Goal: Task Accomplishment & Management: Complete application form

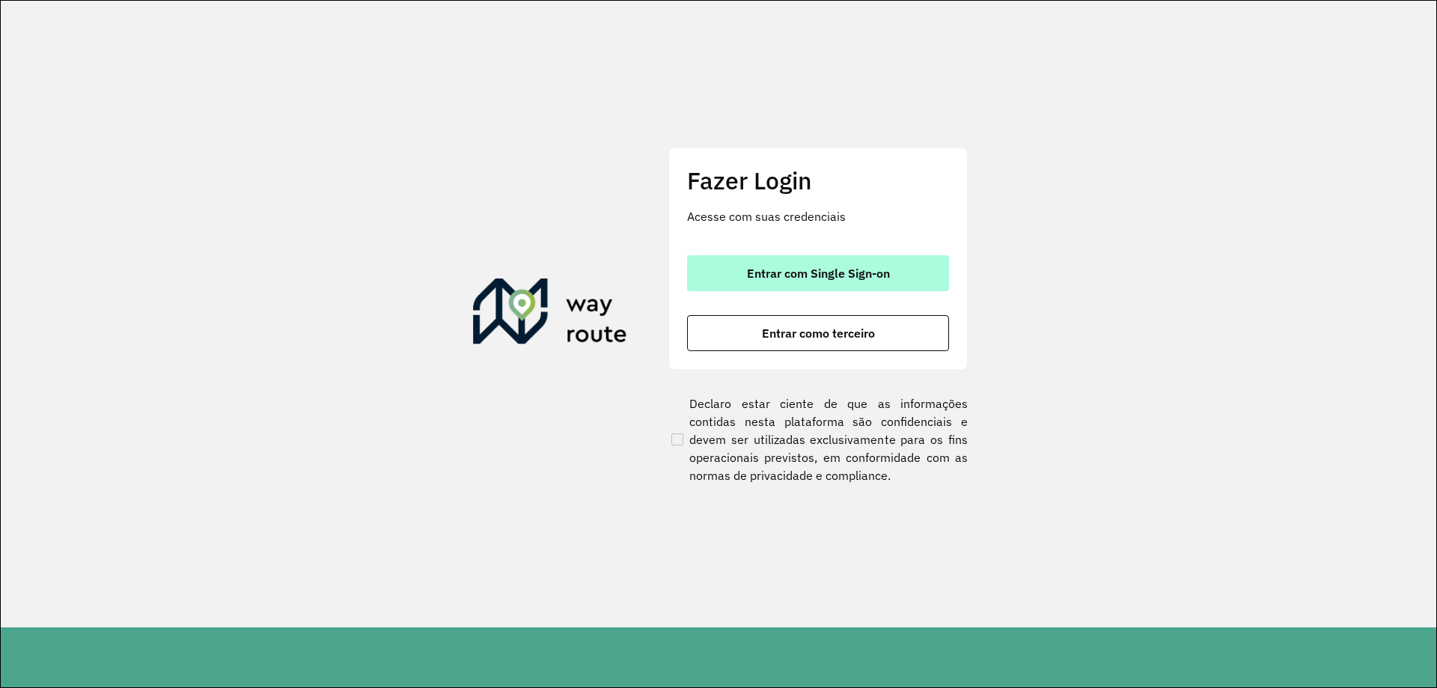
click at [846, 273] on span "Entrar com Single Sign-on" at bounding box center [818, 273] width 143 height 12
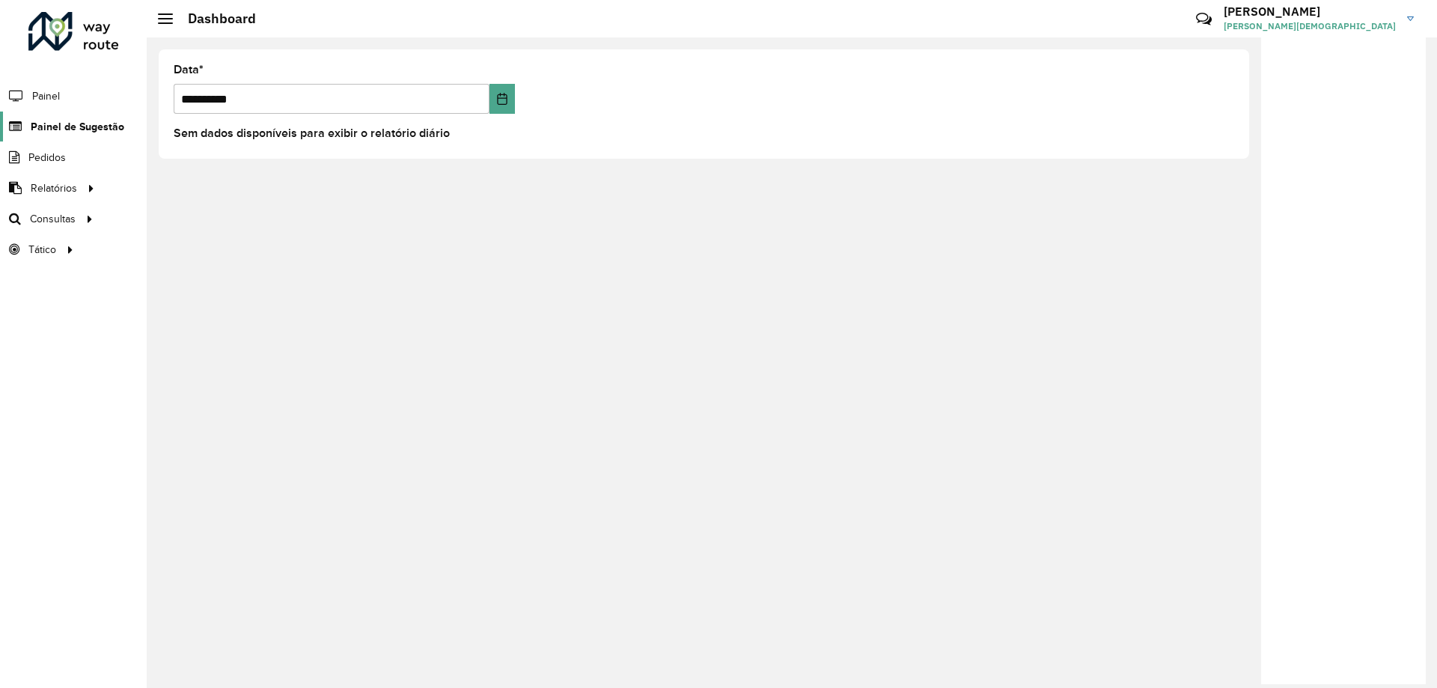
click at [58, 124] on span "Painel de Sugestão" at bounding box center [78, 127] width 94 height 16
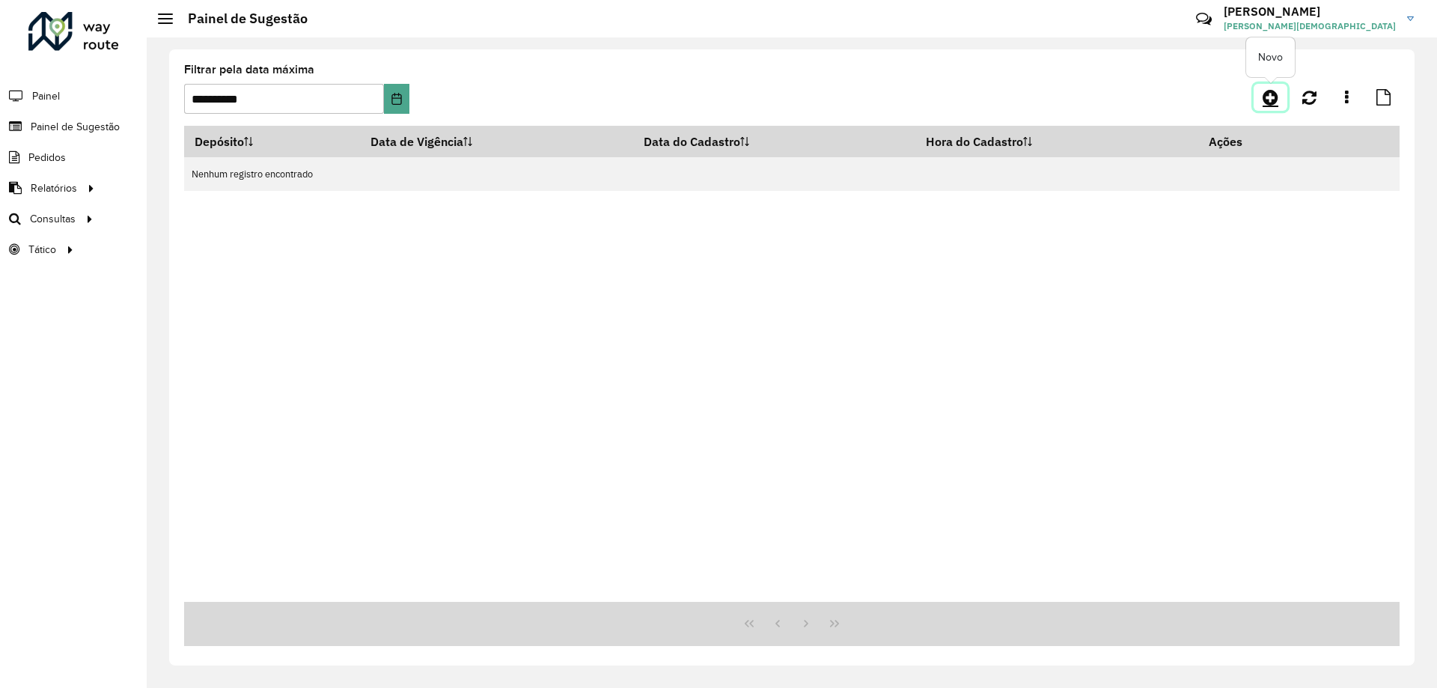
click at [1268, 99] on icon at bounding box center [1271, 97] width 16 height 18
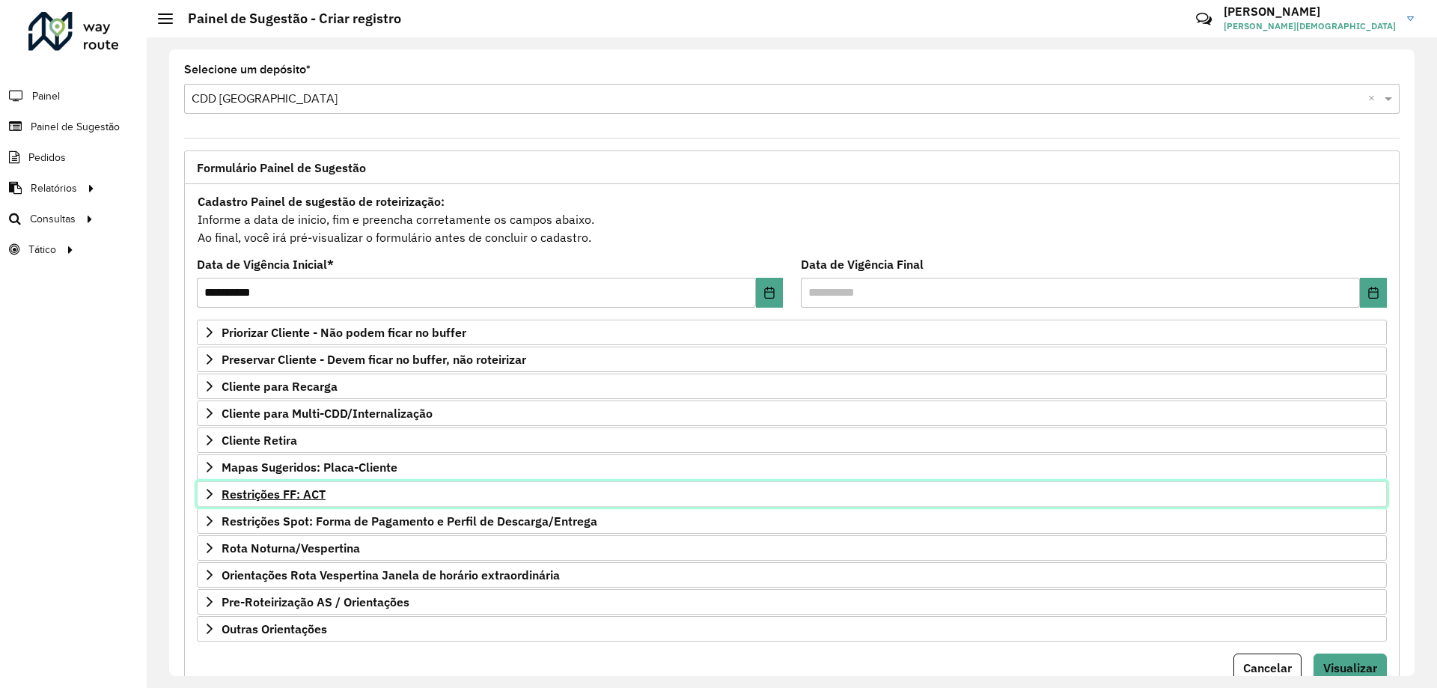
click at [257, 491] on span "Restrições FF: ACT" at bounding box center [274, 494] width 104 height 12
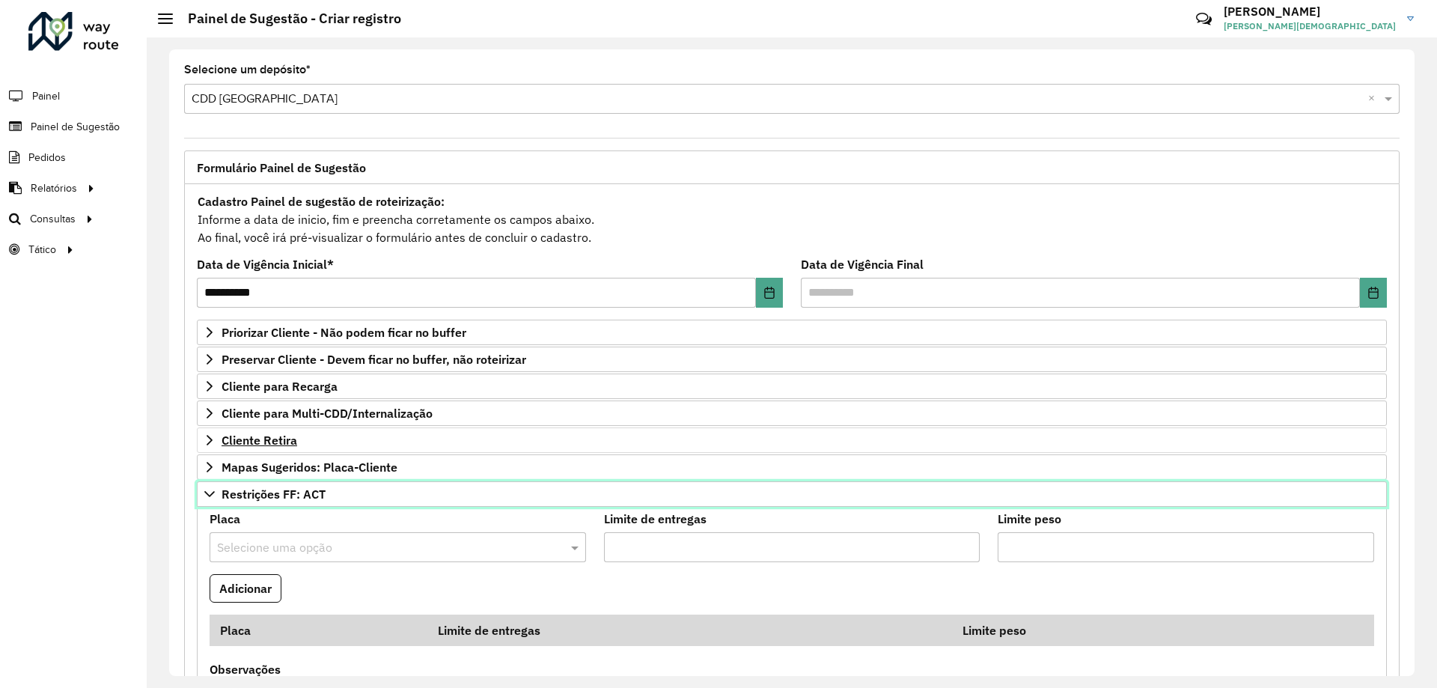
scroll to position [150, 0]
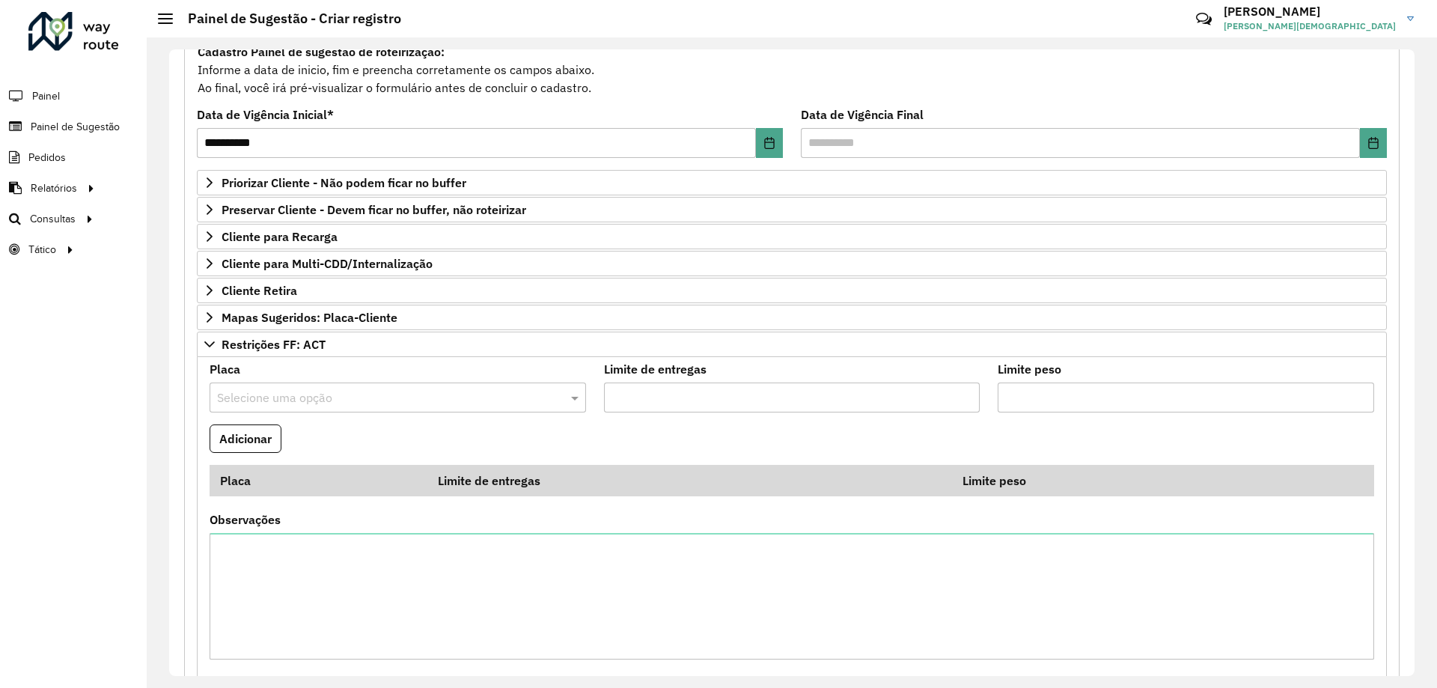
click at [290, 394] on input "text" at bounding box center [383, 398] width 332 height 18
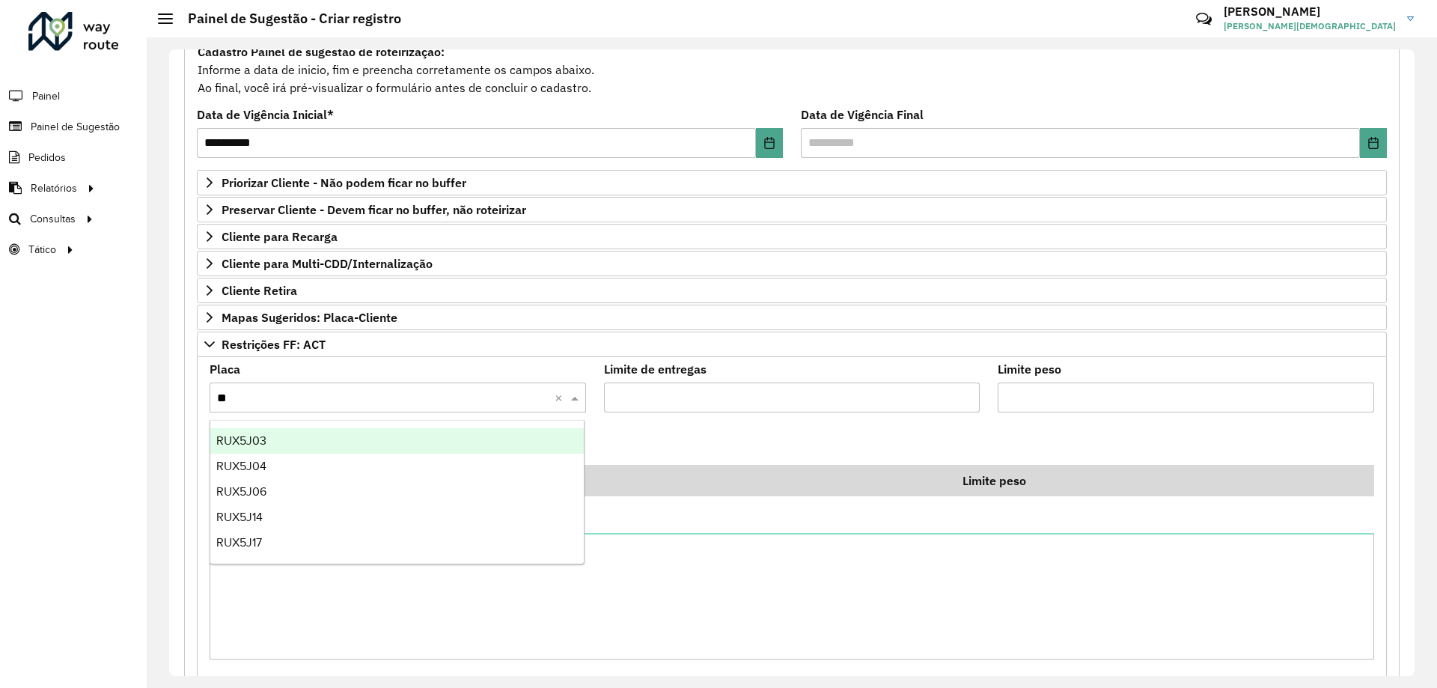
type input "***"
click at [274, 441] on div "RUX5J03" at bounding box center [397, 440] width 374 height 25
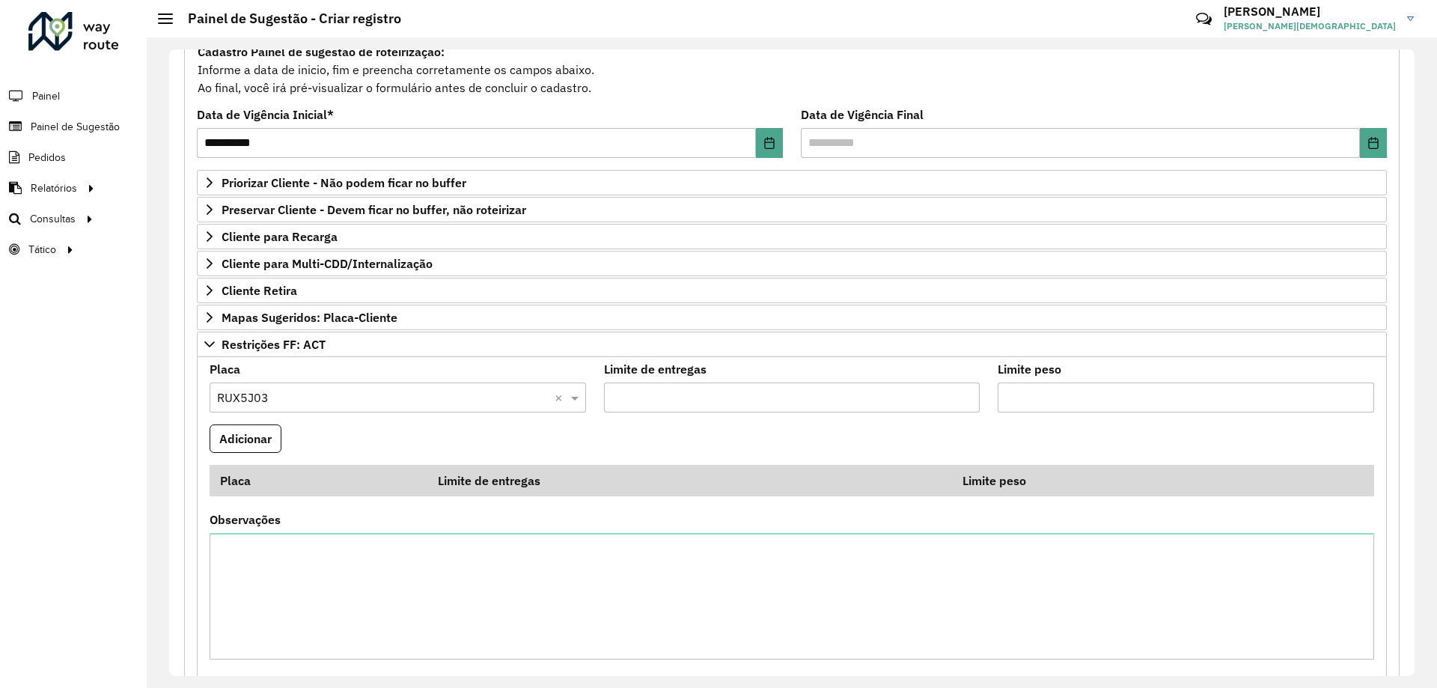
click at [708, 394] on input "Limite de entregas" at bounding box center [792, 398] width 377 height 30
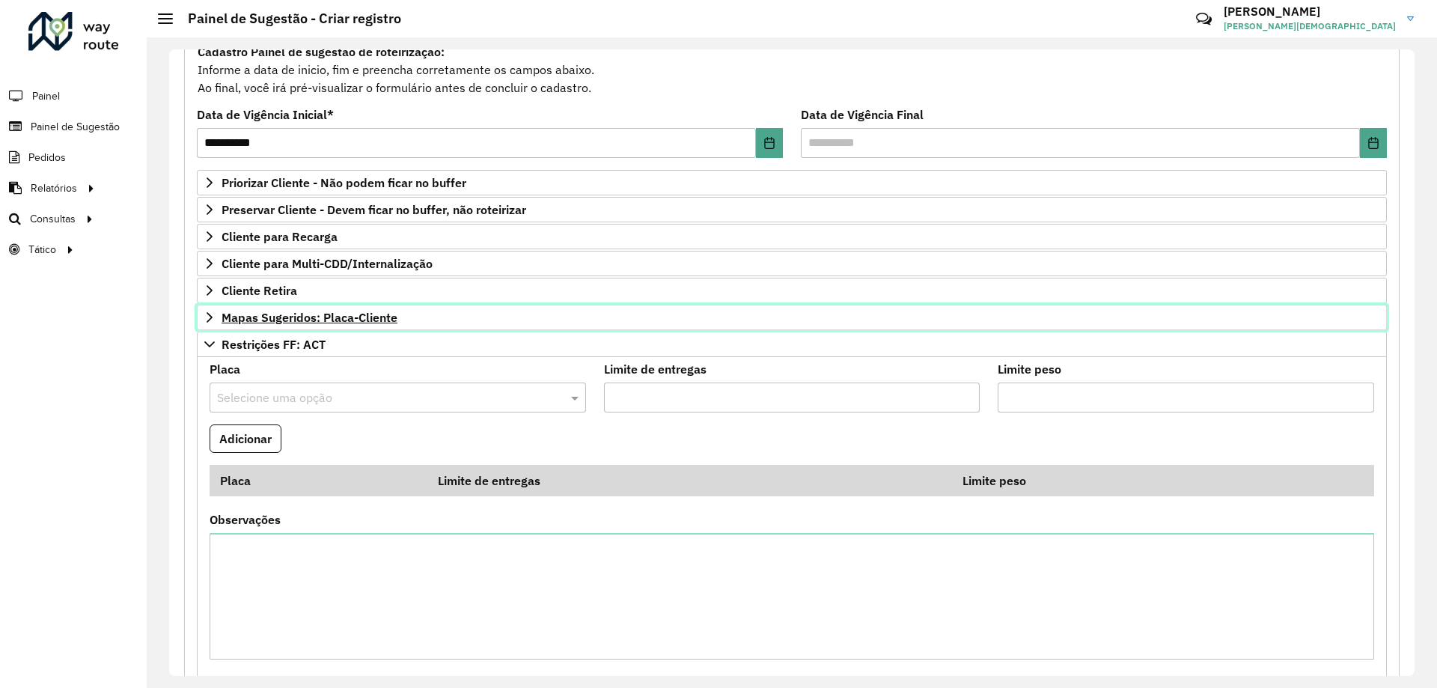
click at [255, 316] on span "Mapas Sugeridos: Placa-Cliente" at bounding box center [310, 317] width 176 height 12
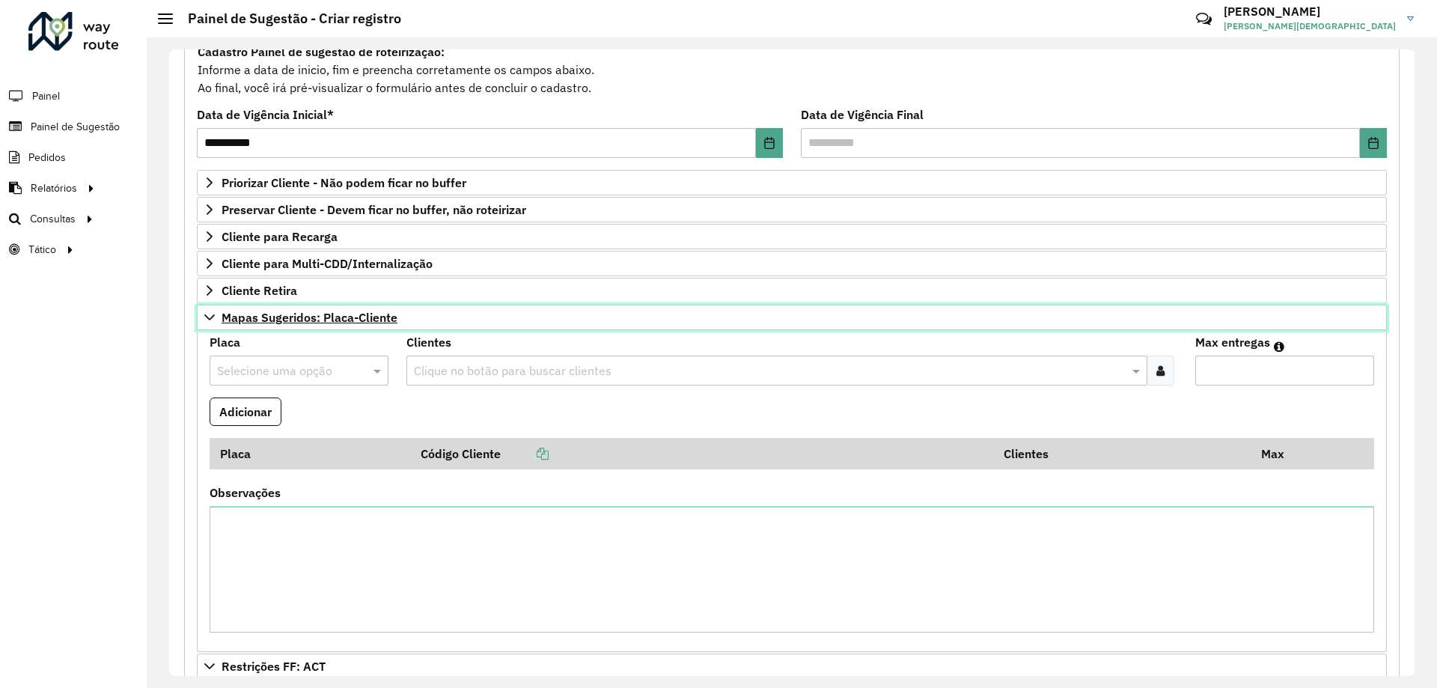
click at [250, 325] on link "Mapas Sugeridos: Placa-Cliente" at bounding box center [792, 317] width 1190 height 25
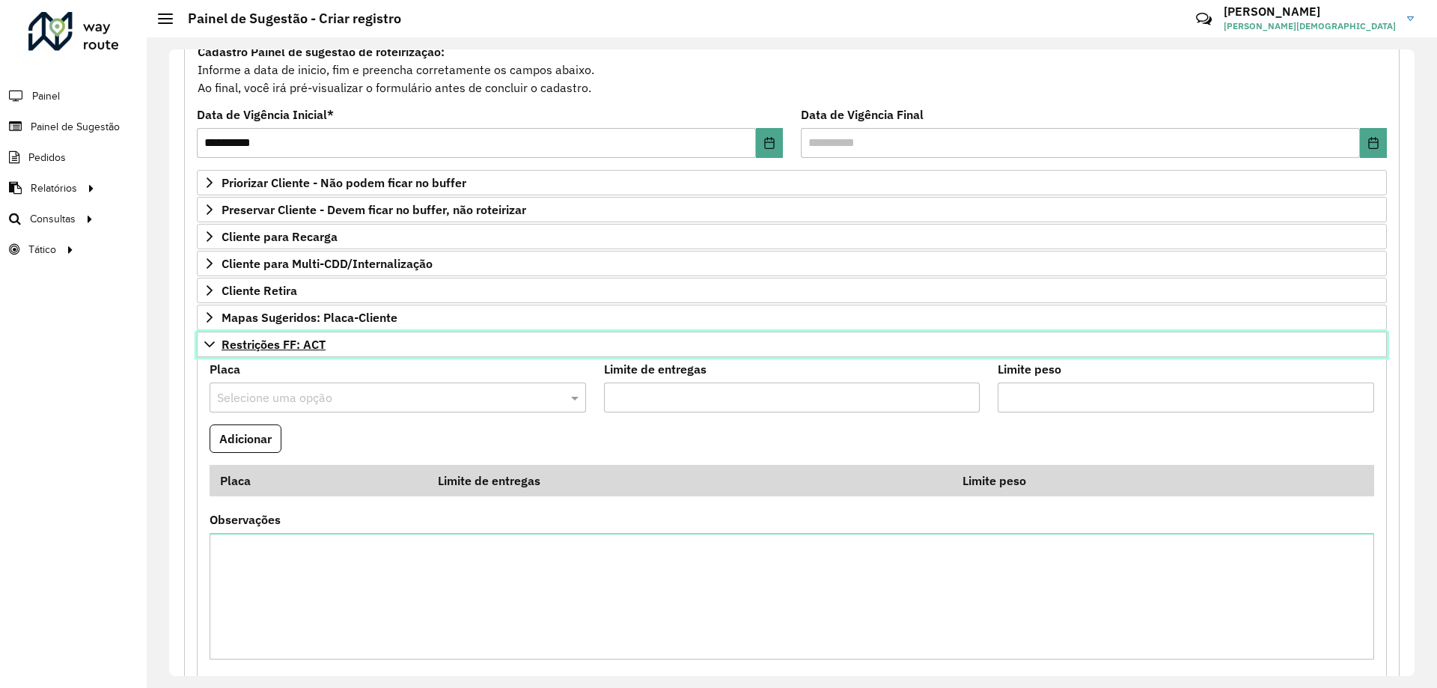
click at [228, 348] on span "Restrições FF: ACT" at bounding box center [274, 344] width 104 height 12
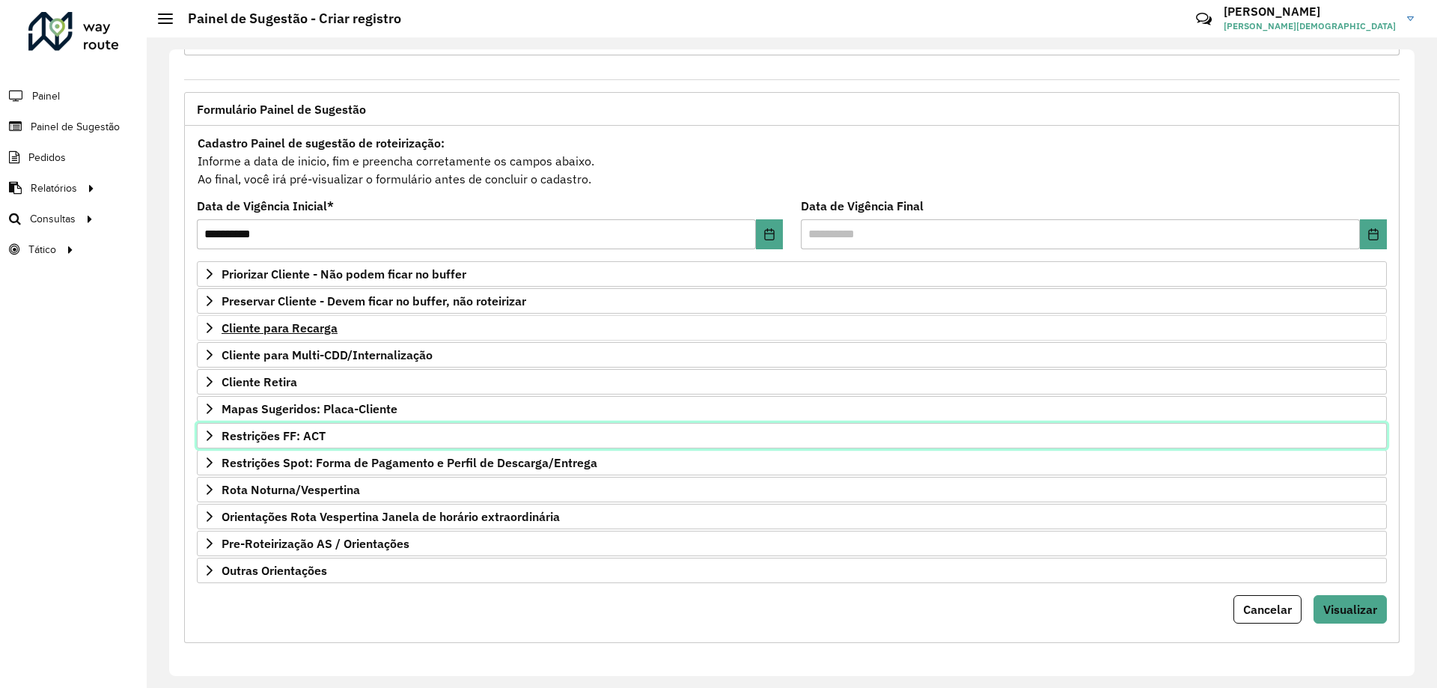
scroll to position [58, 0]
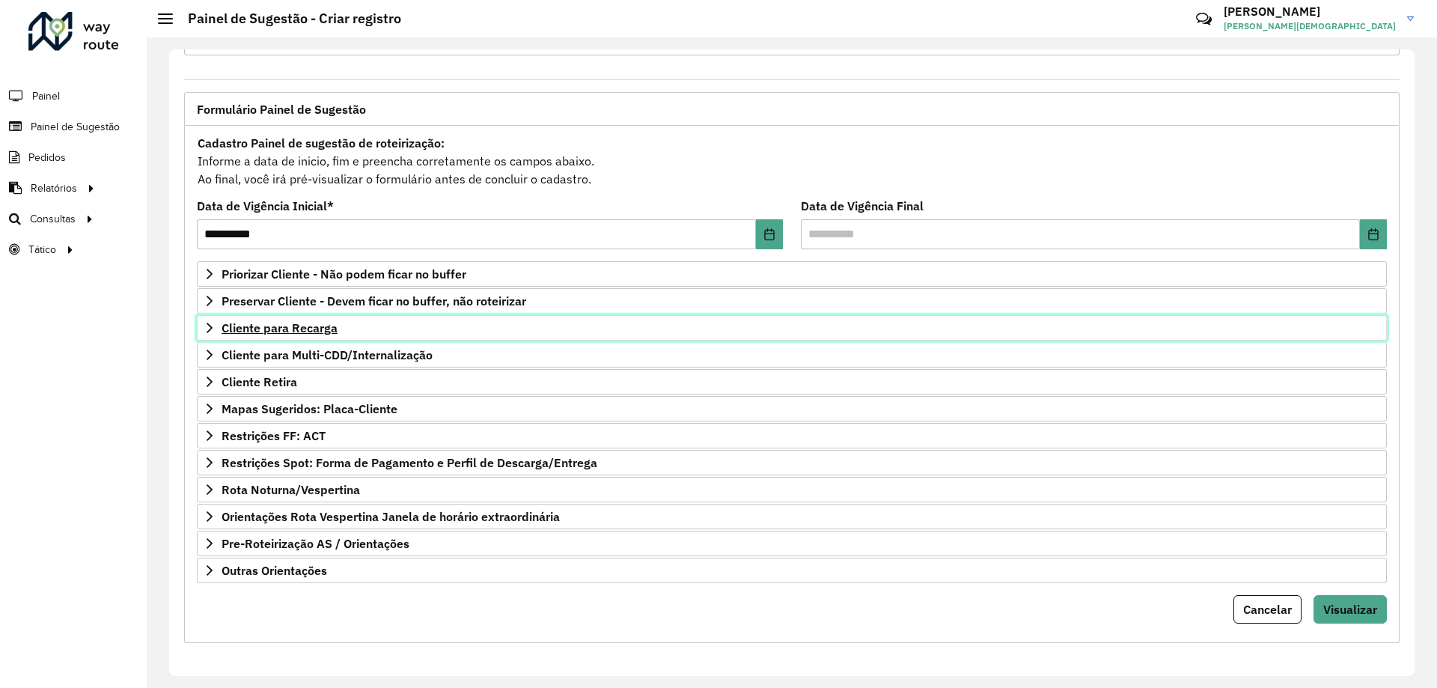
click at [255, 315] on link "Cliente para Recarga" at bounding box center [792, 327] width 1190 height 25
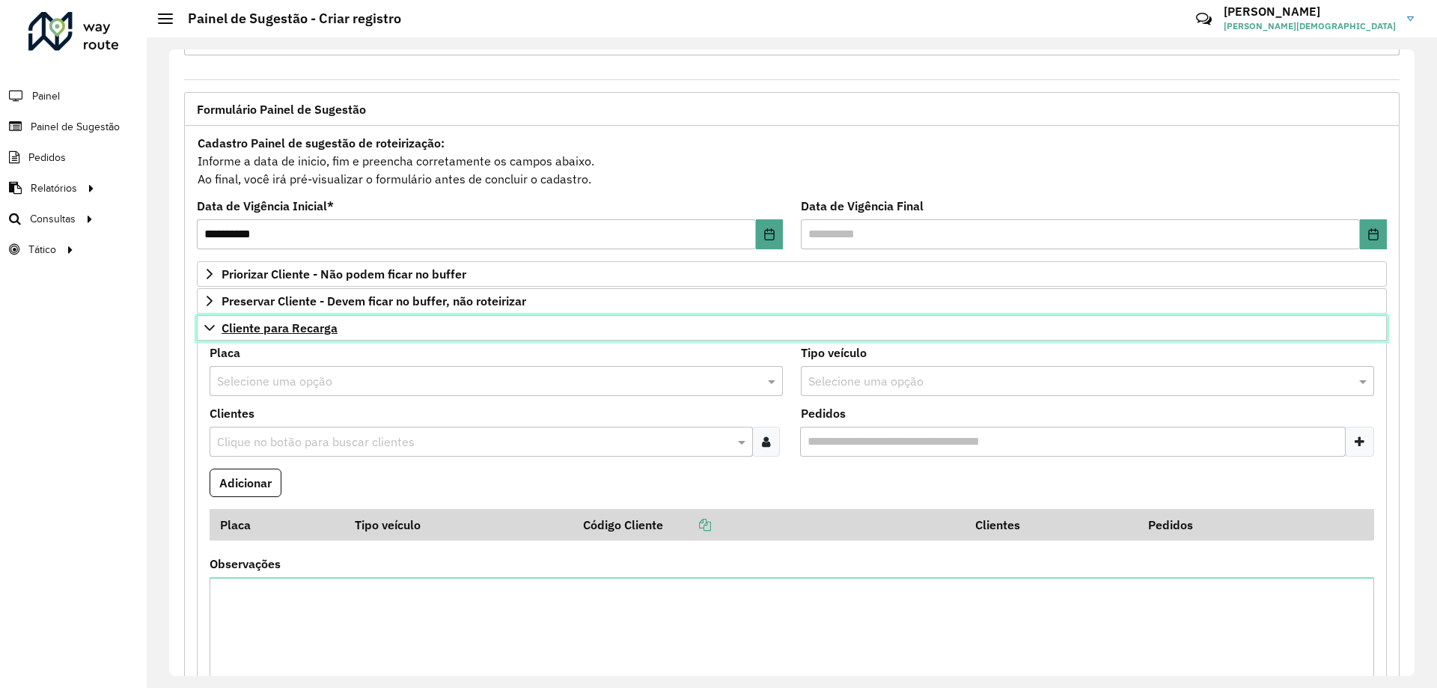
click at [253, 331] on span "Cliente para Recarga" at bounding box center [280, 328] width 116 height 12
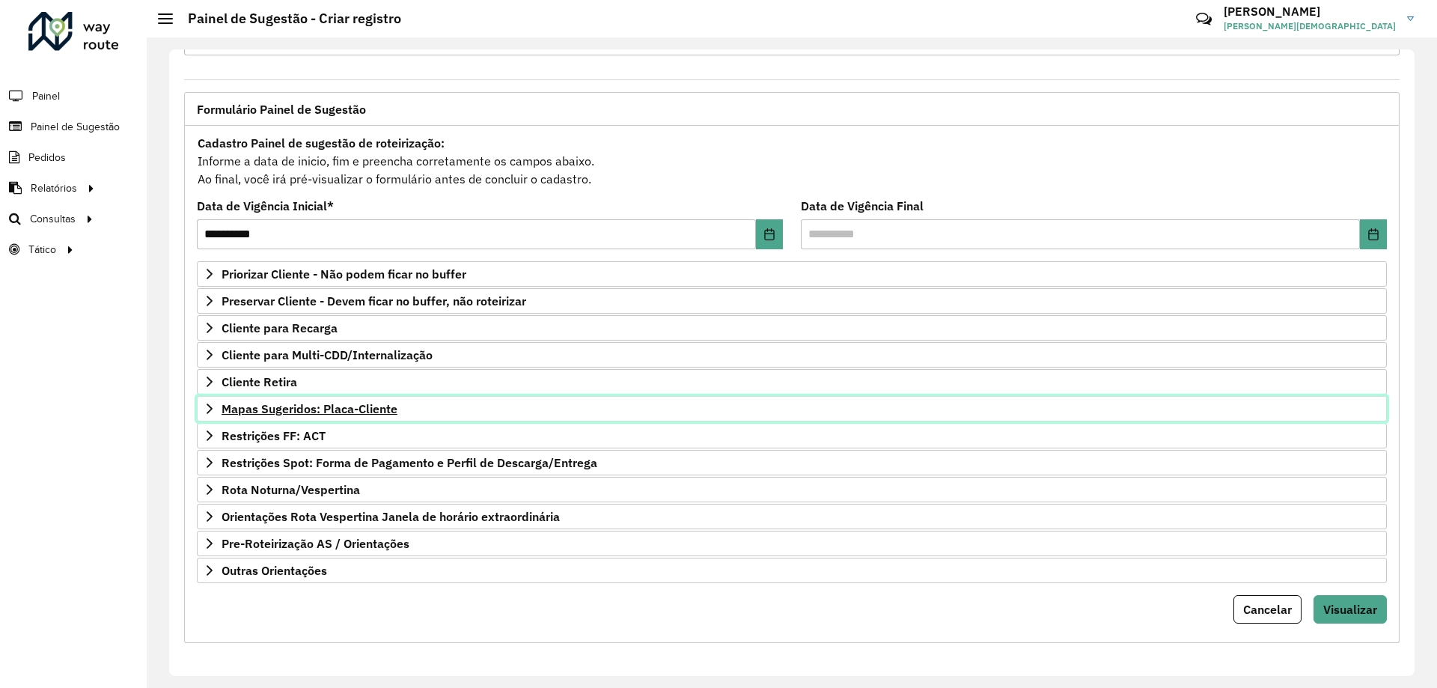
click at [264, 405] on span "Mapas Sugeridos: Placa-Cliente" at bounding box center [310, 409] width 176 height 12
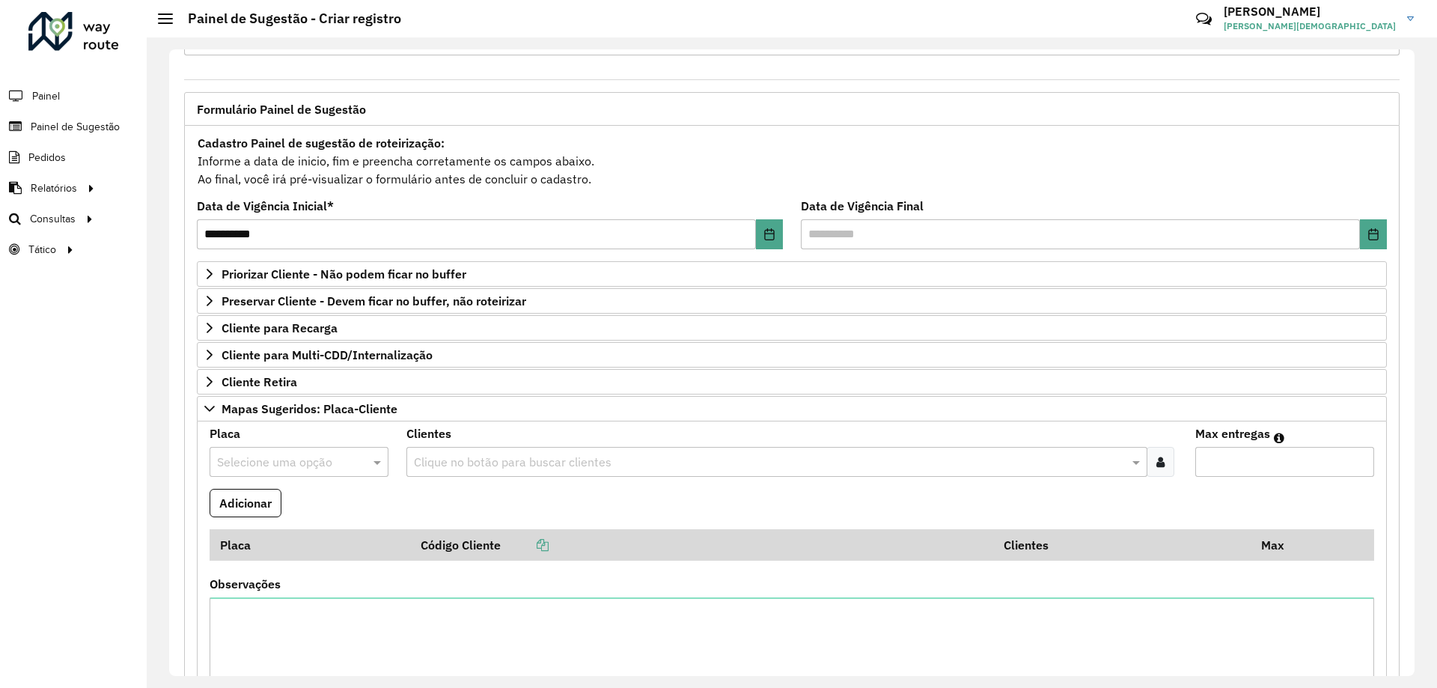
click at [291, 459] on input "text" at bounding box center [284, 463] width 134 height 18
type input "***"
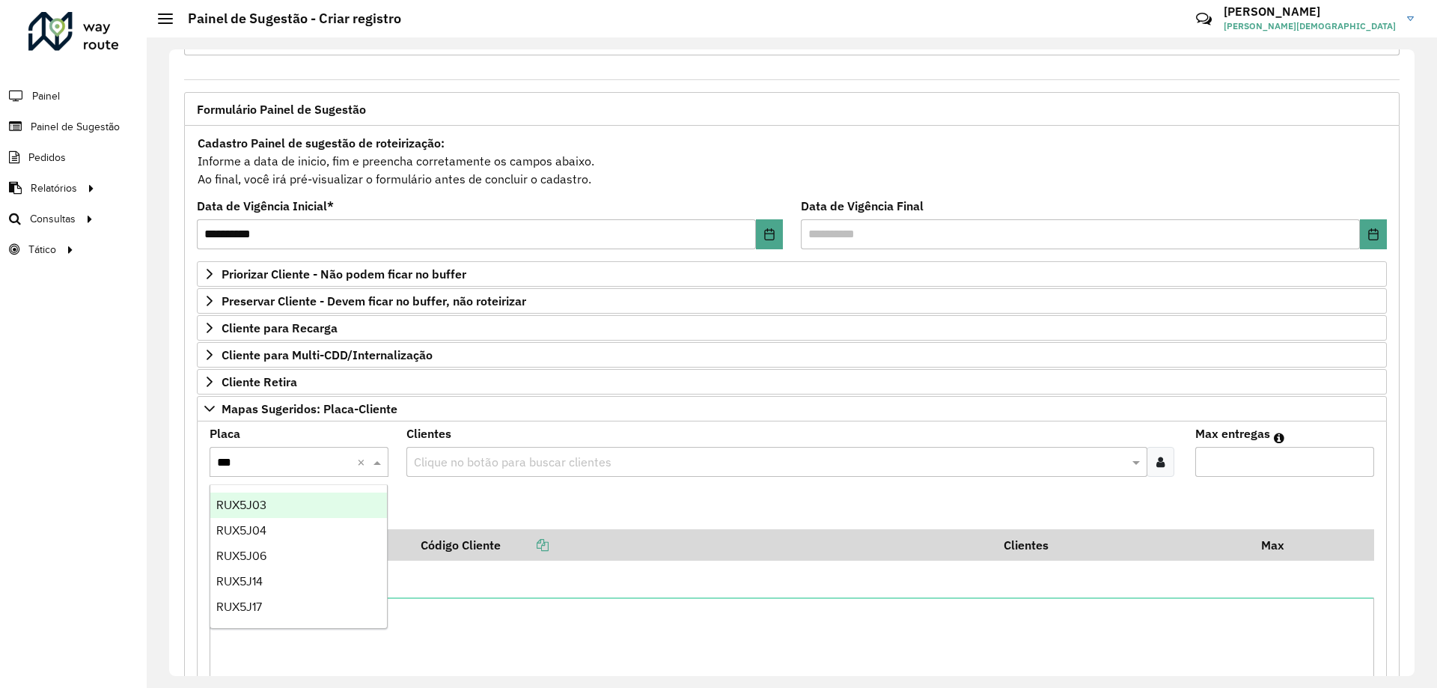
click at [279, 500] on div "RUX5J03" at bounding box center [298, 505] width 177 height 25
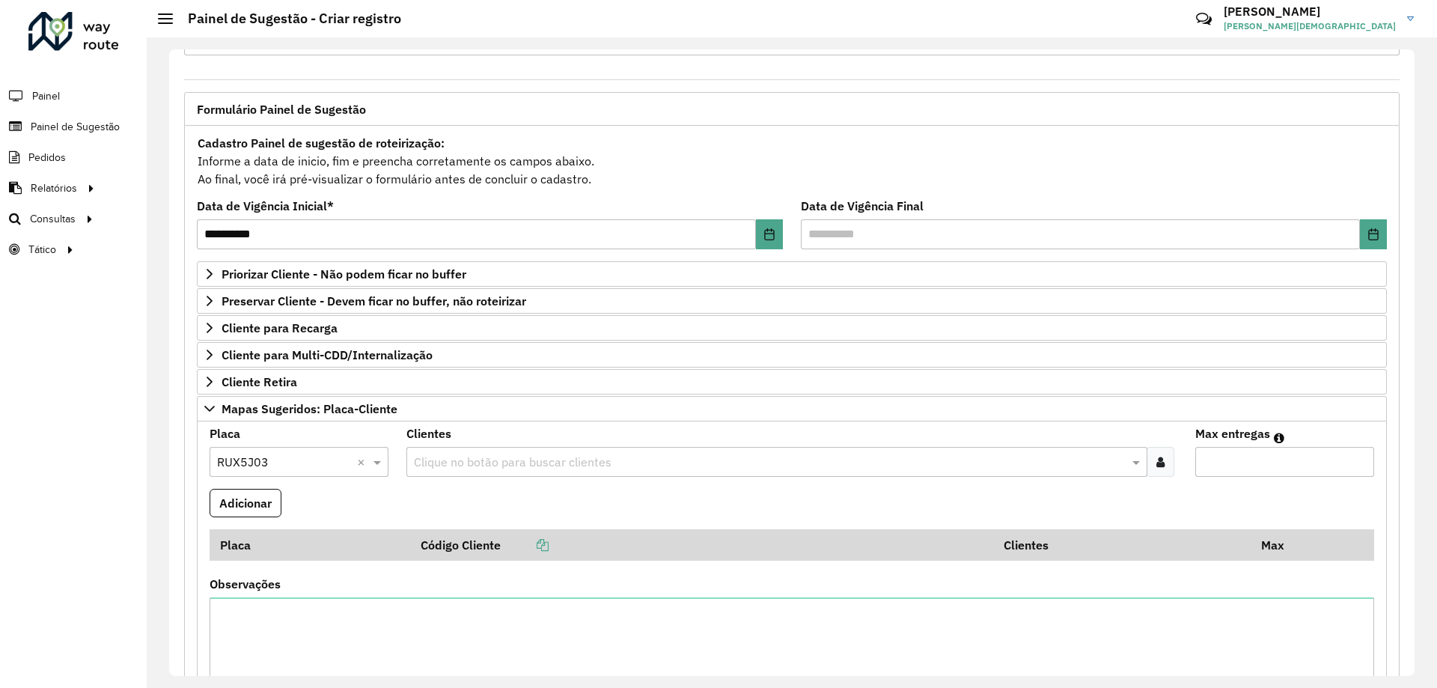
click at [1157, 460] on icon at bounding box center [1161, 462] width 8 height 12
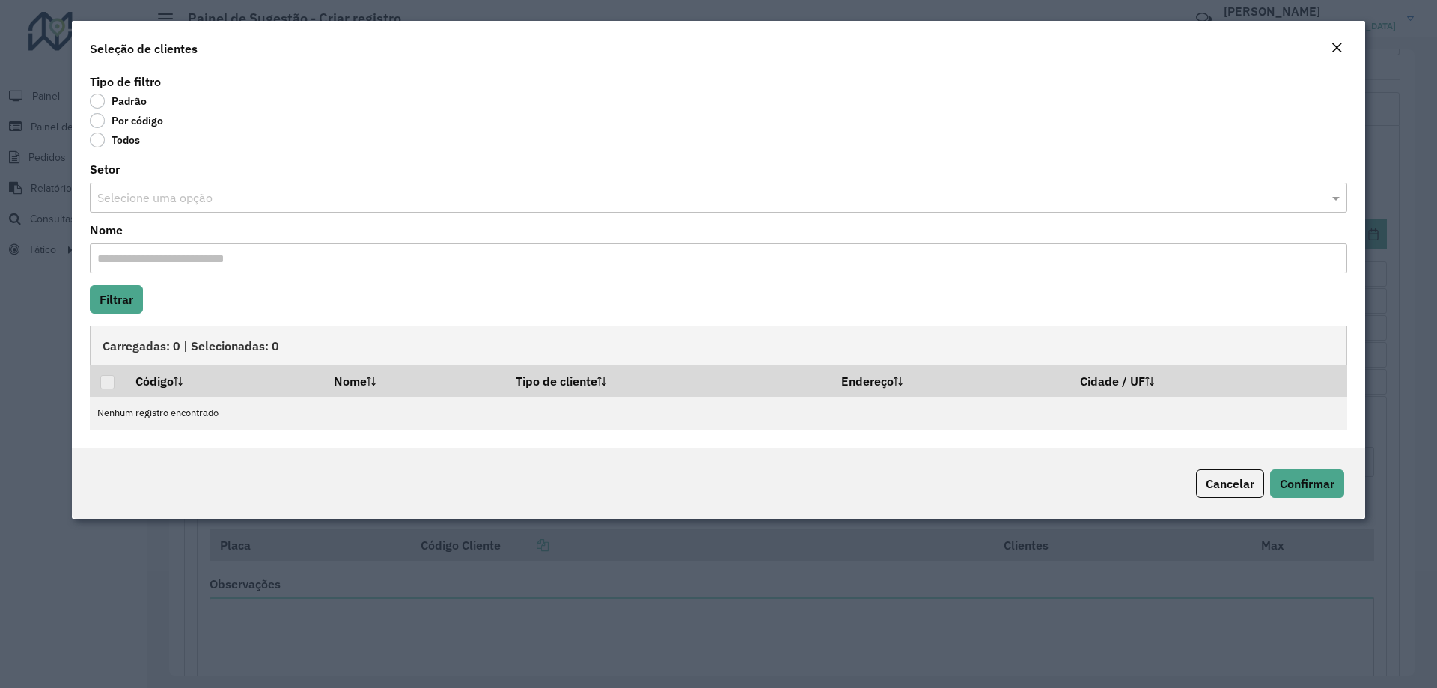
click at [99, 118] on label "Por código" at bounding box center [126, 120] width 73 height 15
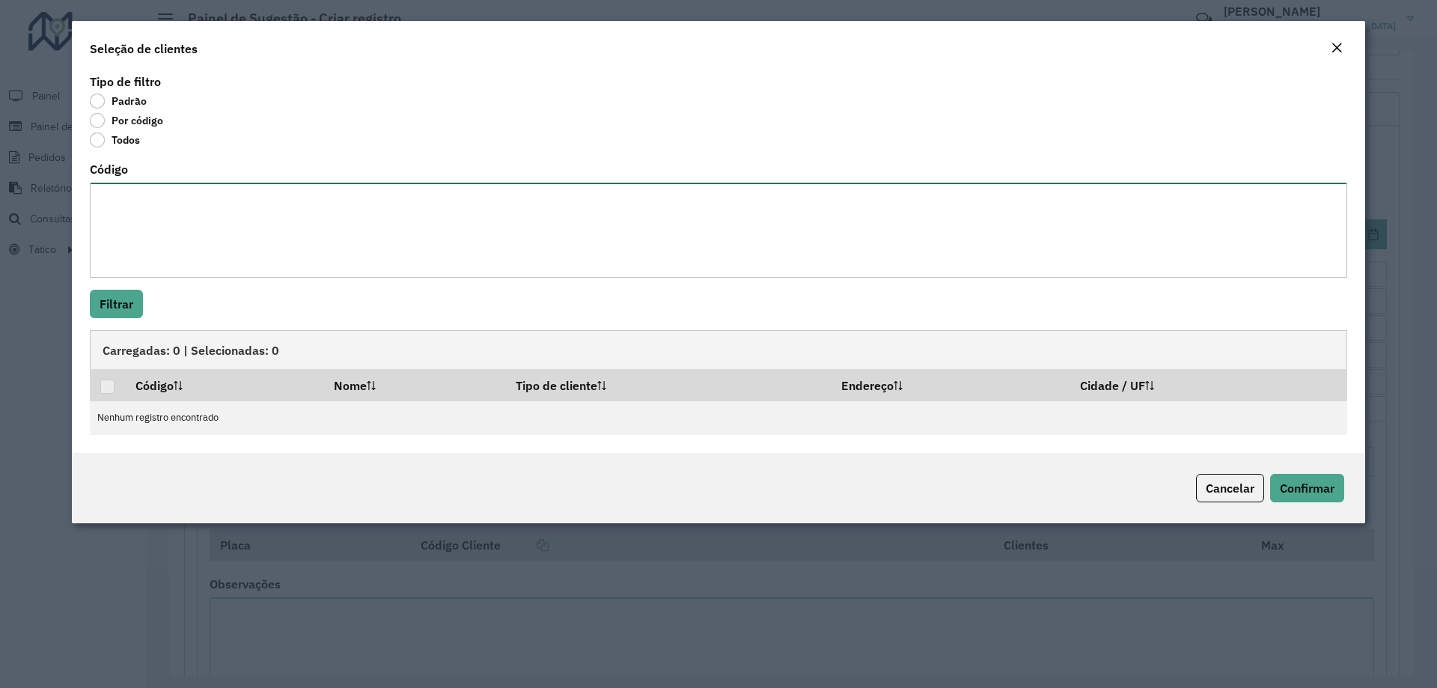
click at [137, 204] on textarea "Código" at bounding box center [719, 230] width 1258 height 95
paste textarea "***** ***** ***** ***** ***** ***** ***** ***** ***** ***** ***** ***** ***** *…"
type textarea "***** ***** ***** ***** ***** ***** ***** ***** ***** ***** ***** ***** ***** *…"
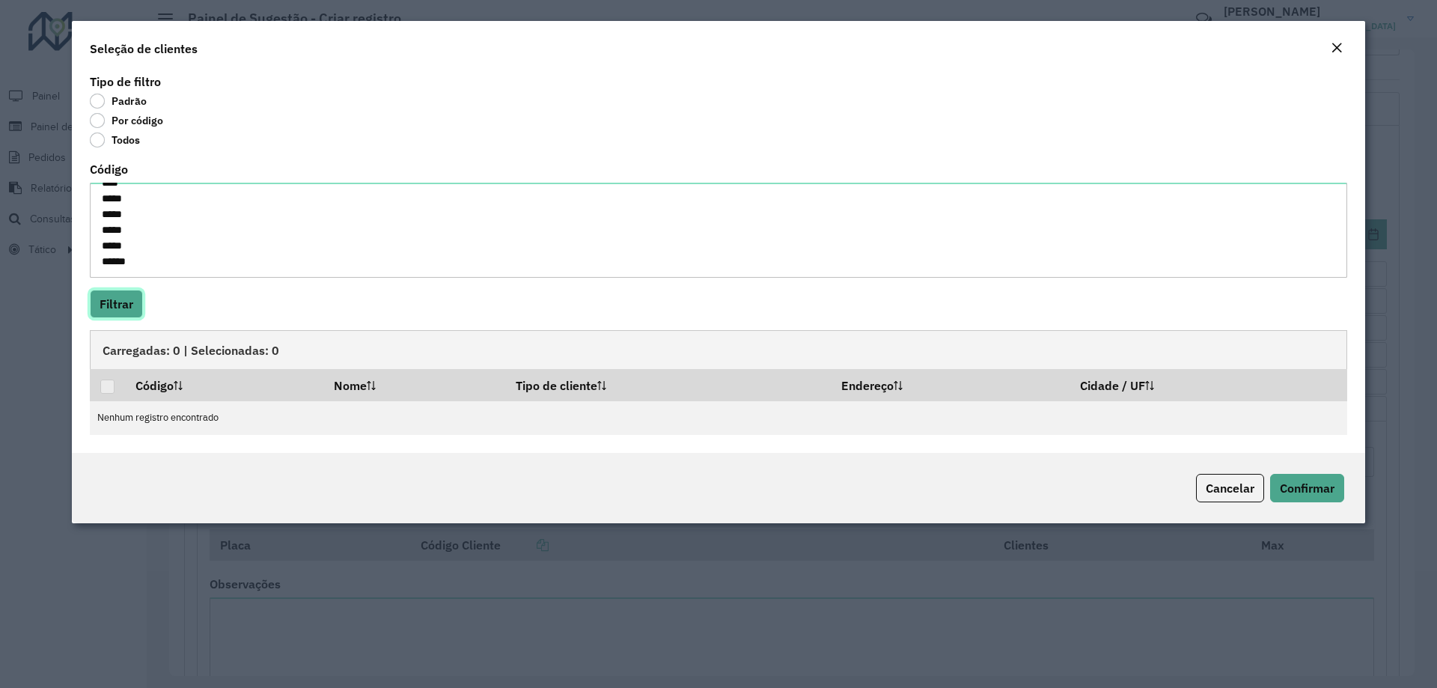
click at [119, 293] on button "Filtrar" at bounding box center [116, 304] width 53 height 28
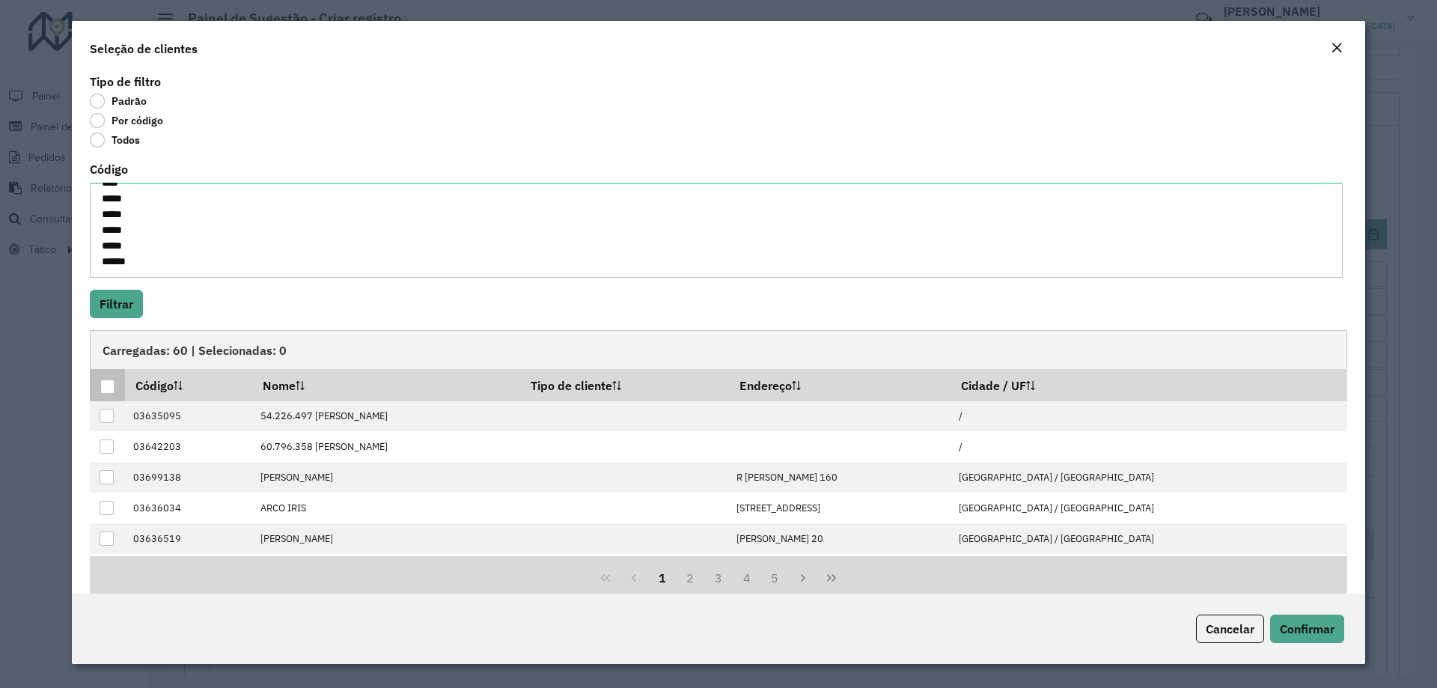
click at [108, 386] on div at bounding box center [107, 387] width 14 height 14
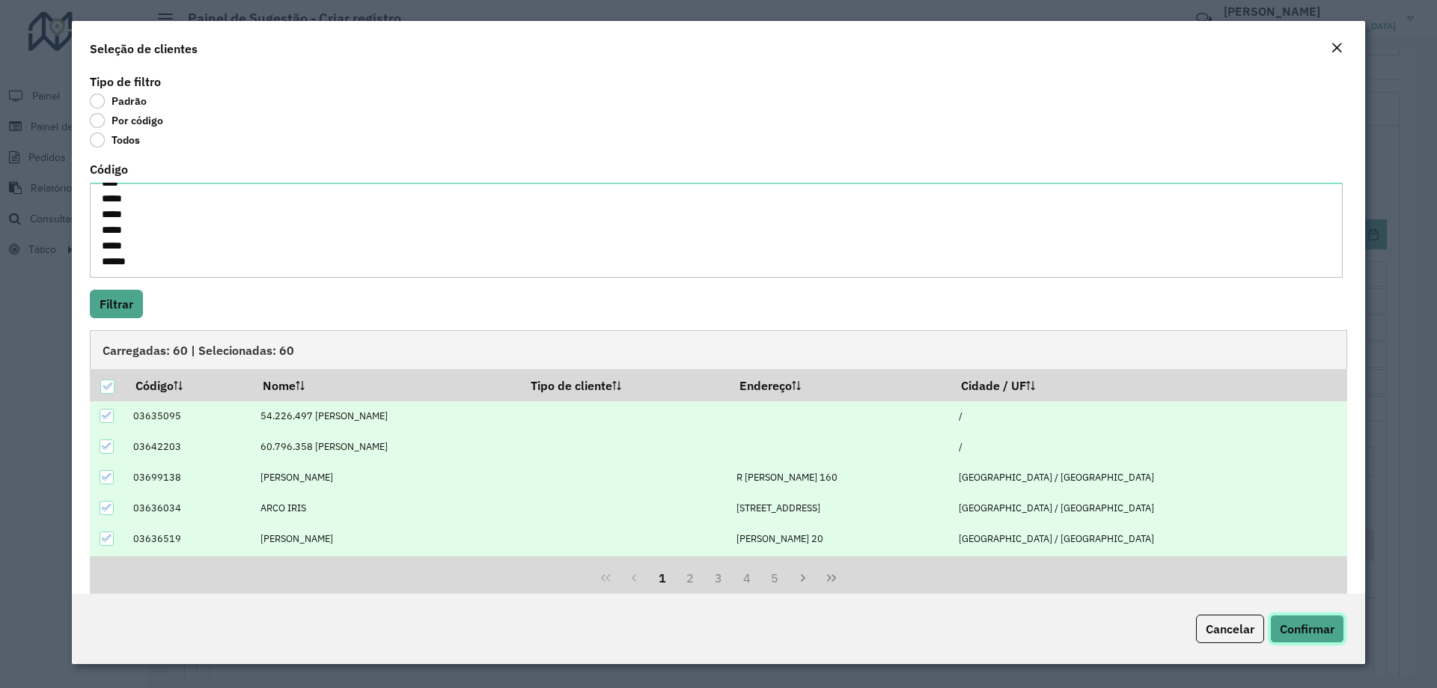
click at [1288, 630] on span "Confirmar" at bounding box center [1307, 628] width 55 height 15
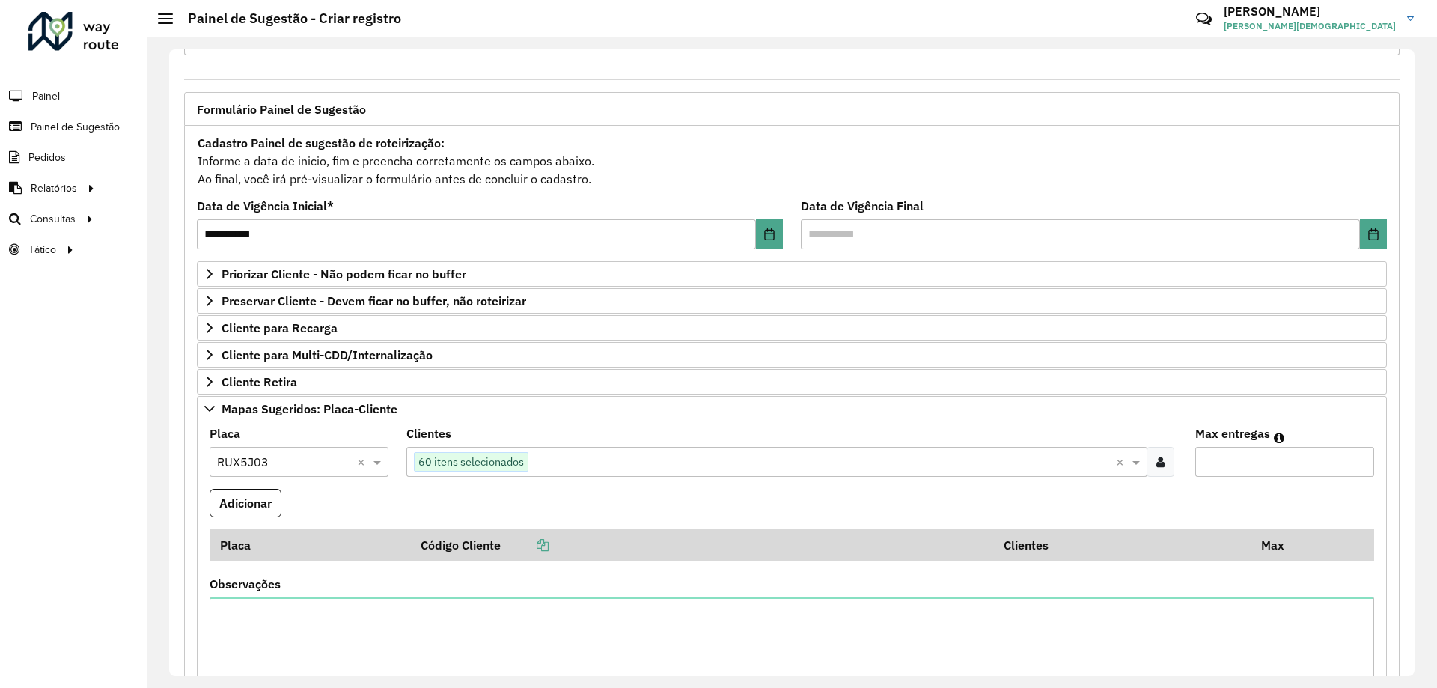
click at [1232, 467] on input "Max entregas" at bounding box center [1285, 462] width 179 height 30
type input "**"
click at [248, 499] on button "Adicionar" at bounding box center [246, 503] width 72 height 28
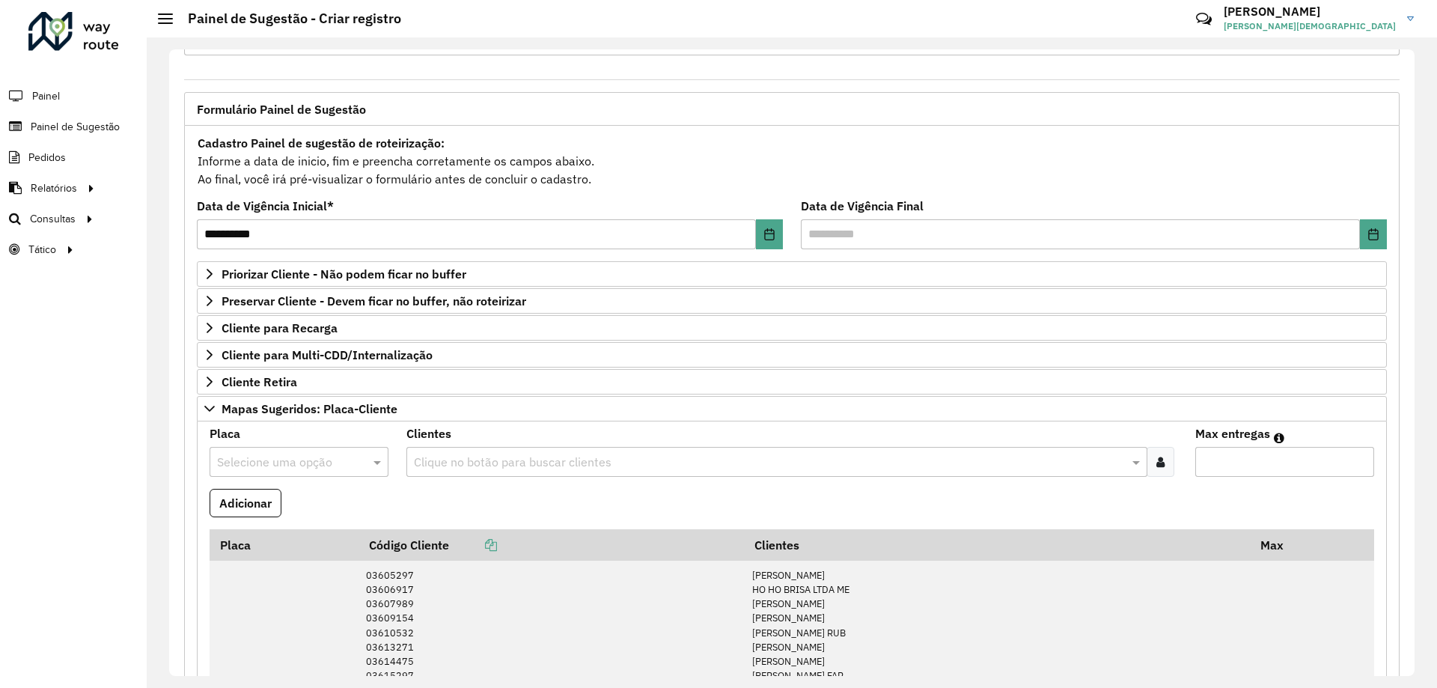
click at [269, 457] on input "text" at bounding box center [284, 463] width 134 height 18
type input "*"
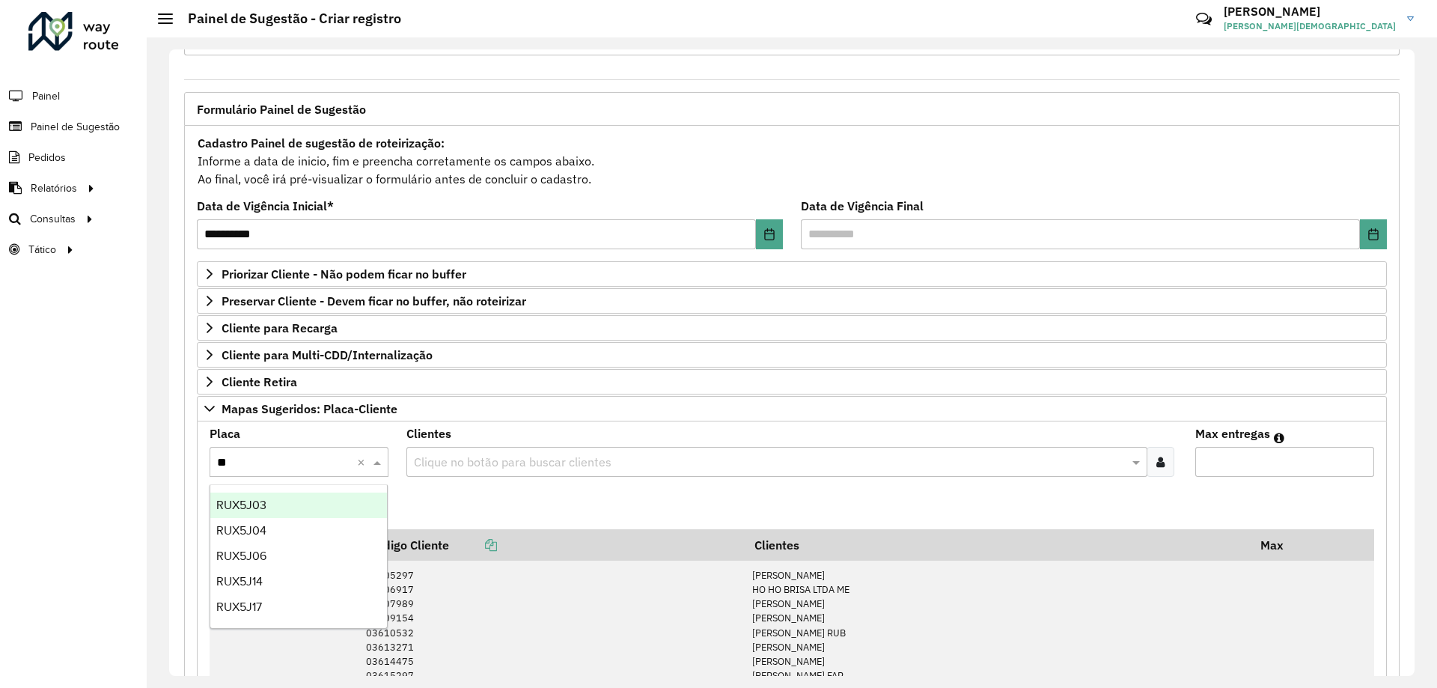
type input "***"
click at [266, 553] on span "RUX5J06" at bounding box center [241, 556] width 50 height 13
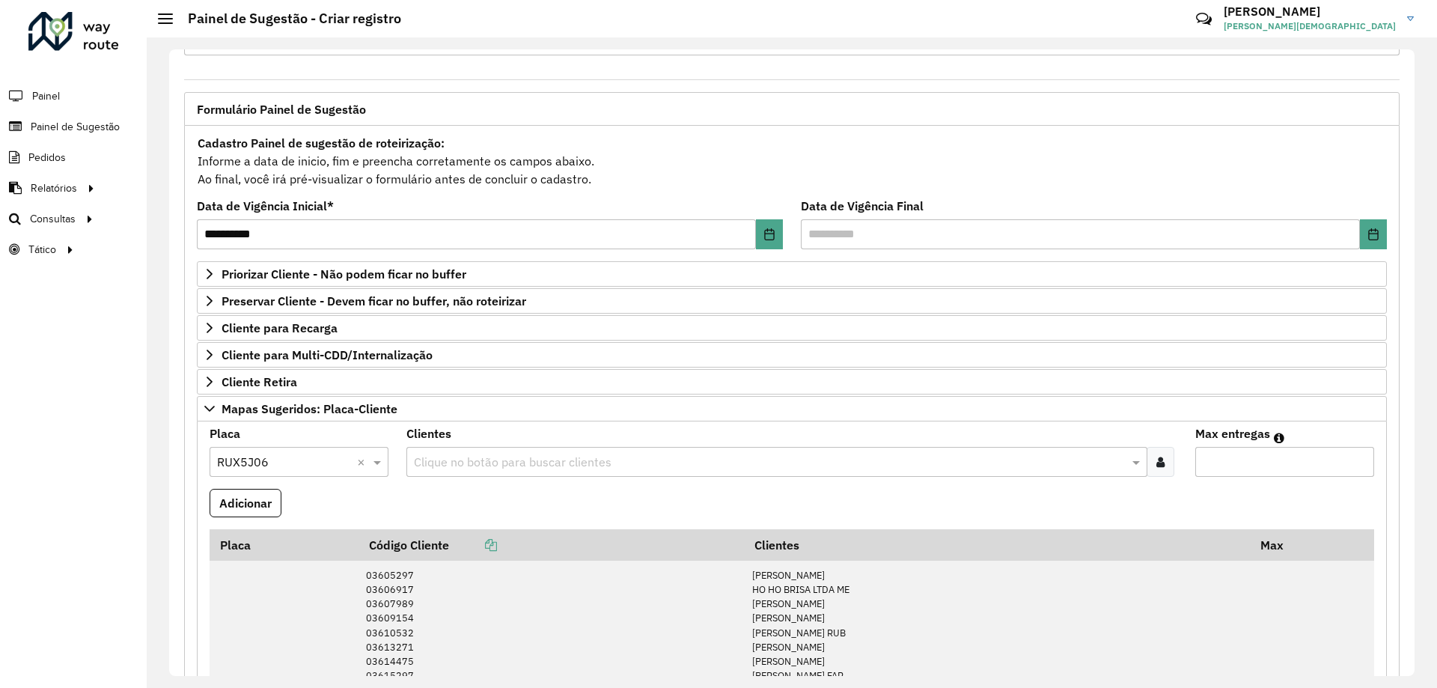
click at [1163, 461] on div at bounding box center [1161, 462] width 28 height 30
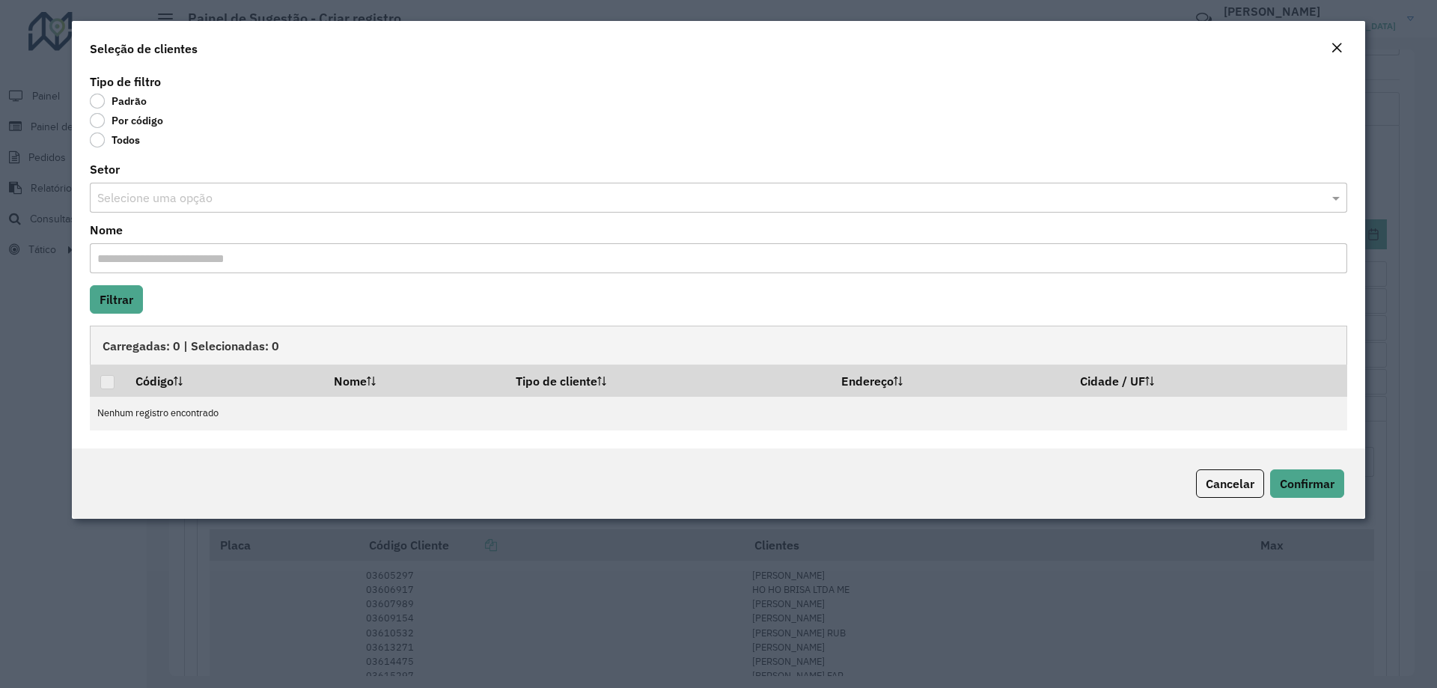
click at [95, 122] on label "Por código" at bounding box center [126, 120] width 73 height 15
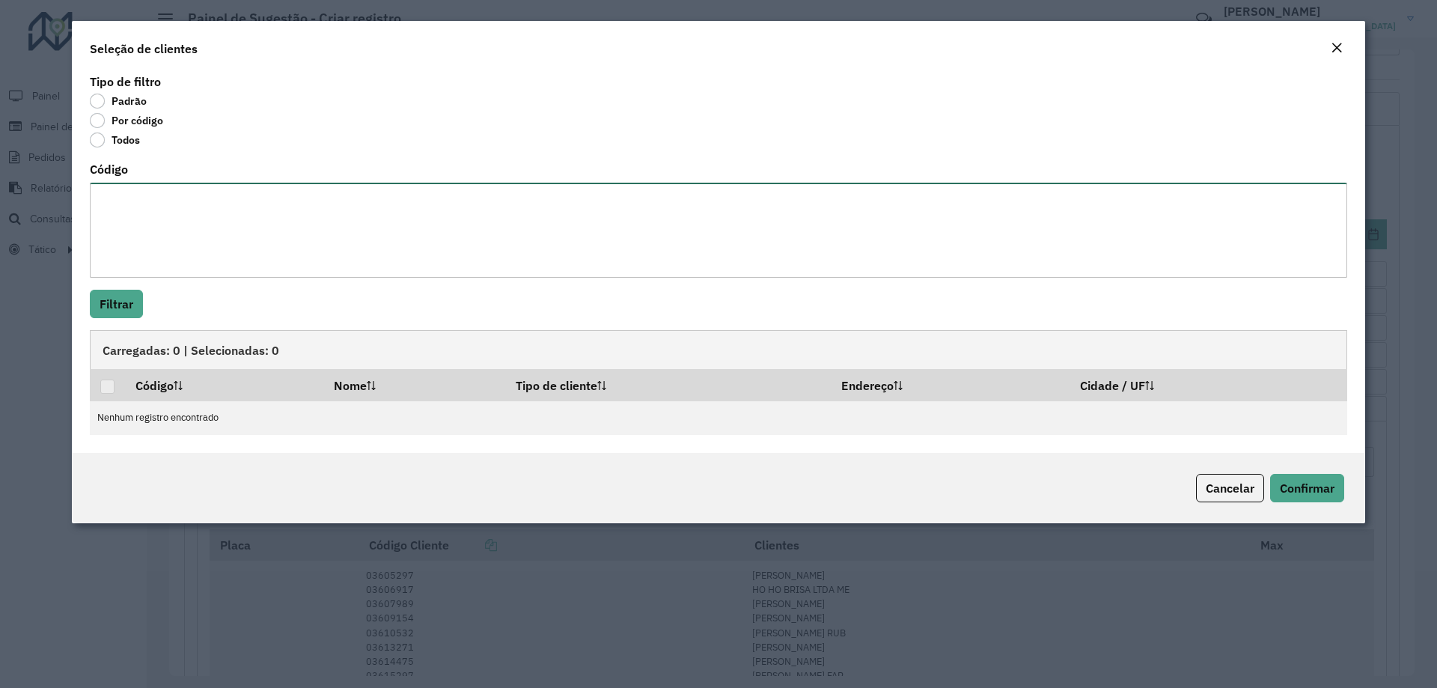
click at [126, 200] on textarea "Código" at bounding box center [719, 230] width 1258 height 95
paste textarea "***** **** ***** ***** ***** ***** ***** ***** ***** ***** ***** ***** ***** **…"
type textarea "***** **** ***** ***** ***** ***** ***** ***** ***** ***** ***** ***** ***** **…"
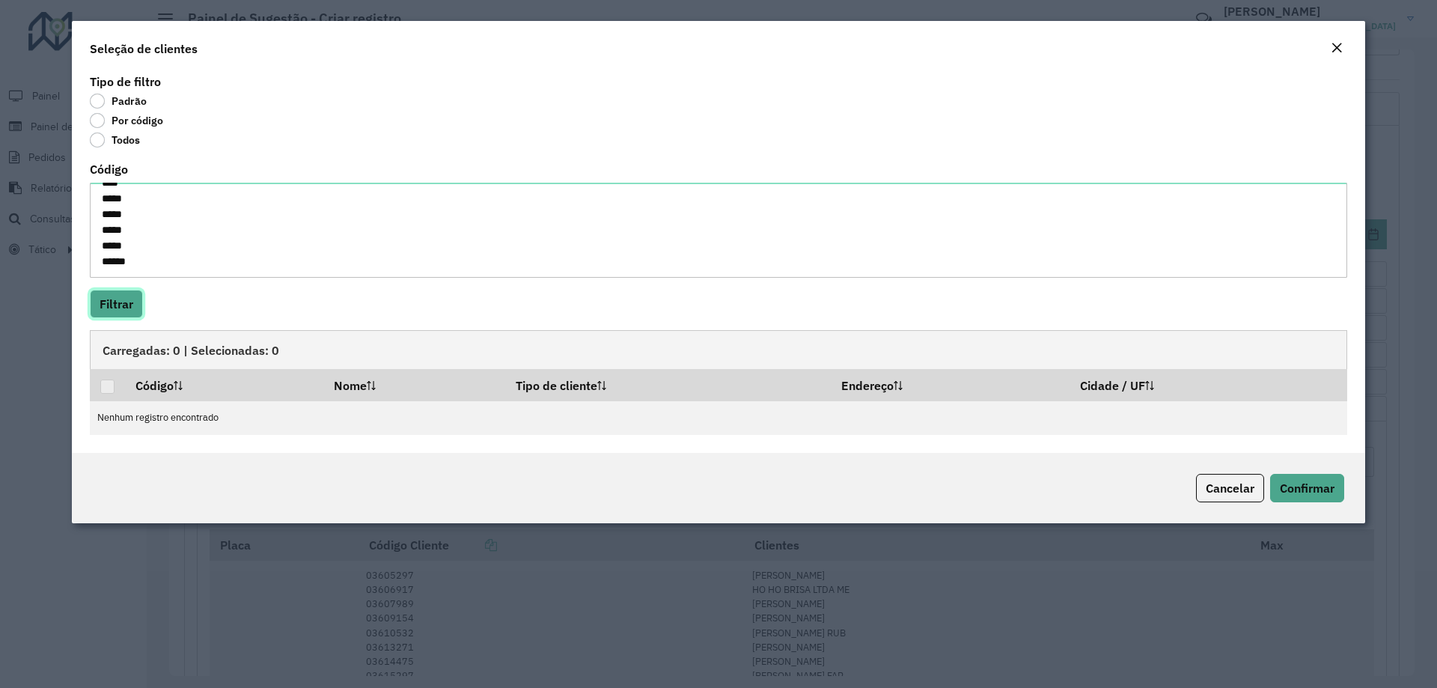
click at [125, 301] on button "Filtrar" at bounding box center [116, 304] width 53 height 28
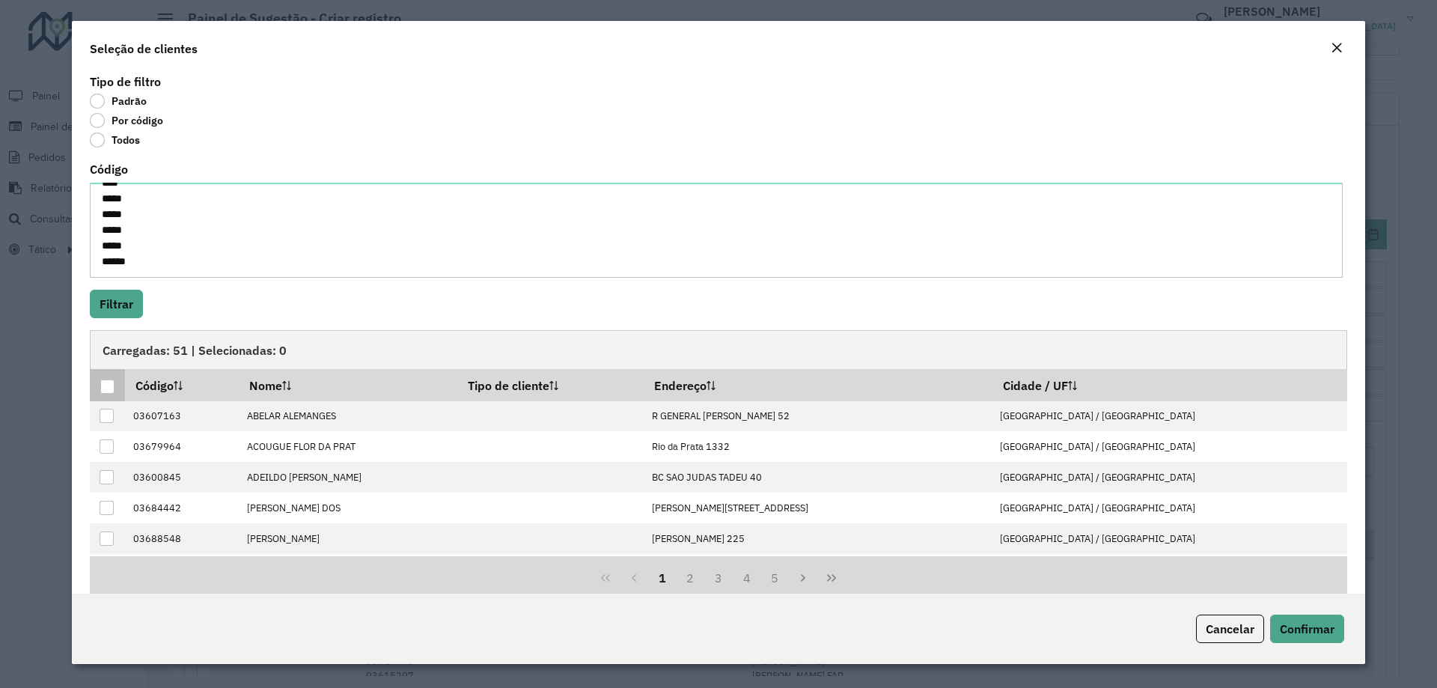
click at [106, 385] on div at bounding box center [107, 387] width 14 height 14
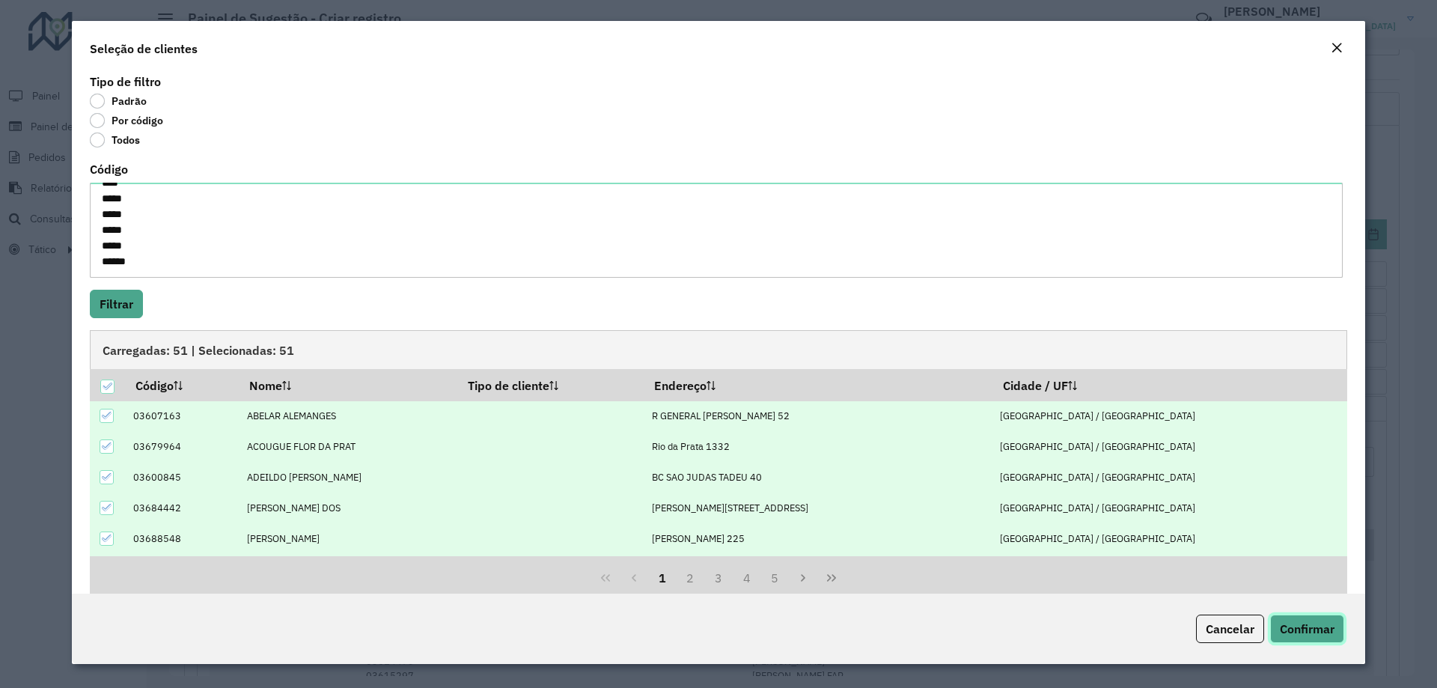
click at [1298, 626] on span "Confirmar" at bounding box center [1307, 628] width 55 height 15
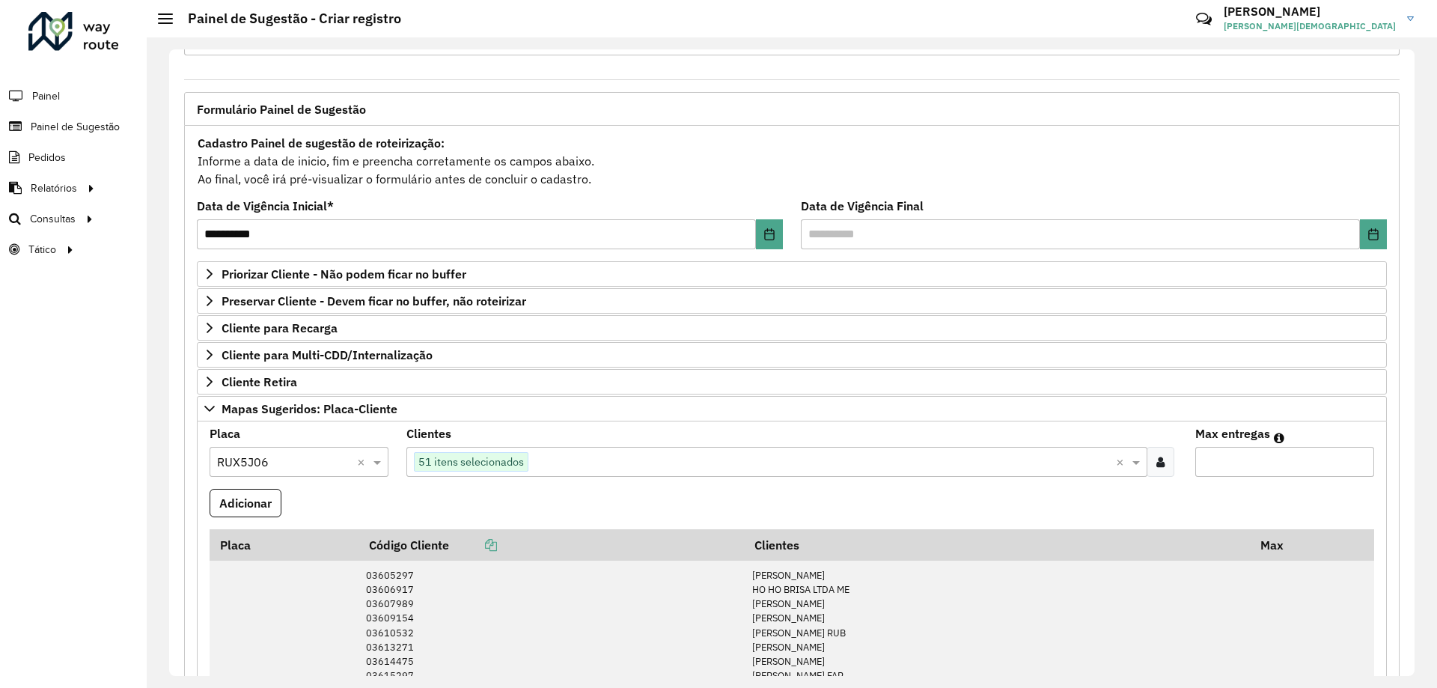
click at [1238, 464] on input "Max entregas" at bounding box center [1285, 462] width 179 height 30
type input "**"
click at [258, 507] on button "Adicionar" at bounding box center [246, 503] width 72 height 28
click at [269, 469] on input "text" at bounding box center [284, 463] width 134 height 18
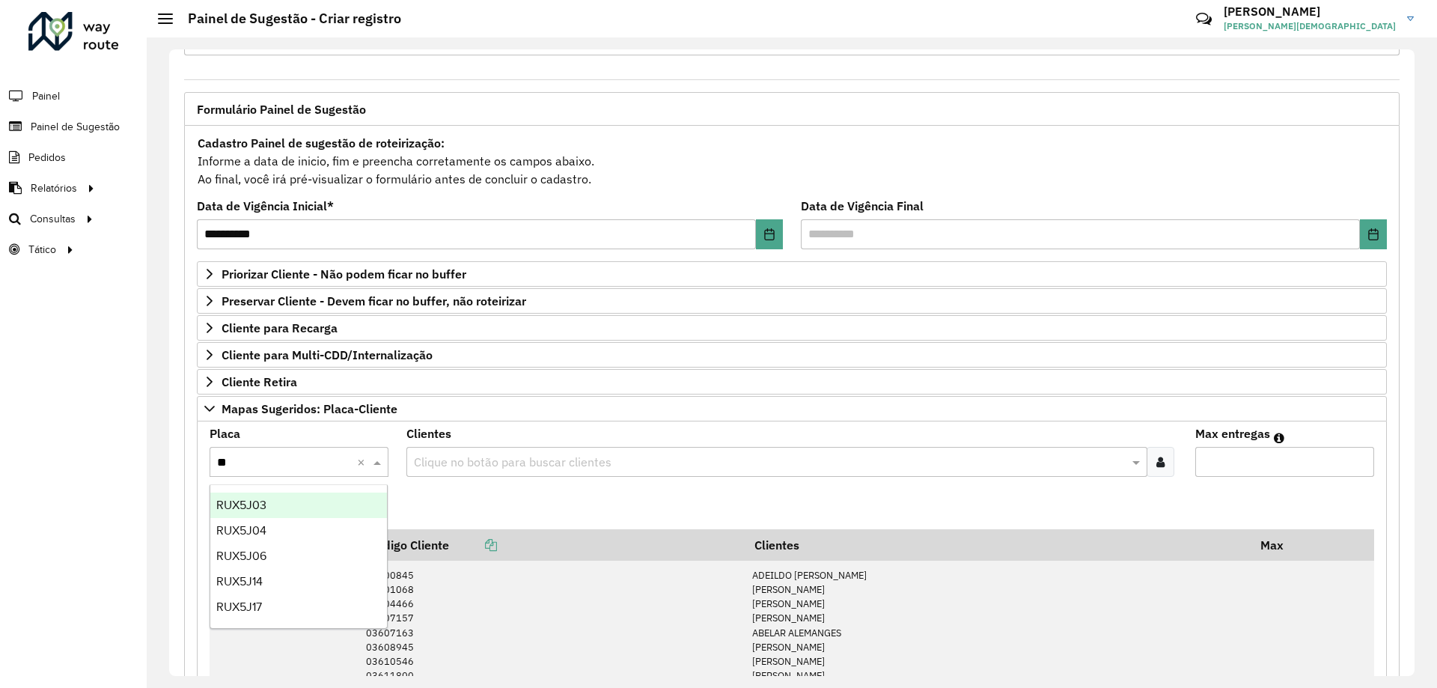
type input "***"
click at [261, 535] on span "RUX5J04" at bounding box center [241, 530] width 50 height 13
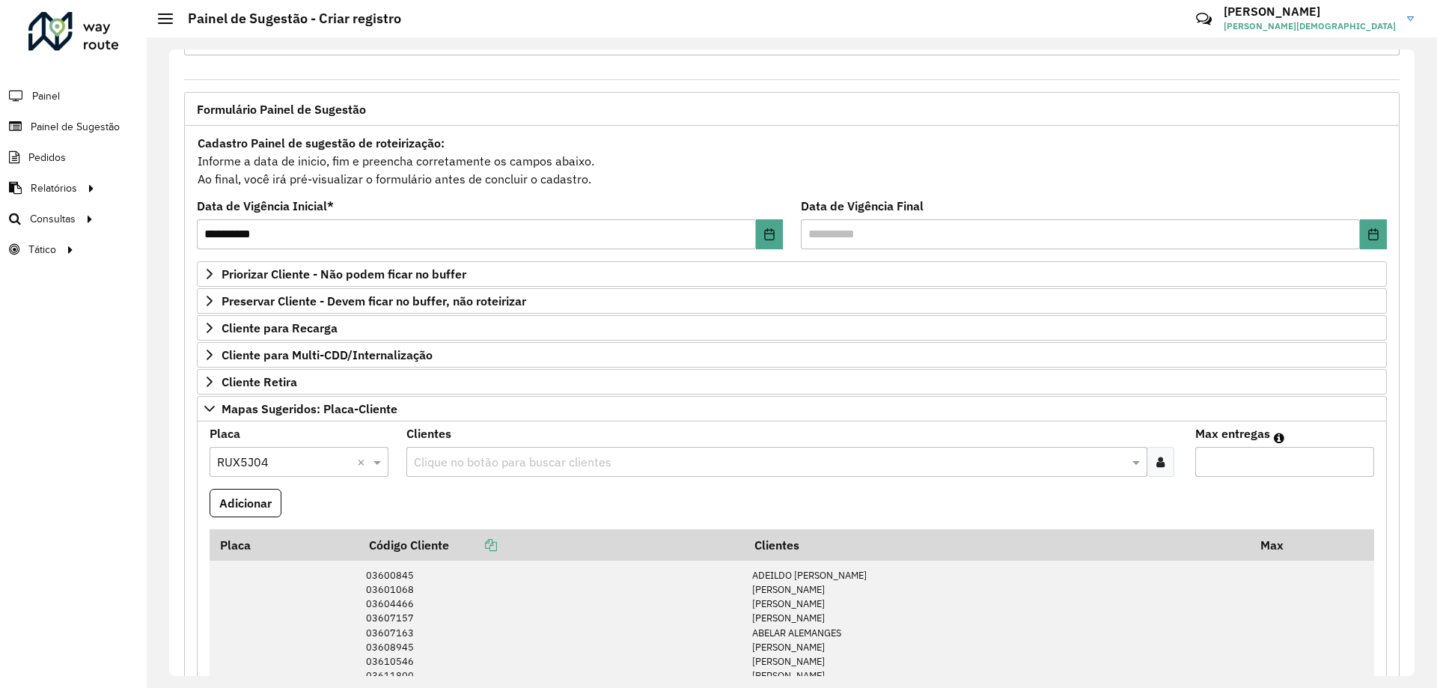
click at [517, 457] on input "text" at bounding box center [769, 463] width 718 height 18
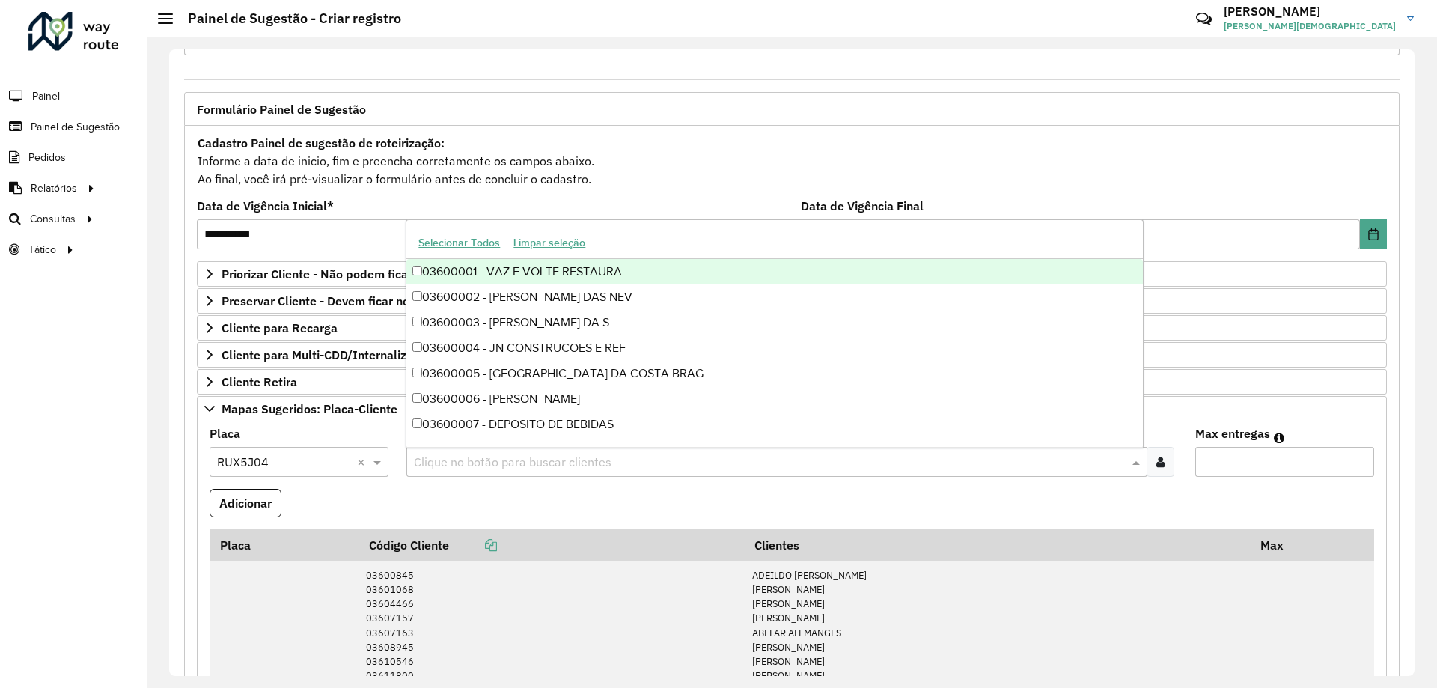
click at [1157, 464] on icon at bounding box center [1161, 462] width 8 height 12
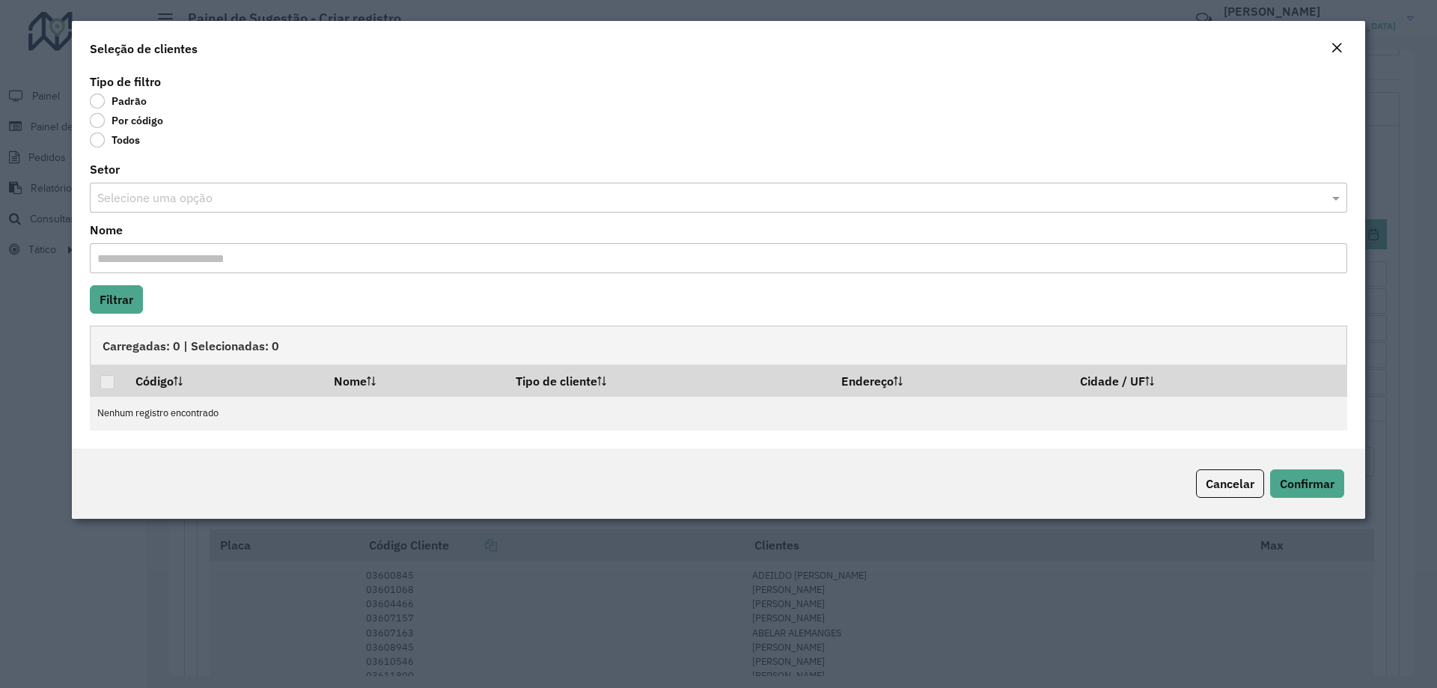
click at [101, 121] on label "Por código" at bounding box center [126, 120] width 73 height 15
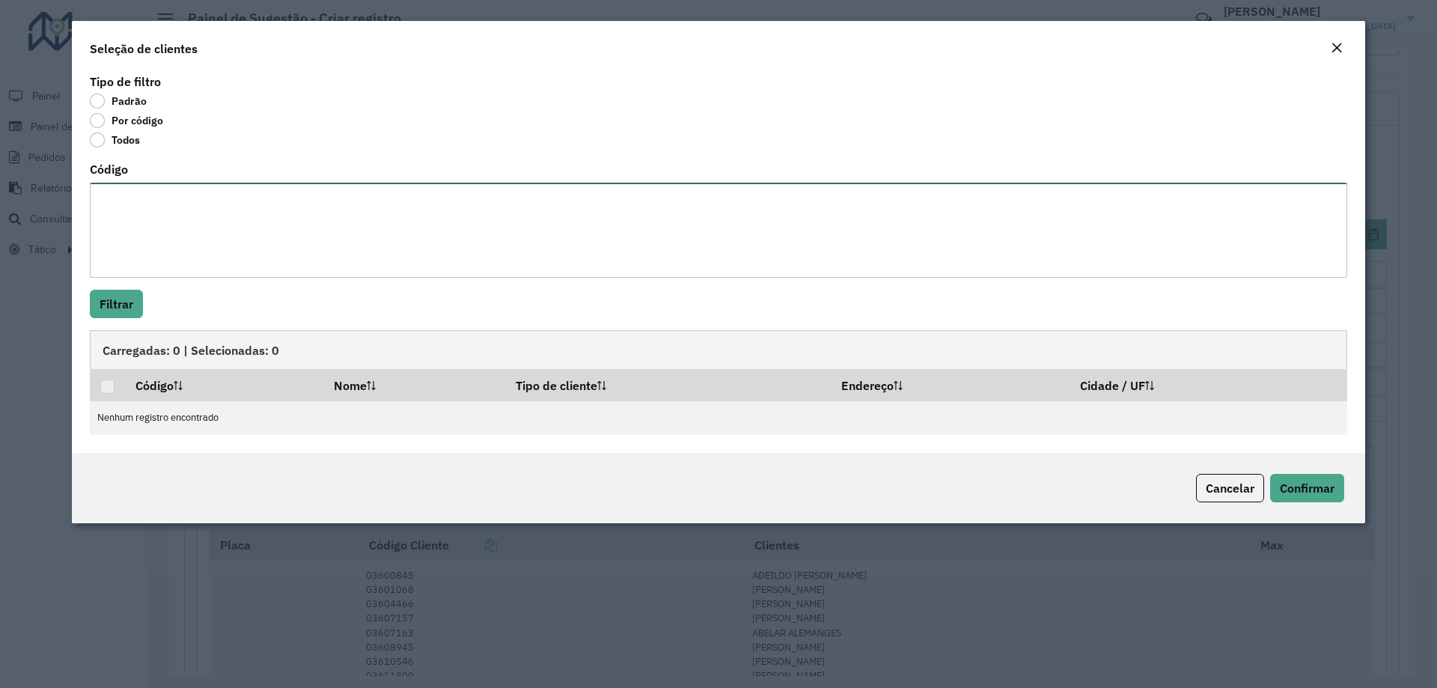
click at [113, 202] on textarea "Código" at bounding box center [719, 230] width 1258 height 95
paste textarea "***** ***** ***** ***** ***** ***** ***** ***** ***** ***** ***** ***** ***** *…"
type textarea "***** ***** ***** ***** ***** ***** ***** ***** ***** ***** ***** ***** ***** *…"
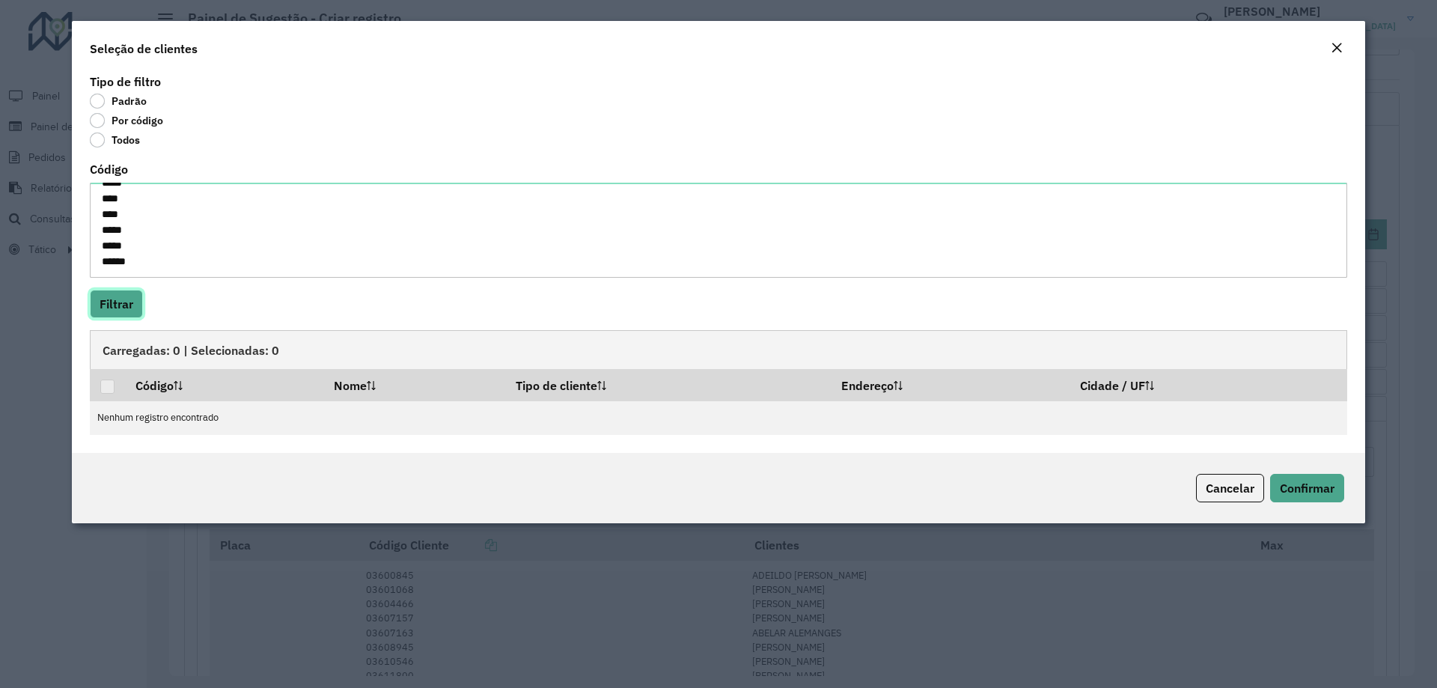
click at [113, 298] on button "Filtrar" at bounding box center [116, 304] width 53 height 28
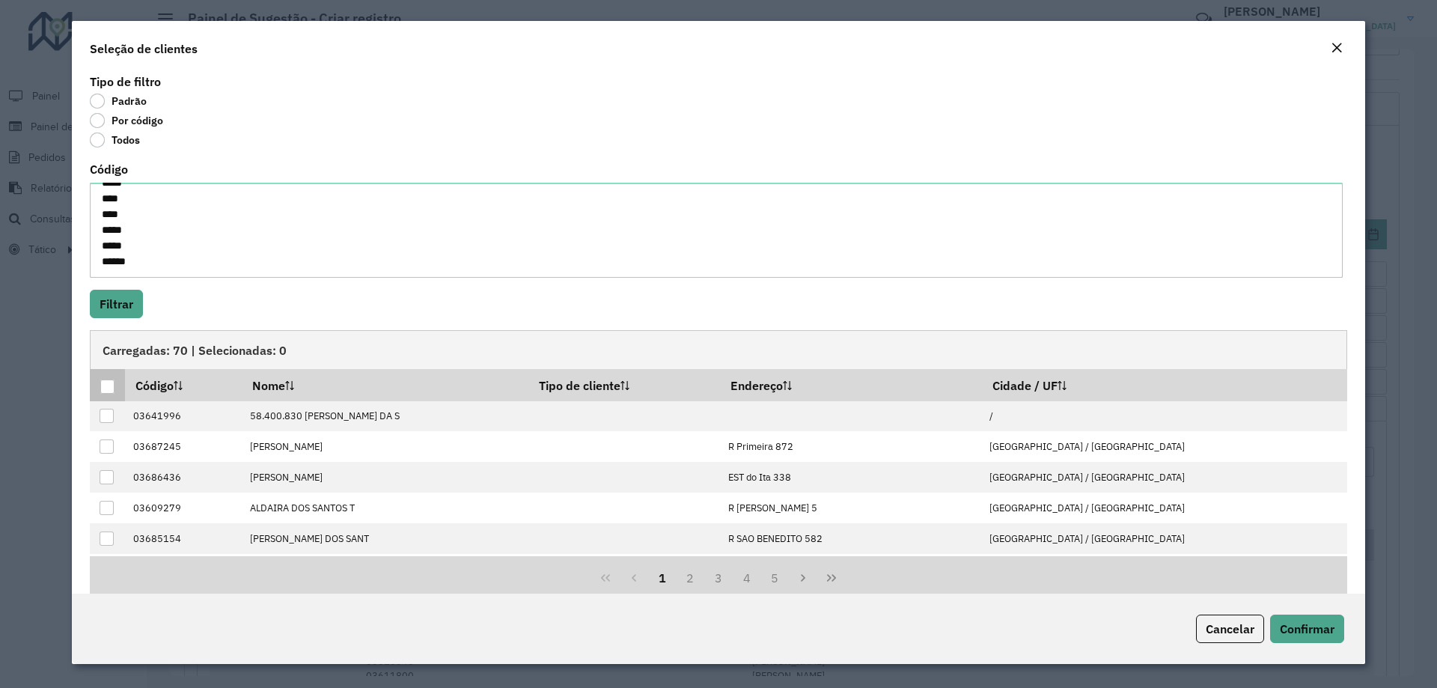
click at [106, 387] on div at bounding box center [107, 387] width 14 height 14
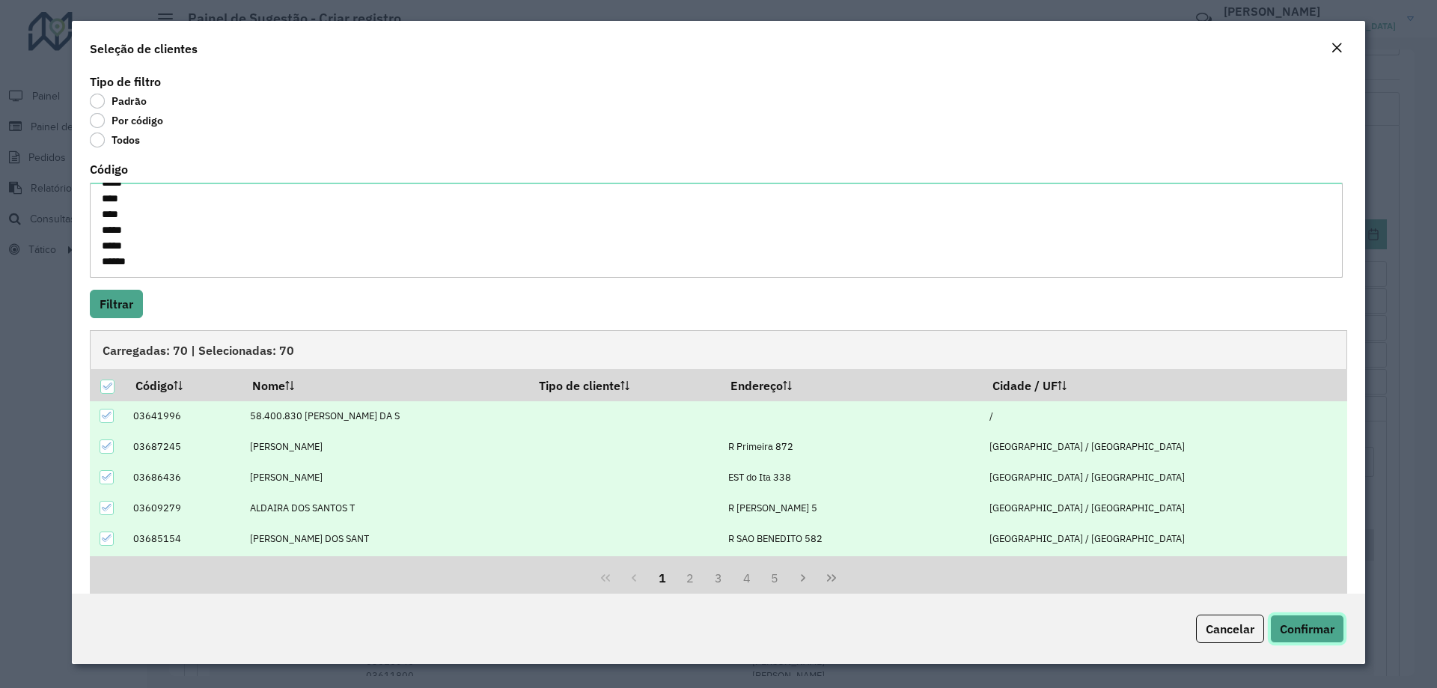
click at [1295, 632] on span "Confirmar" at bounding box center [1307, 628] width 55 height 15
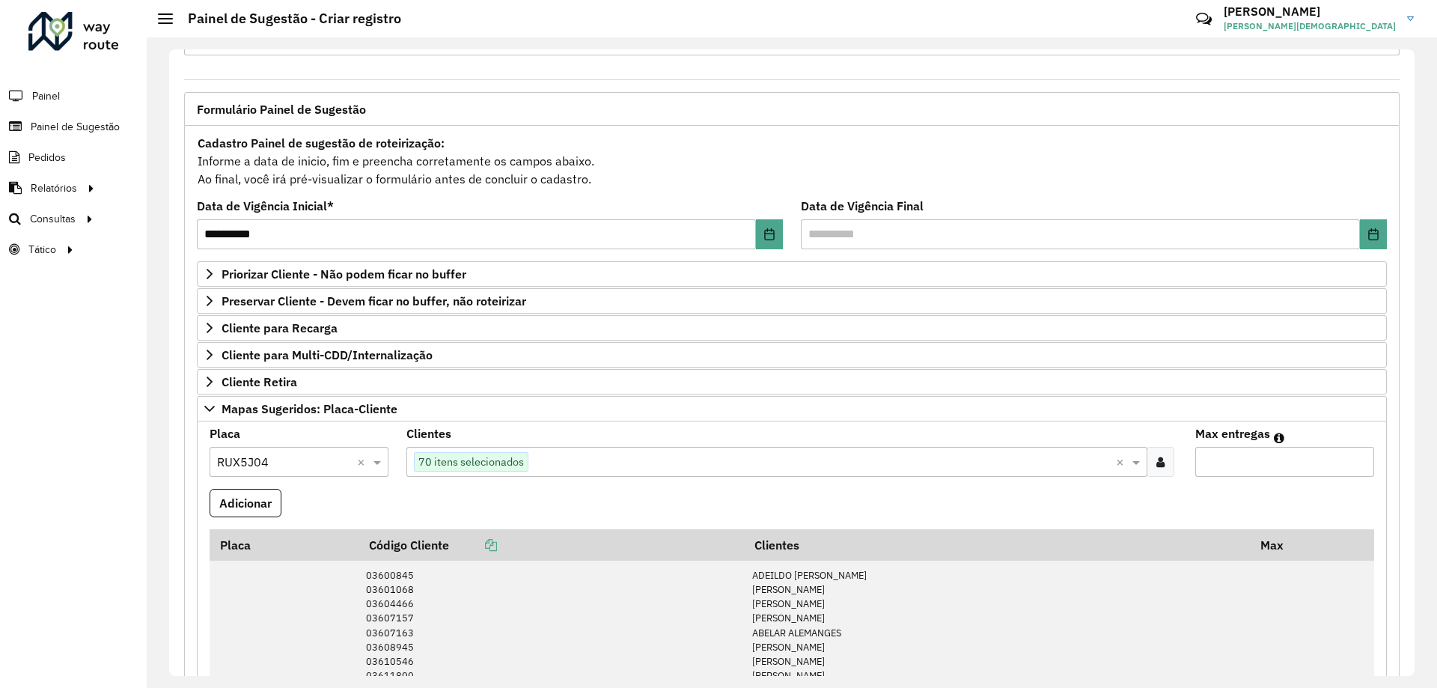
click at [1279, 460] on input "Max entregas" at bounding box center [1285, 462] width 179 height 30
type input "**"
click at [237, 499] on button "Adicionar" at bounding box center [246, 503] width 72 height 28
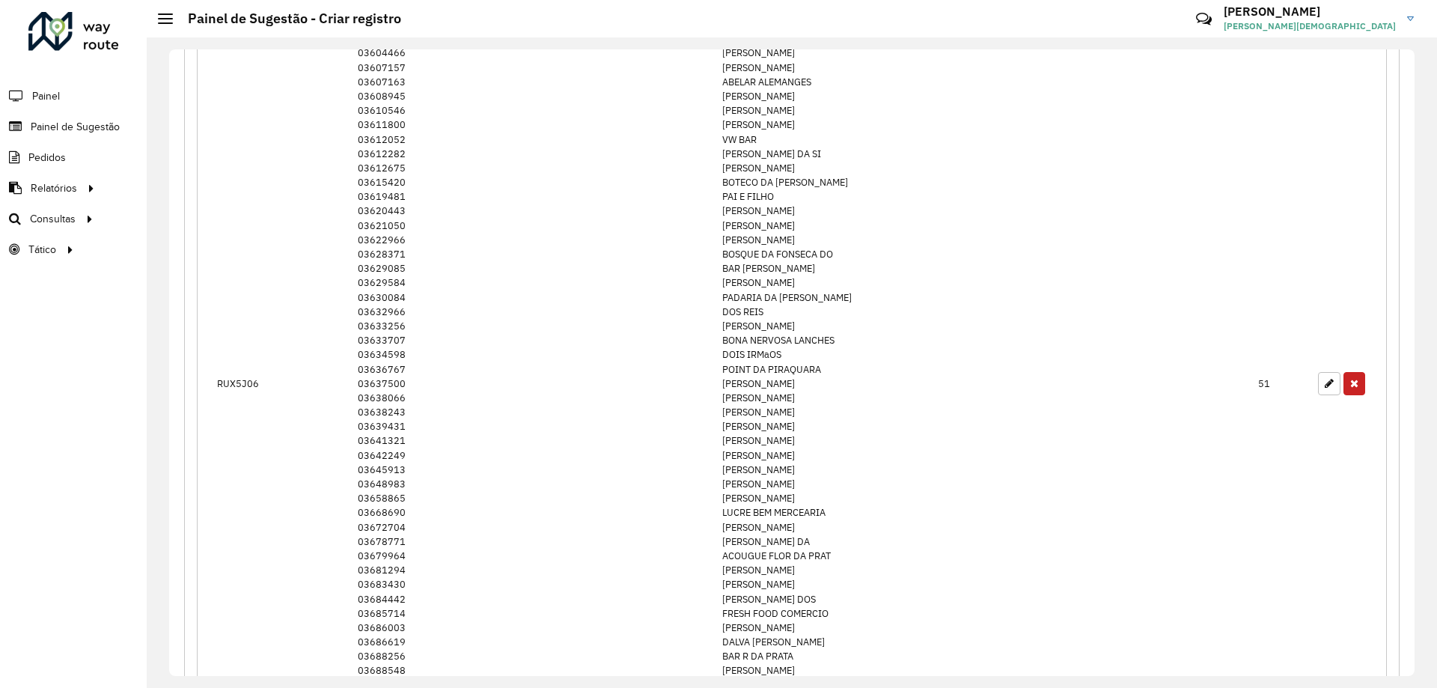
scroll to position [1780, 0]
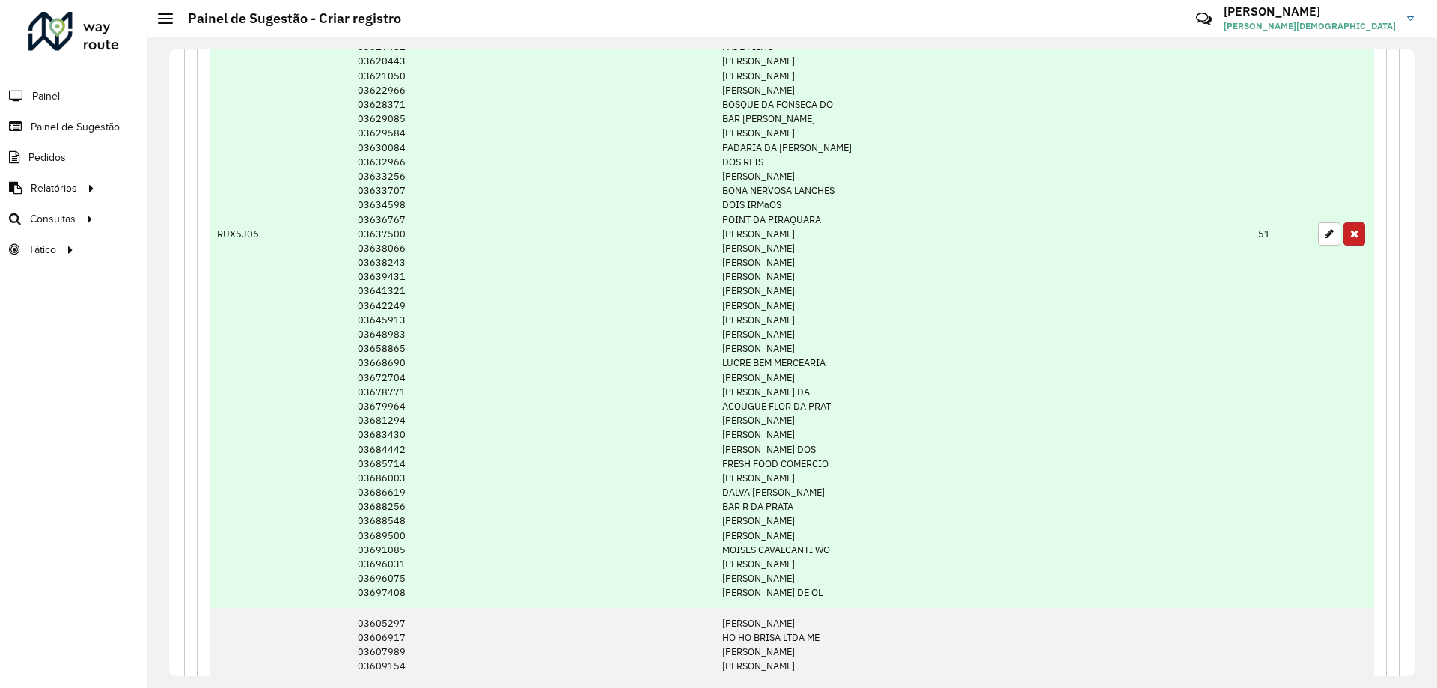
click at [1351, 234] on icon "button" at bounding box center [1355, 233] width 8 height 10
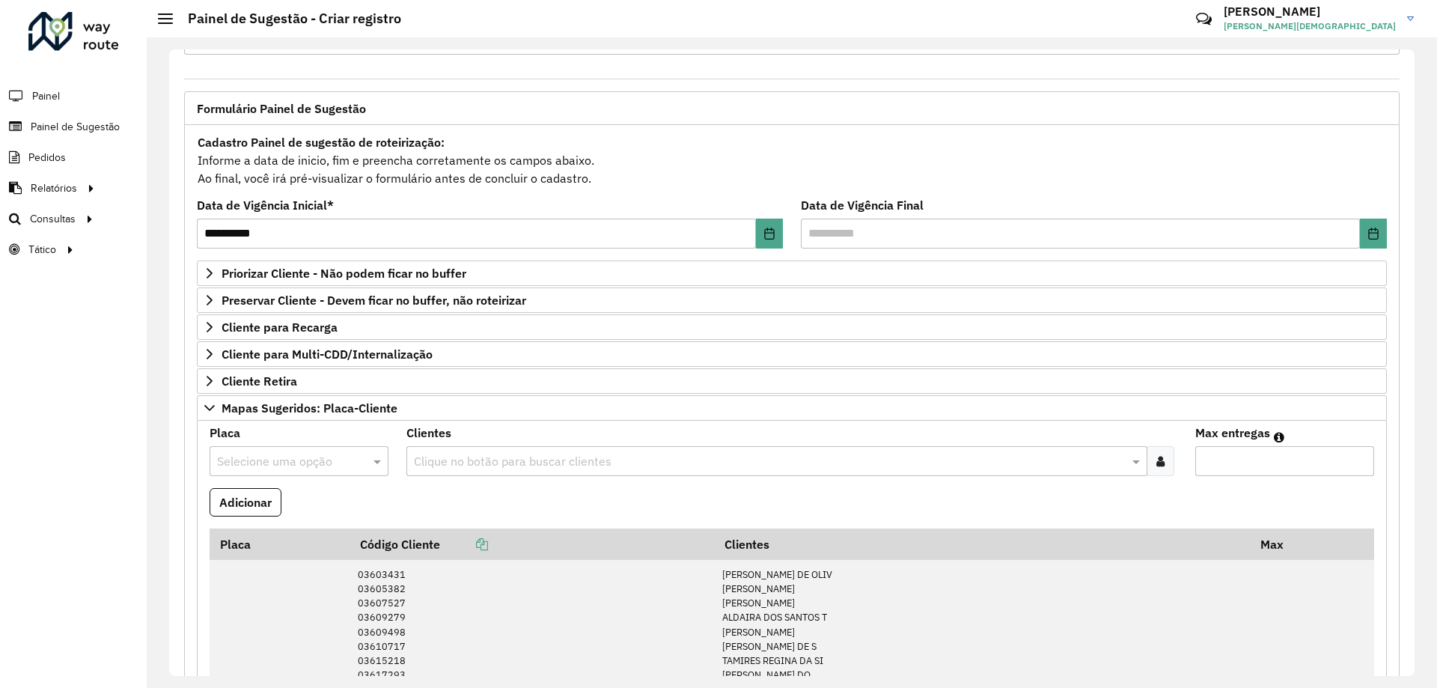
scroll to position [0, 0]
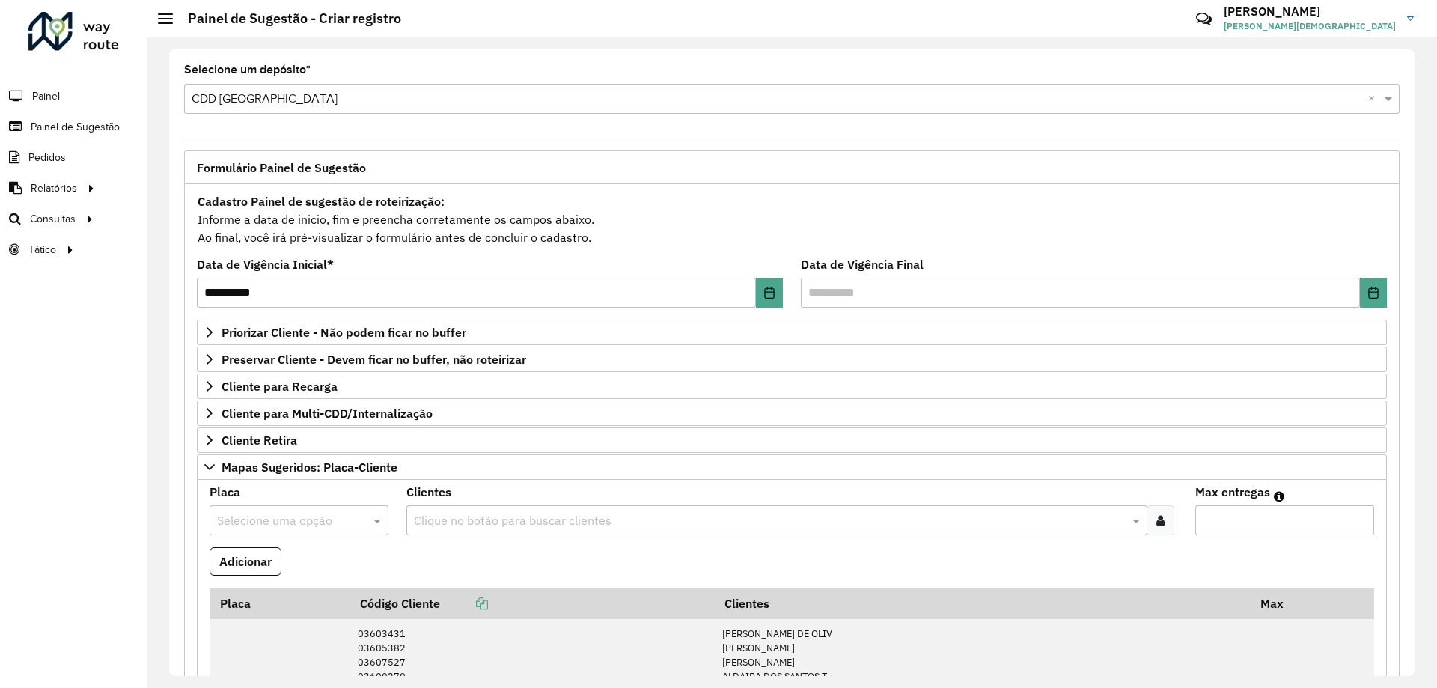
click at [271, 515] on input "text" at bounding box center [284, 521] width 134 height 18
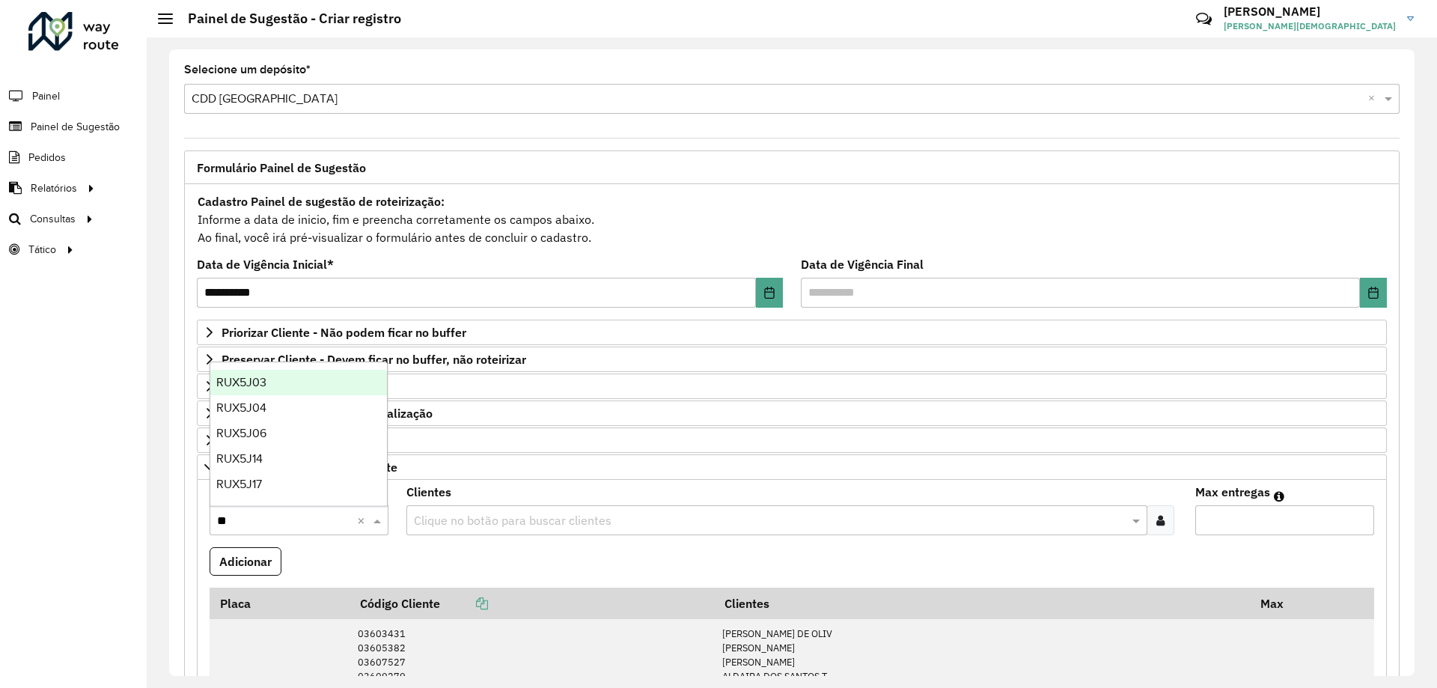
type input "***"
click at [265, 432] on span "RUX5J06" at bounding box center [241, 433] width 50 height 13
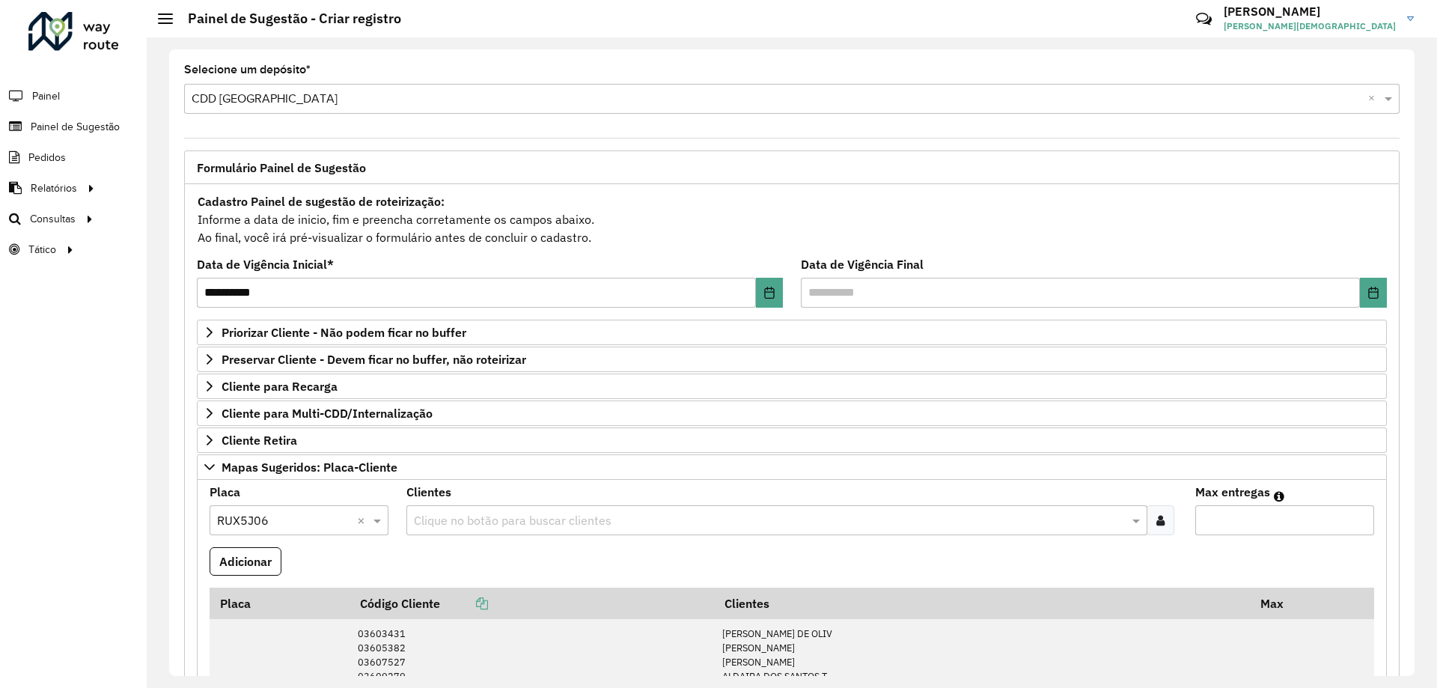
click at [1157, 521] on icon at bounding box center [1161, 520] width 8 height 12
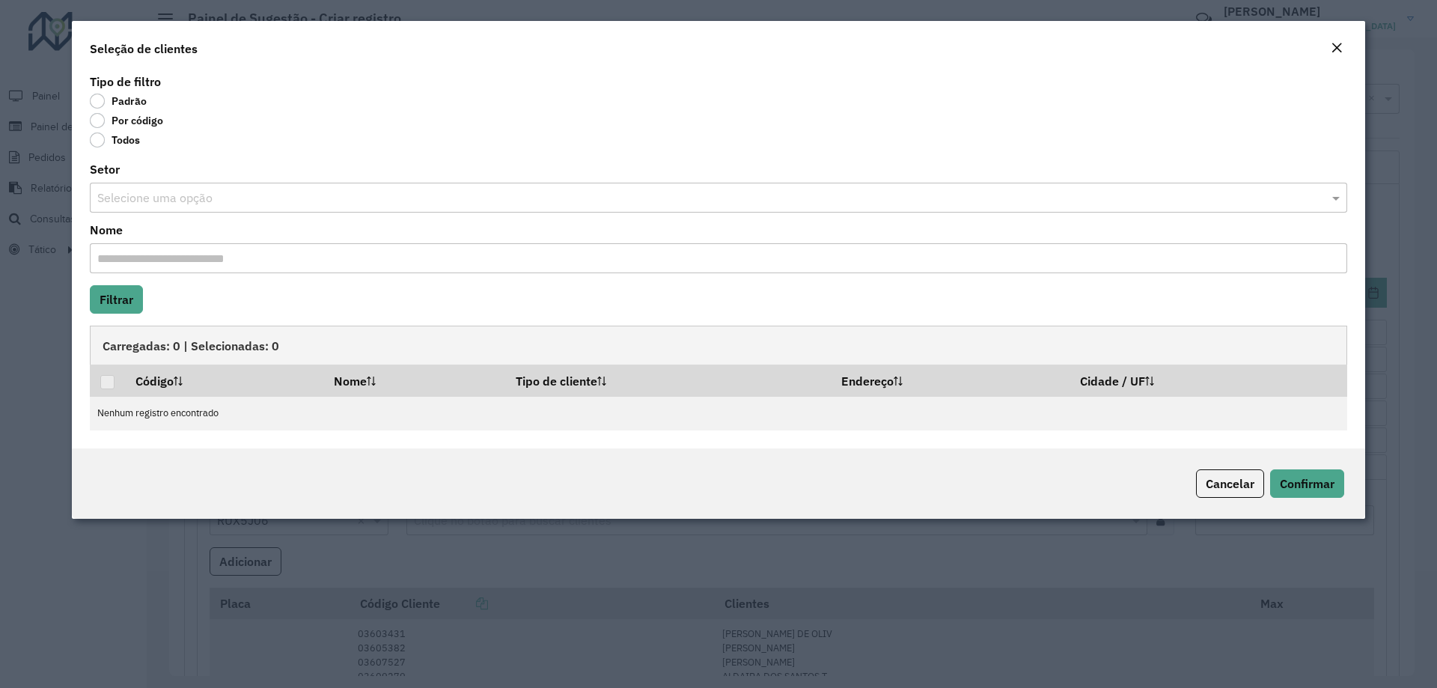
click at [101, 124] on label "Por código" at bounding box center [126, 120] width 73 height 15
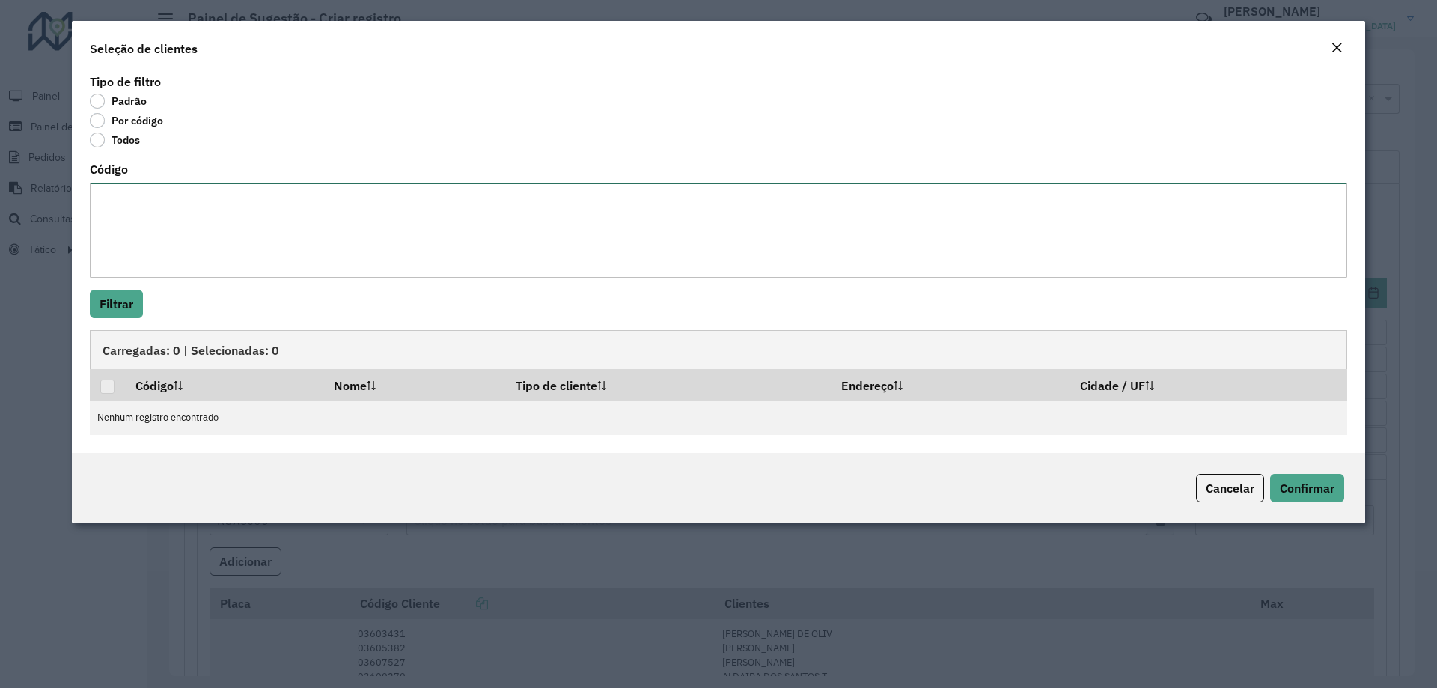
click at [117, 209] on textarea "Código" at bounding box center [719, 230] width 1258 height 95
paste textarea "**** ***** ***** ***** ***** ***** ***** ***** ***** ***** ***** ***** ***** **…"
type textarea "**** ***** ***** ***** ***** ***** ***** ***** ***** ***** ***** ***** ***** **…"
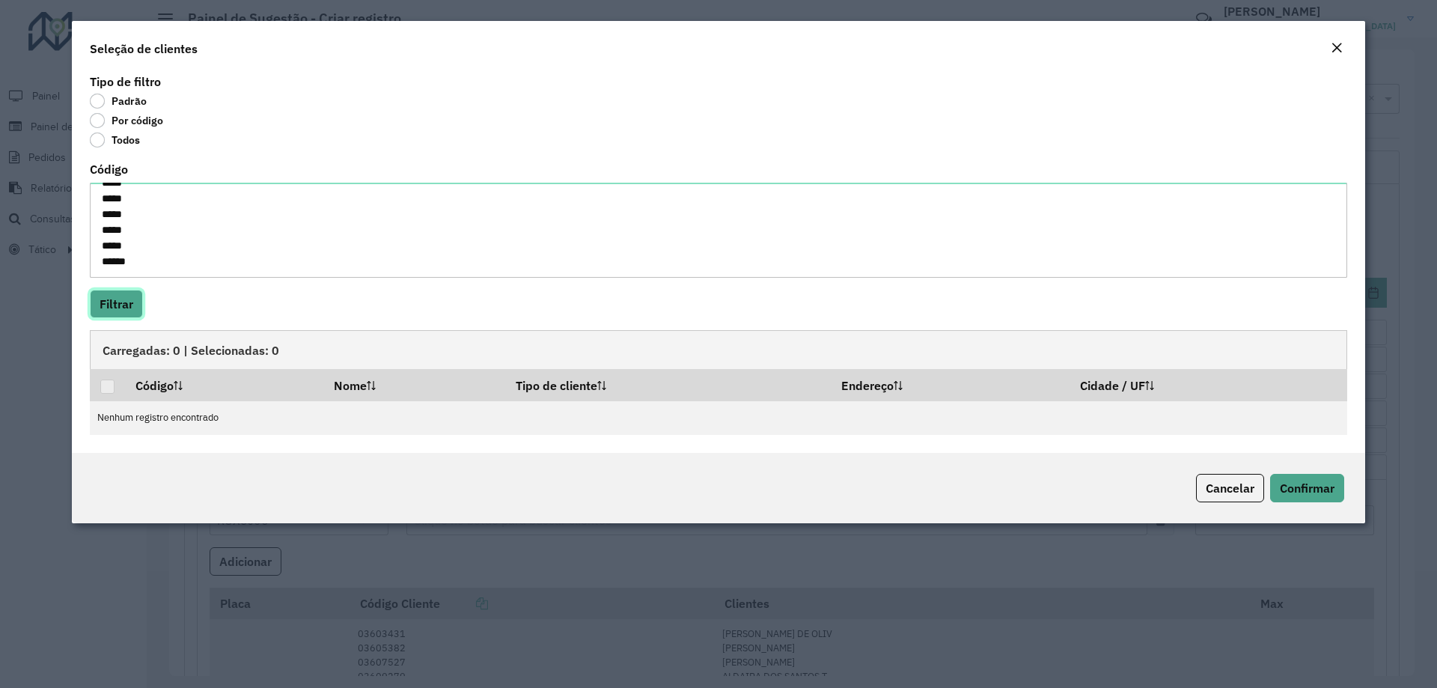
click at [112, 304] on button "Filtrar" at bounding box center [116, 304] width 53 height 28
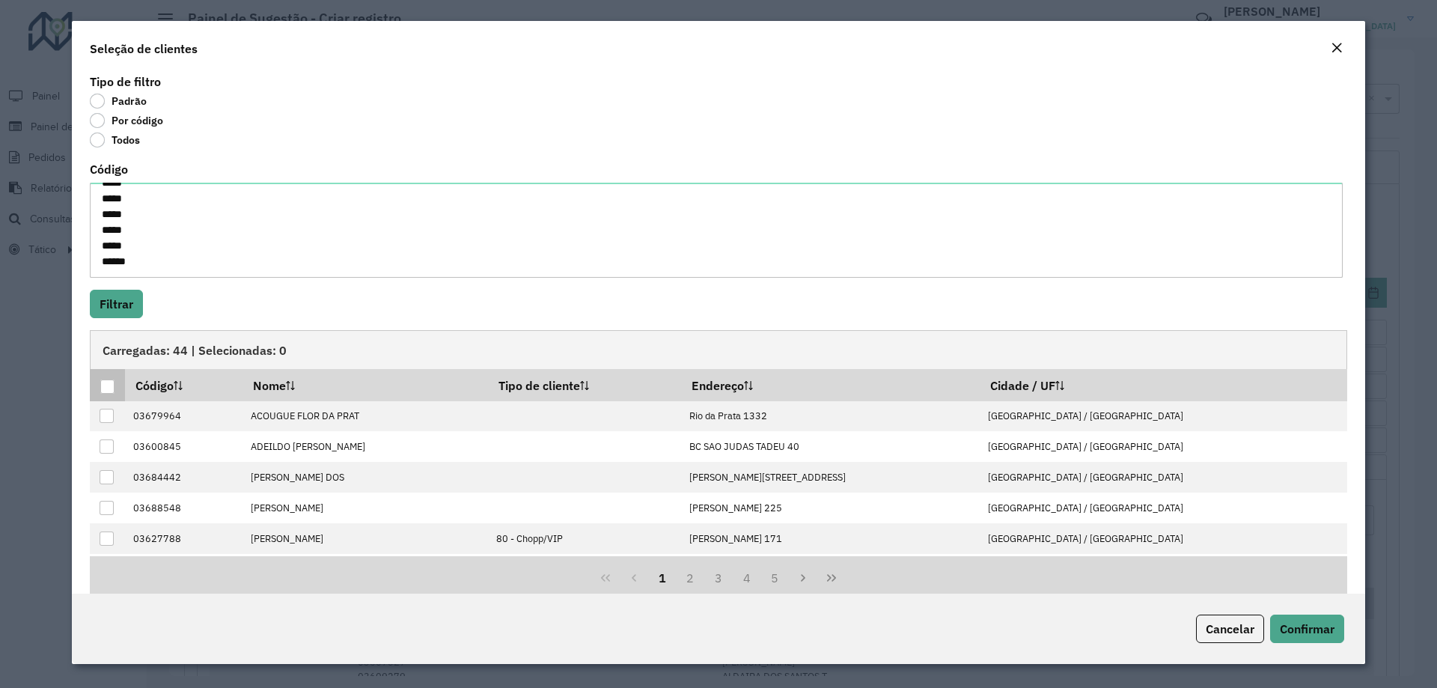
click at [111, 385] on div at bounding box center [107, 387] width 14 height 14
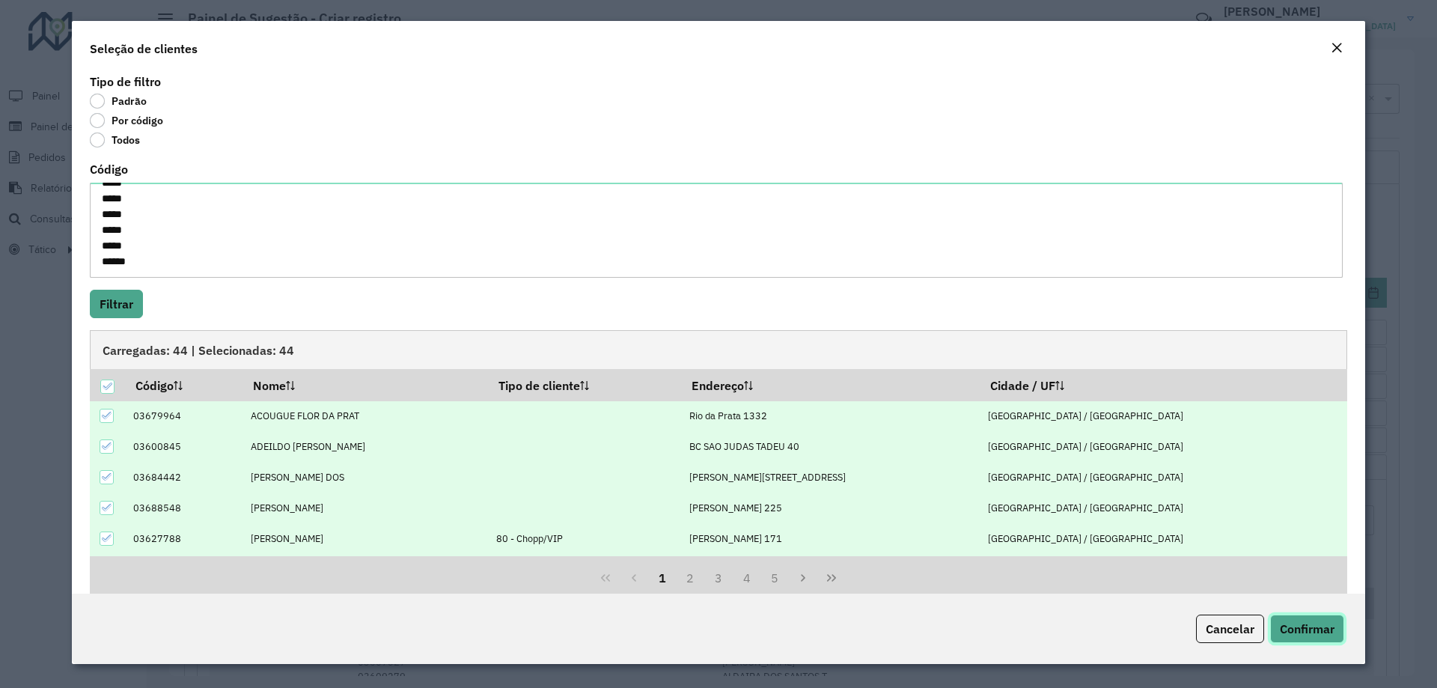
click at [1301, 632] on span "Confirmar" at bounding box center [1307, 628] width 55 height 15
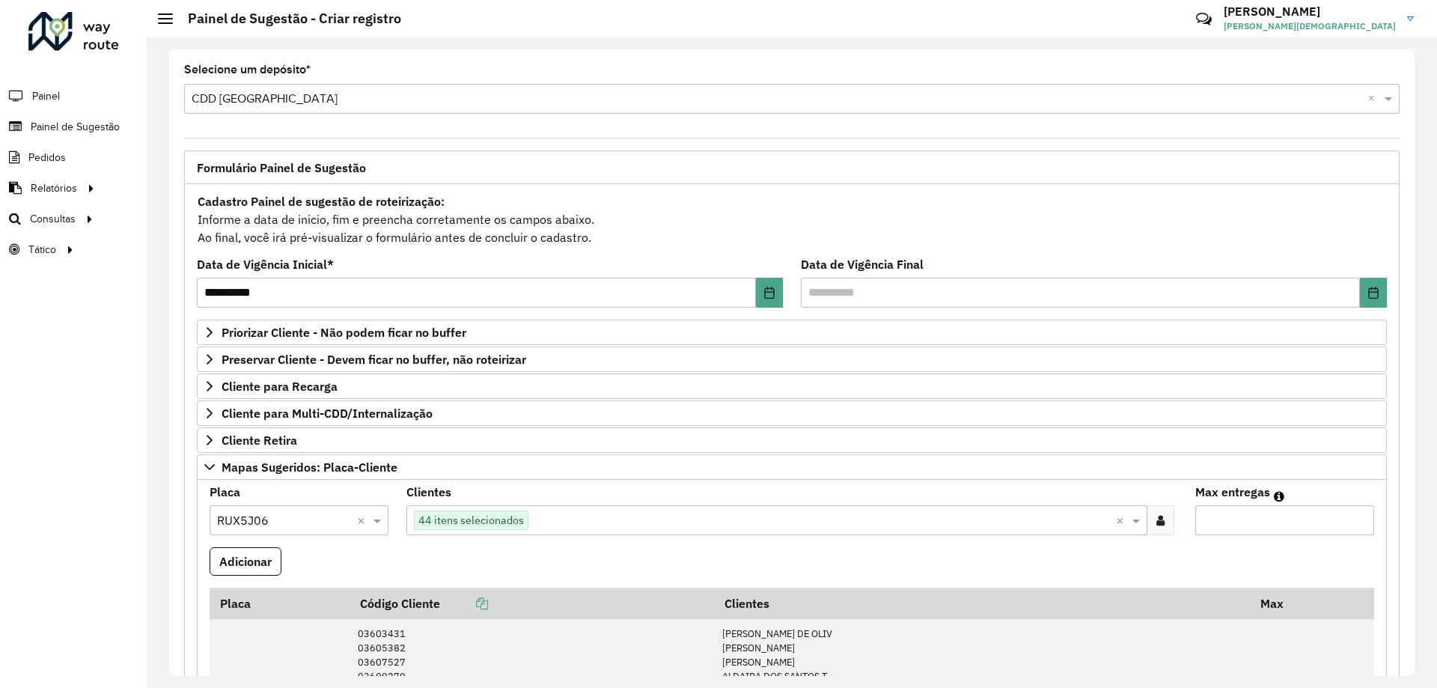
click at [1219, 517] on input "Max entregas" at bounding box center [1285, 520] width 179 height 30
type input "**"
click at [246, 559] on button "Adicionar" at bounding box center [246, 561] width 72 height 28
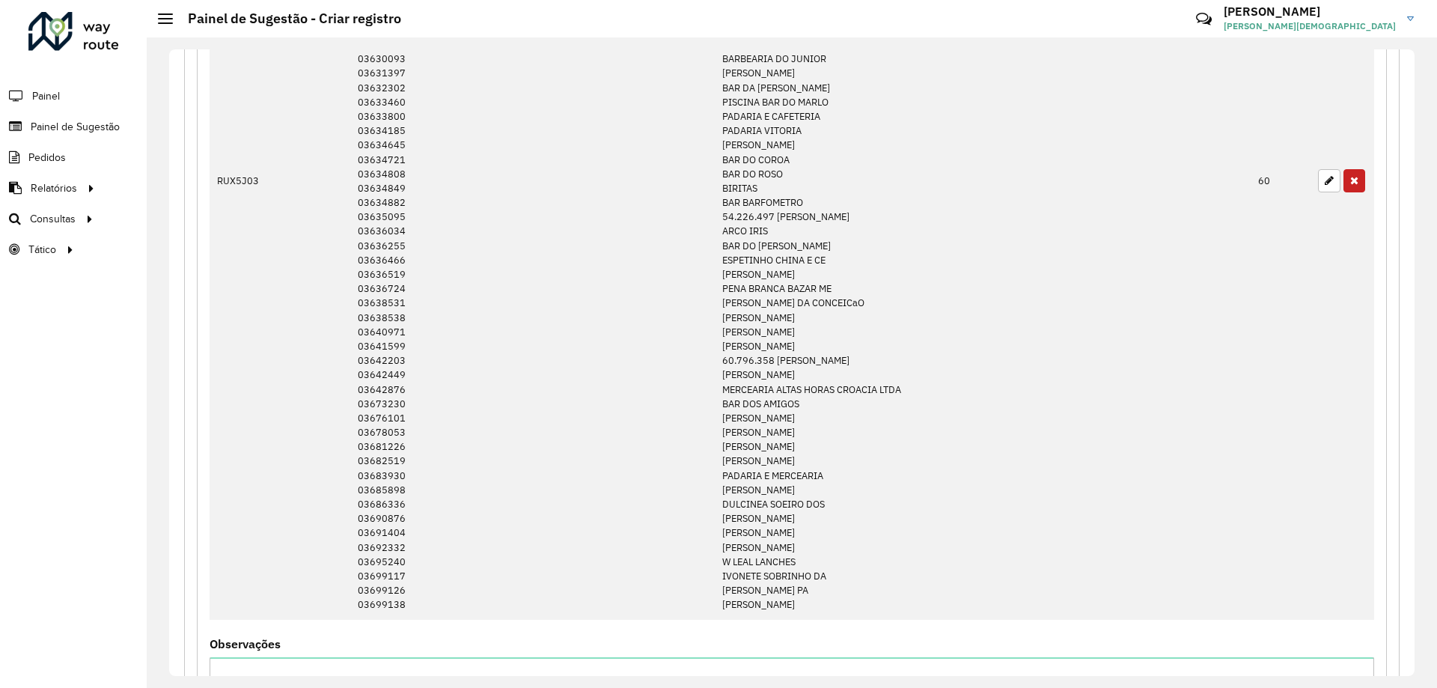
scroll to position [2920, 0]
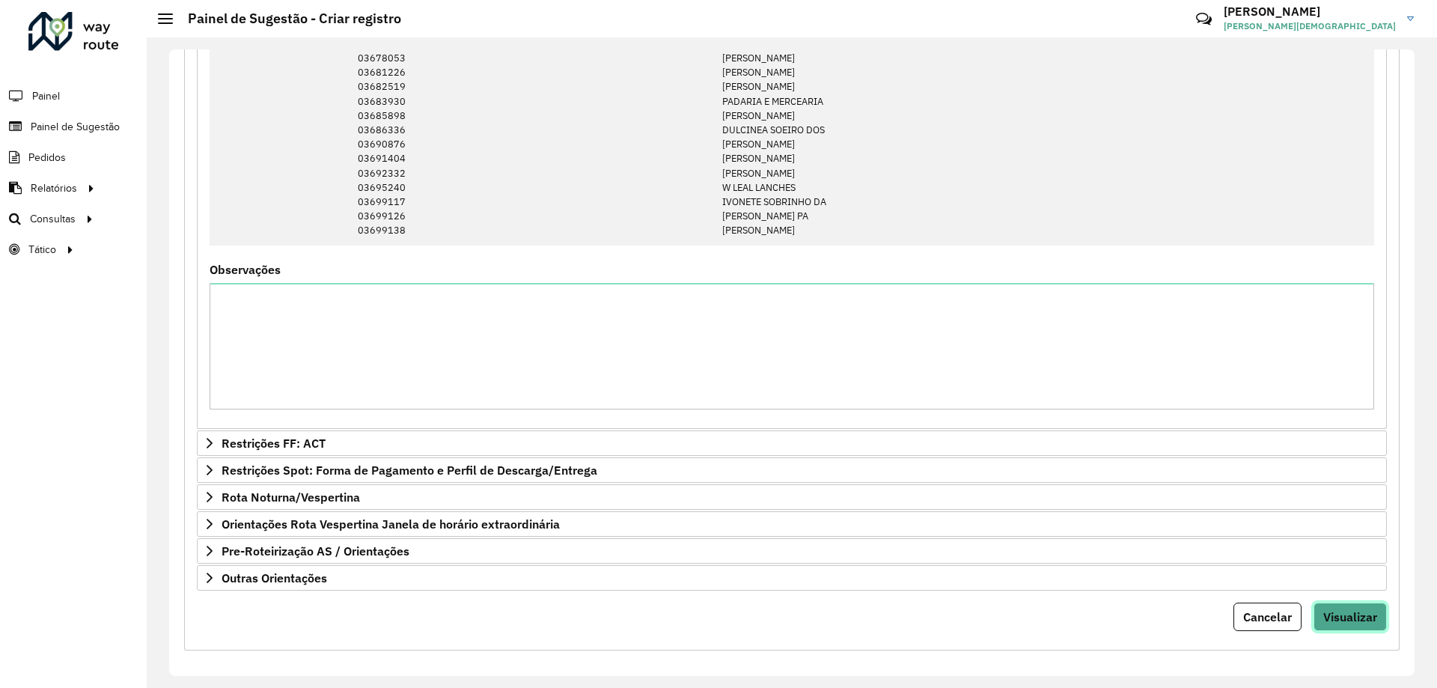
click at [1353, 617] on span "Visualizar" at bounding box center [1351, 616] width 54 height 15
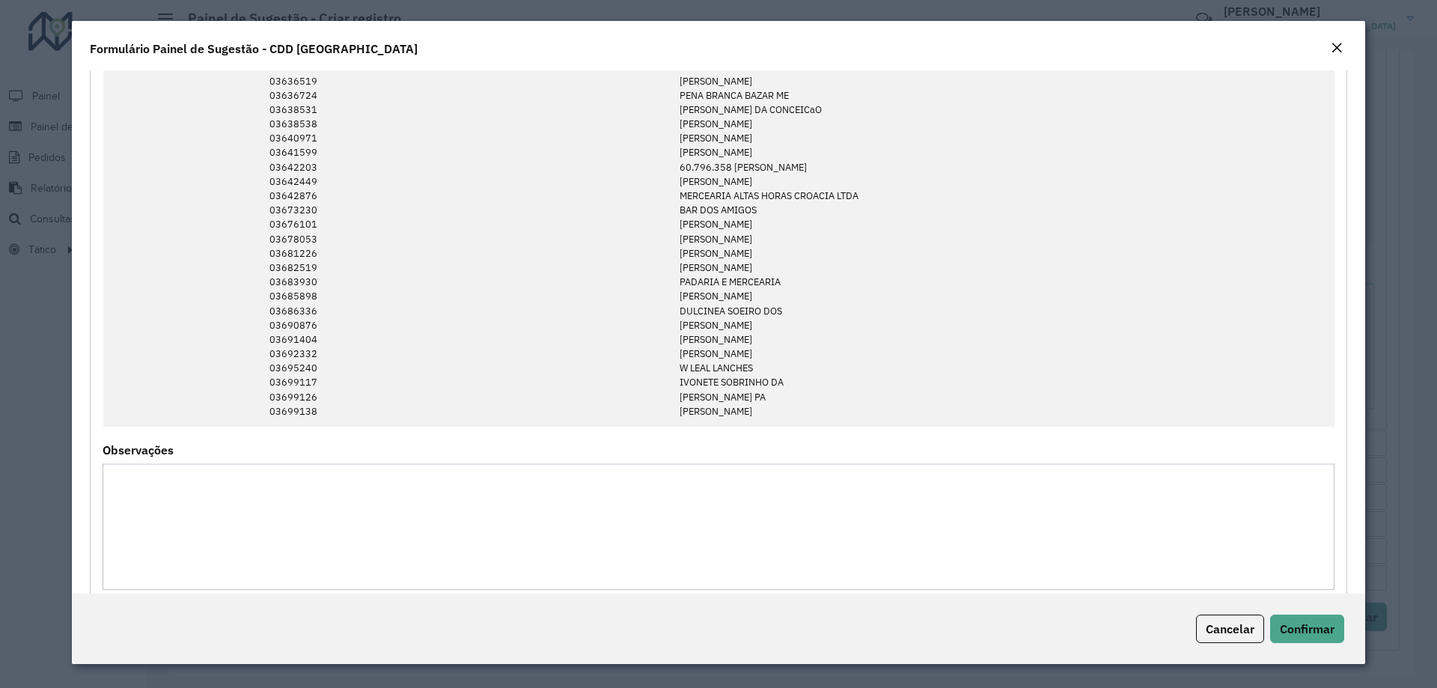
scroll to position [2356, 0]
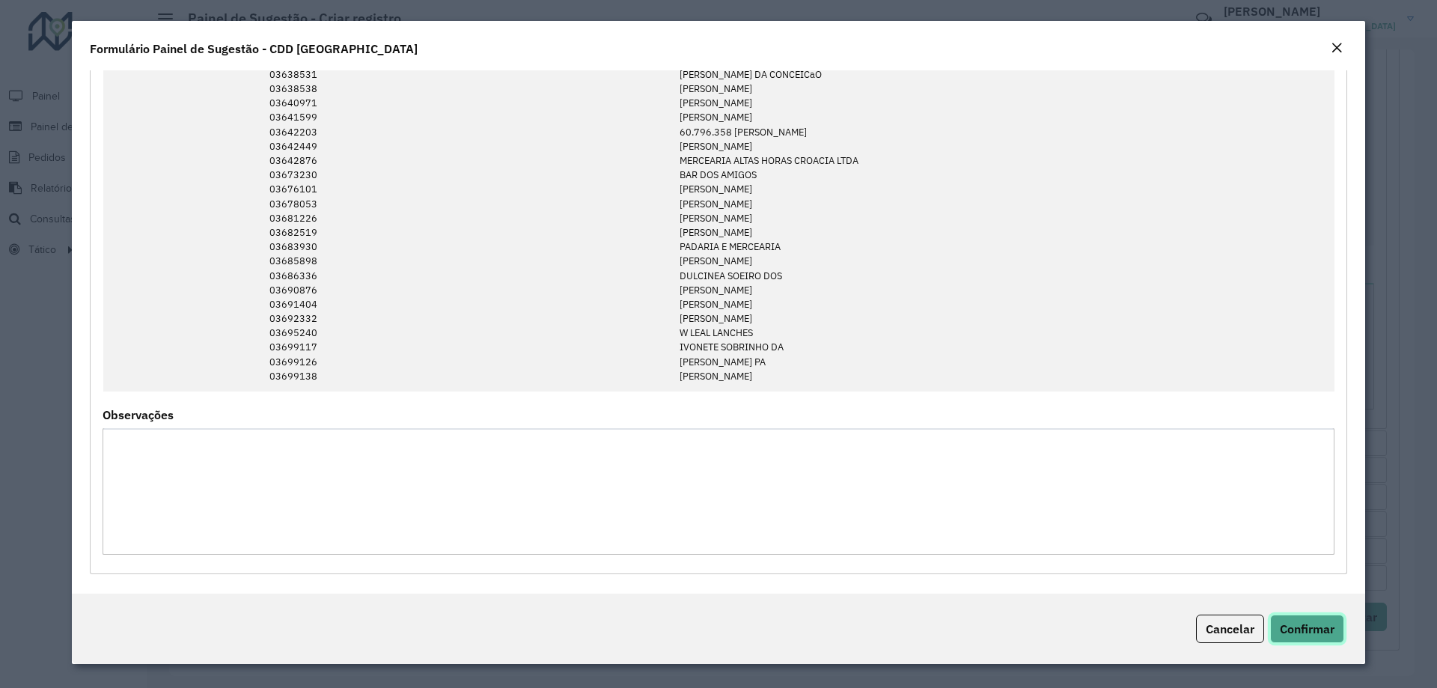
click at [1306, 631] on span "Confirmar" at bounding box center [1307, 628] width 55 height 15
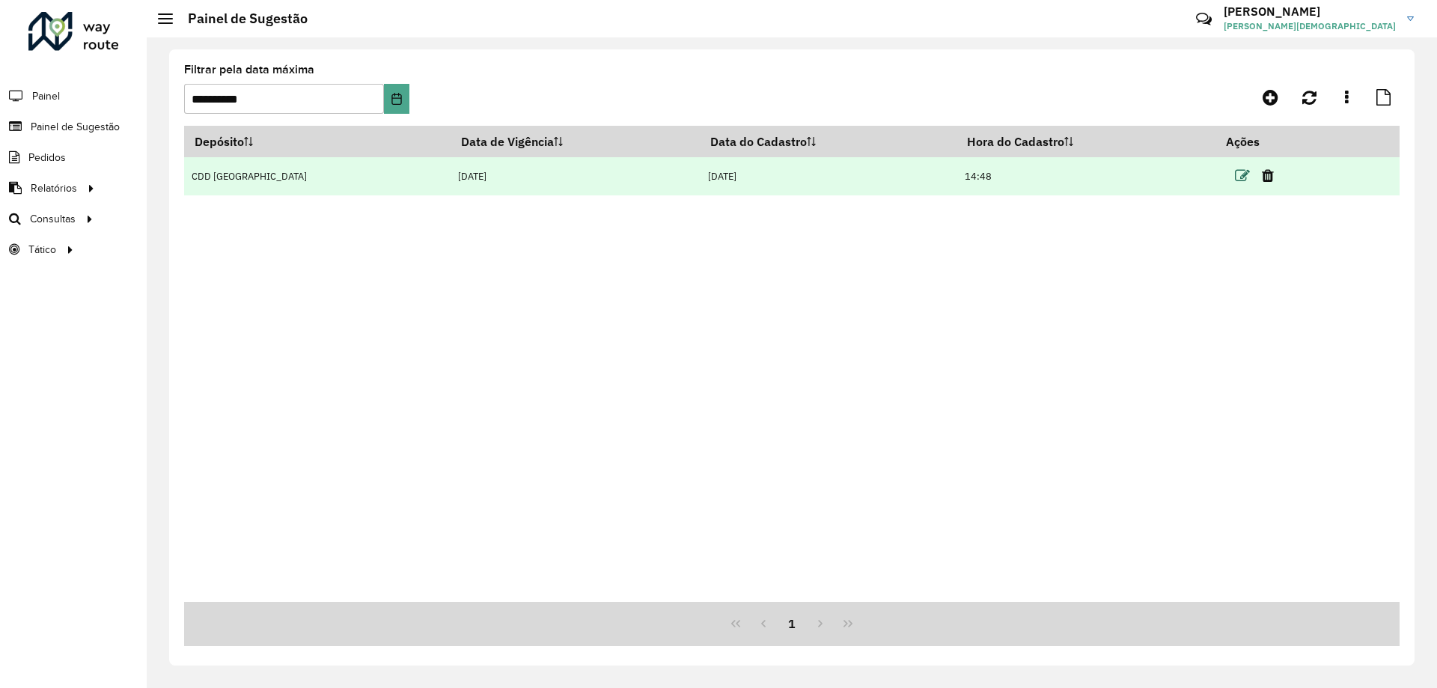
click at [1235, 174] on icon at bounding box center [1242, 175] width 15 height 15
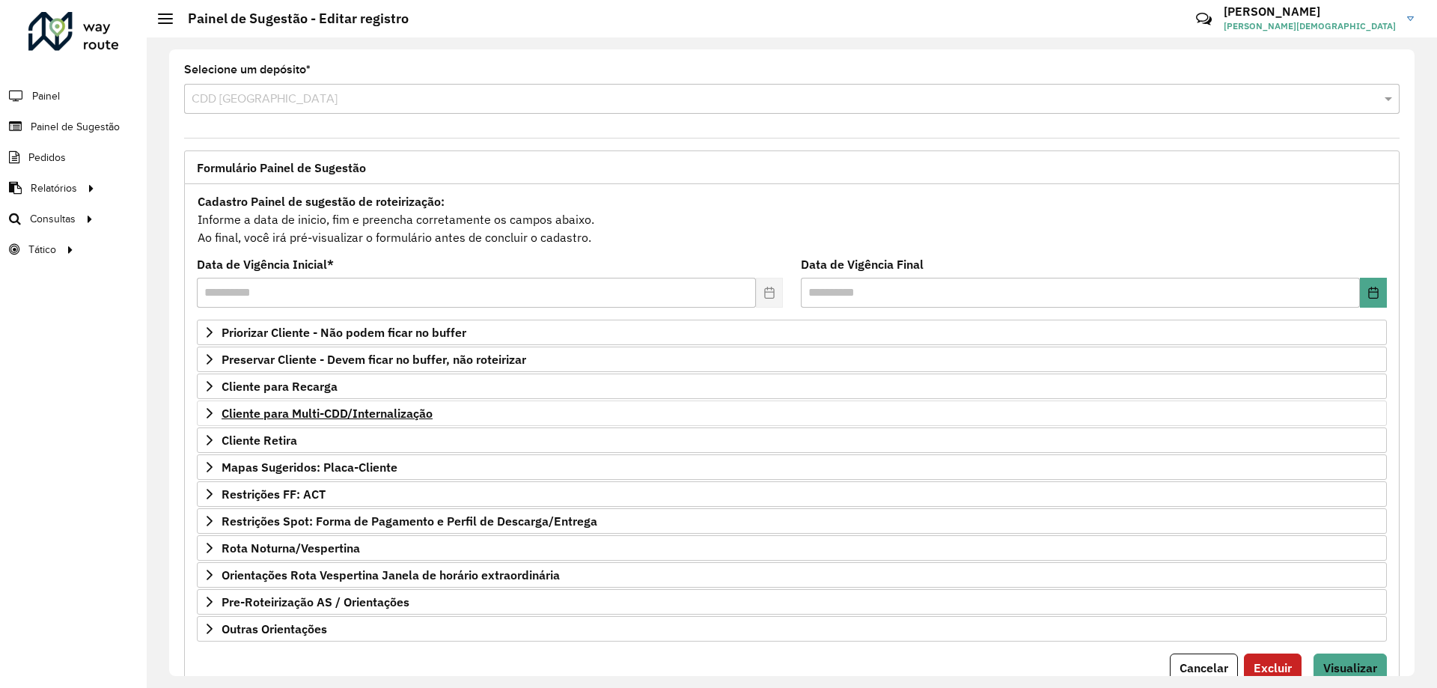
scroll to position [58, 0]
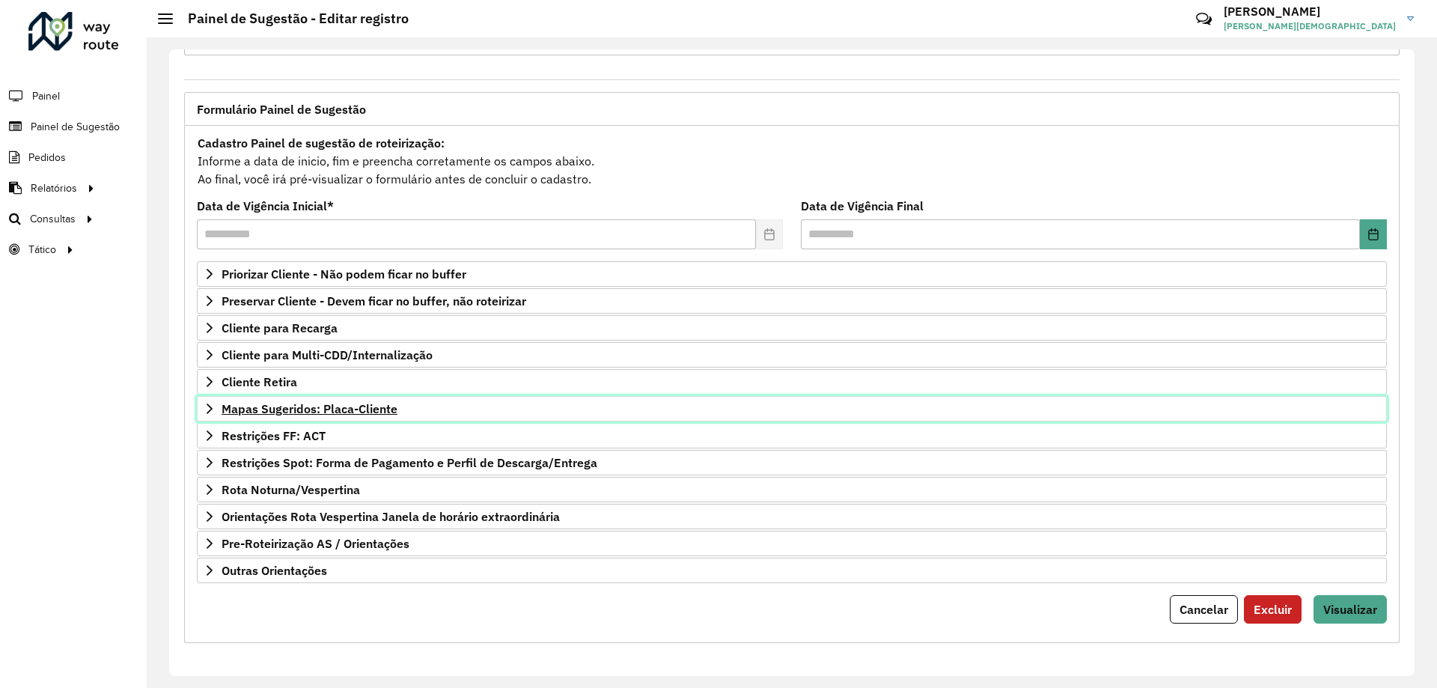
click at [267, 406] on span "Mapas Sugeridos: Placa-Cliente" at bounding box center [310, 409] width 176 height 12
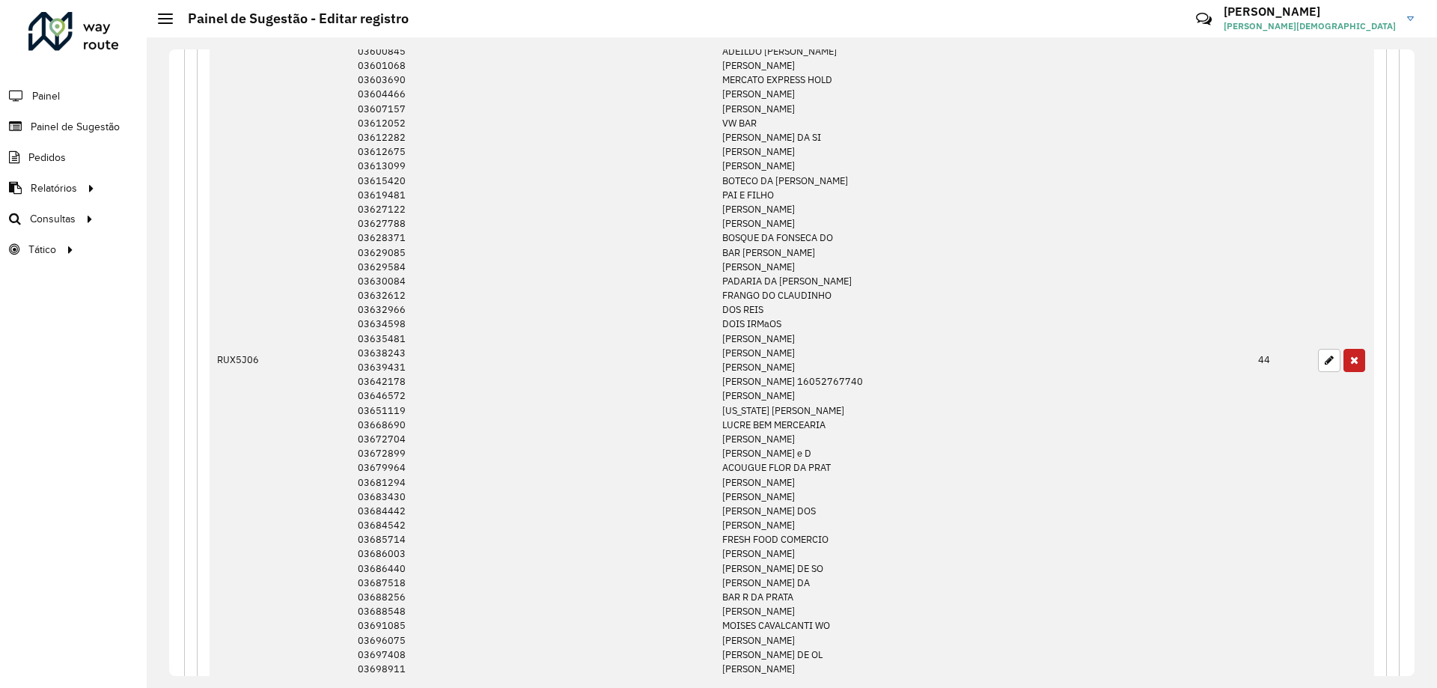
scroll to position [283, 0]
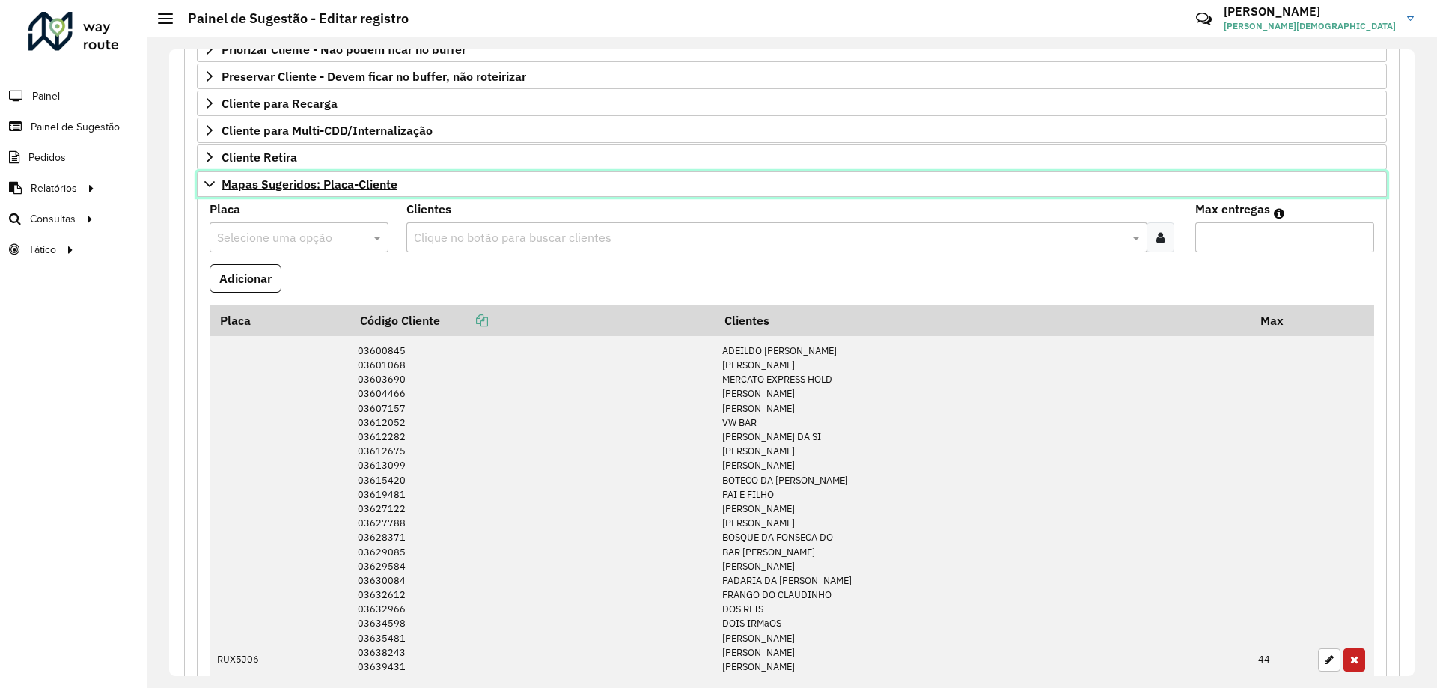
click at [231, 184] on span "Mapas Sugeridos: Placa-Cliente" at bounding box center [310, 184] width 176 height 12
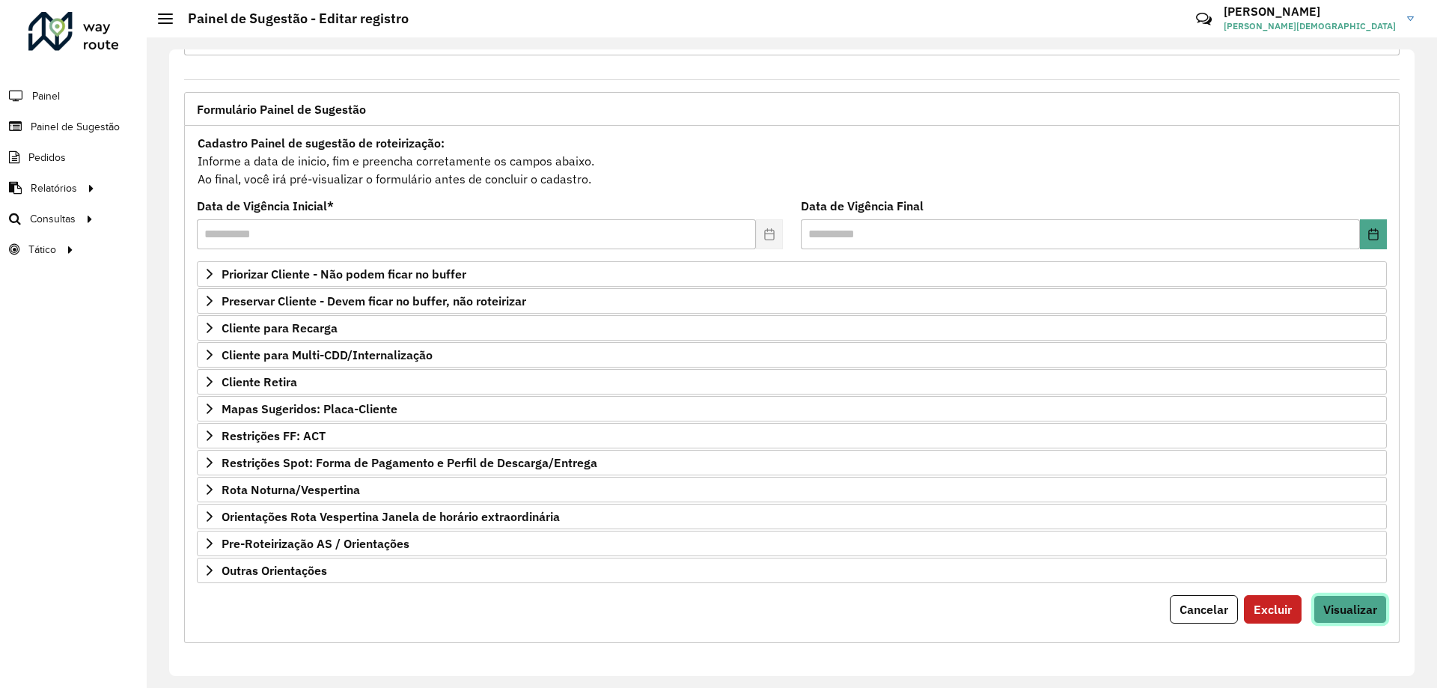
click at [1342, 604] on span "Visualizar" at bounding box center [1351, 609] width 54 height 15
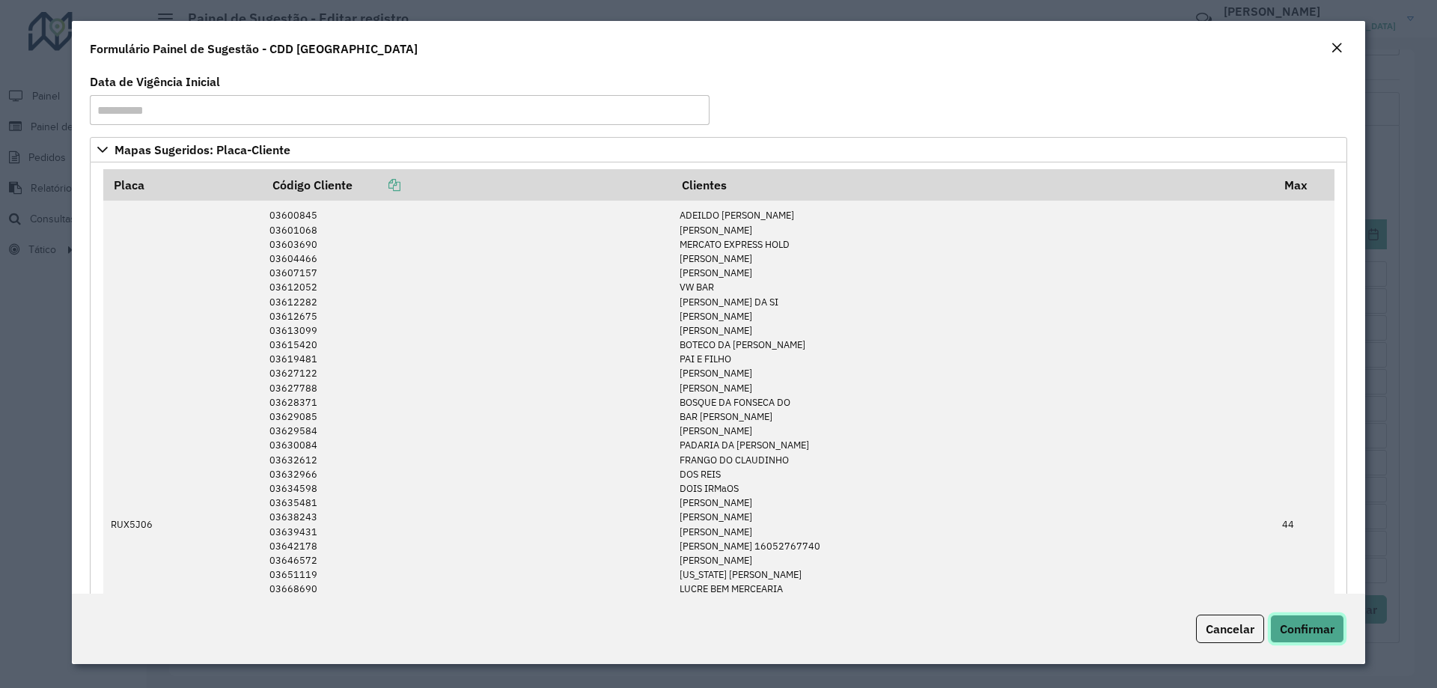
click at [1310, 623] on span "Confirmar" at bounding box center [1307, 628] width 55 height 15
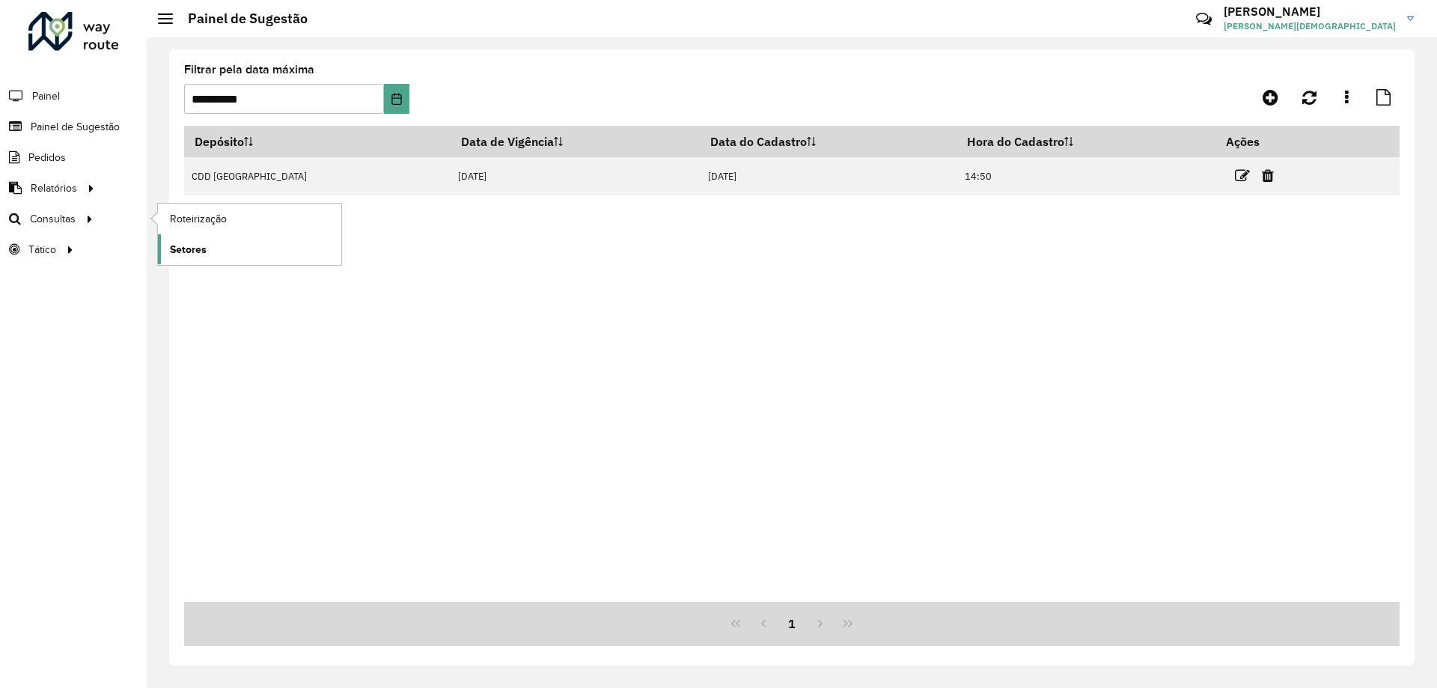
click at [187, 249] on span "Setores" at bounding box center [188, 250] width 37 height 16
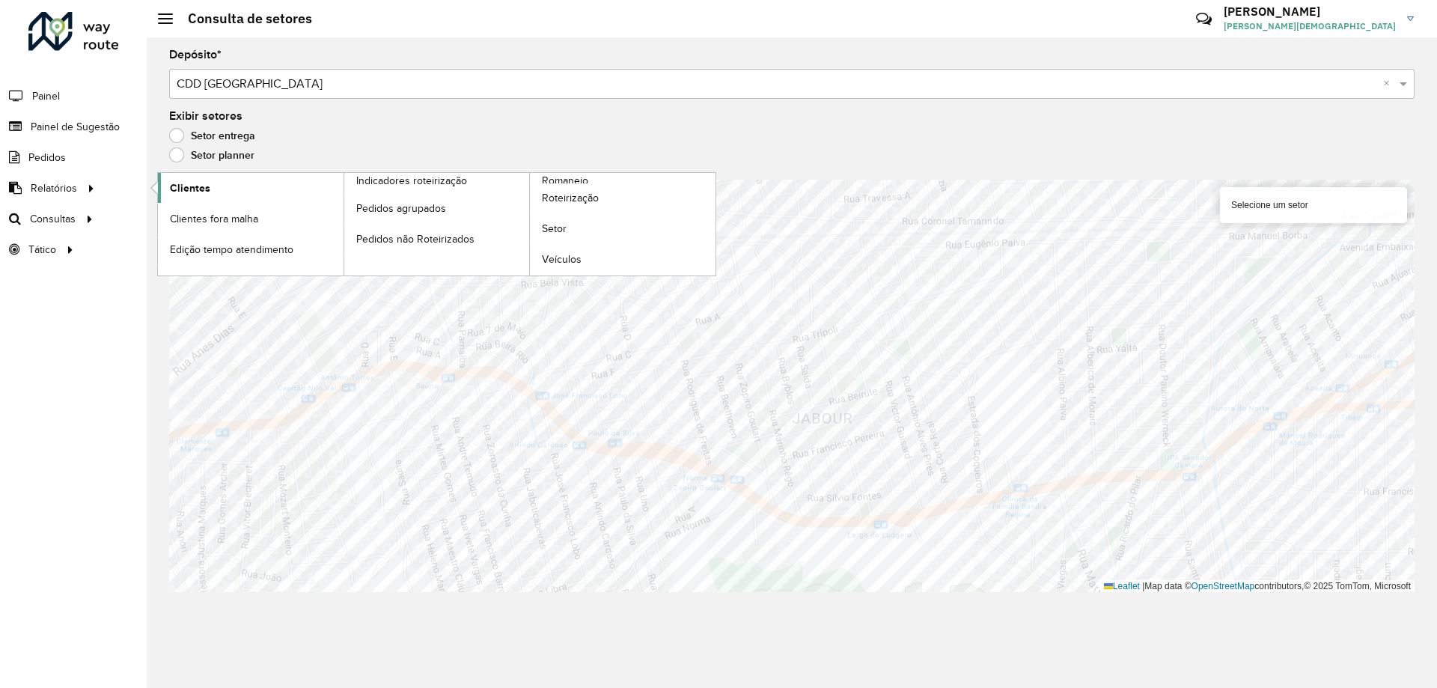
click at [186, 189] on span "Clientes" at bounding box center [190, 188] width 40 height 16
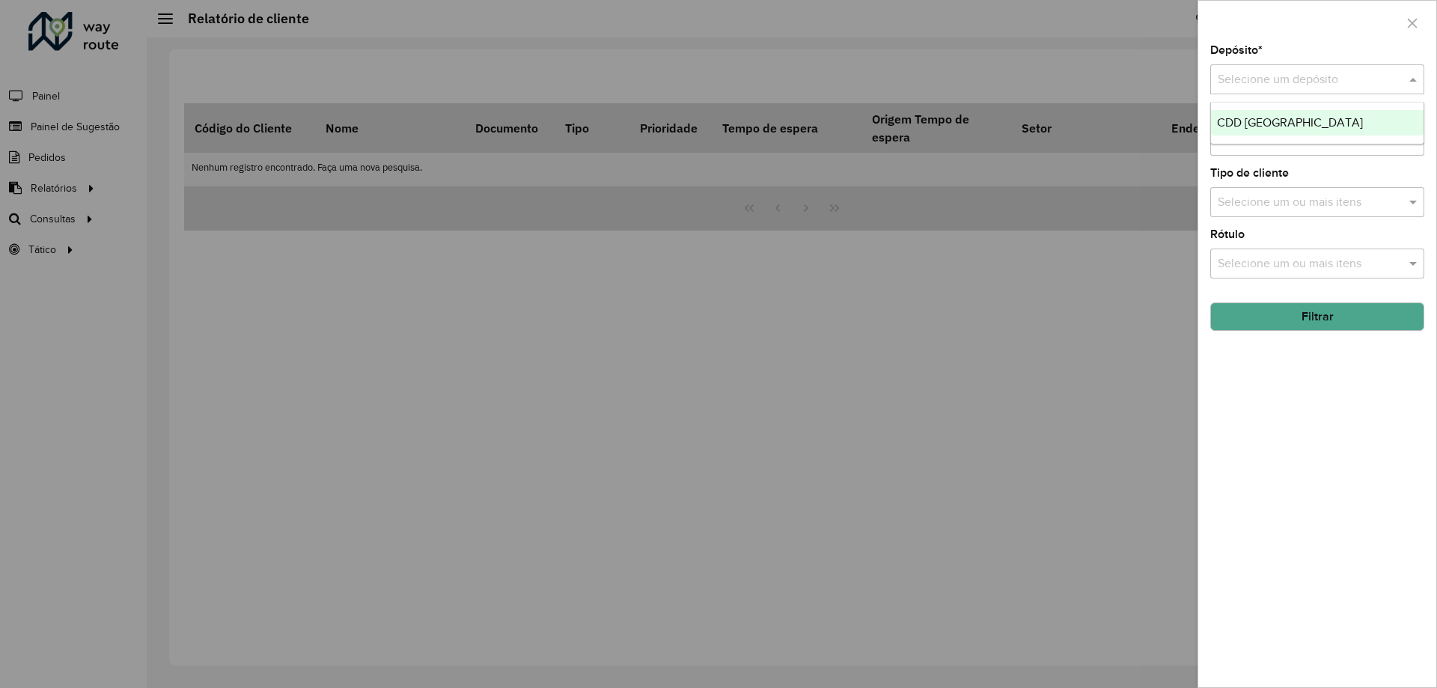
click at [1336, 76] on input "text" at bounding box center [1302, 80] width 169 height 18
click at [1286, 134] on div "CDD [GEOGRAPHIC_DATA]" at bounding box center [1317, 122] width 213 height 25
click at [1345, 139] on input "text" at bounding box center [1310, 142] width 192 height 18
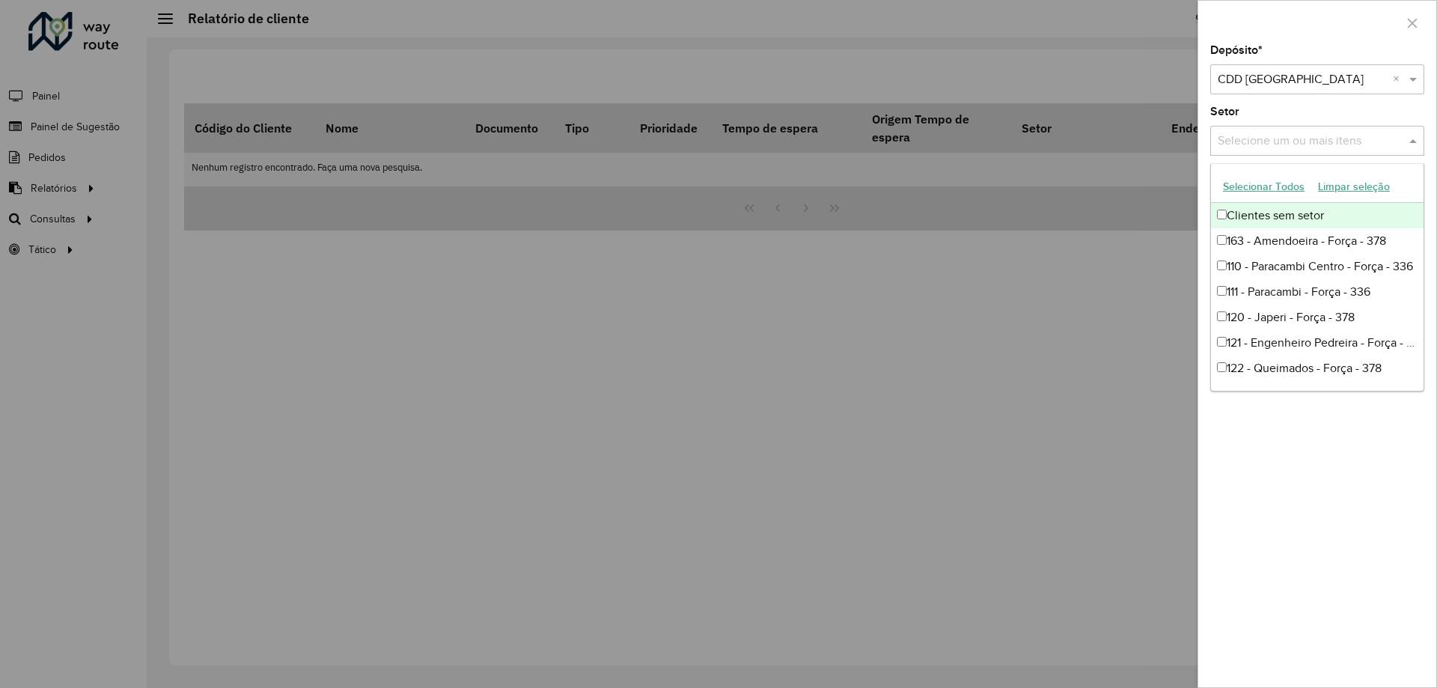
click at [1236, 457] on div "Depósito * Selecione um depósito × CDD [GEOGRAPHIC_DATA] × Setor Selecione um o…" at bounding box center [1318, 366] width 238 height 642
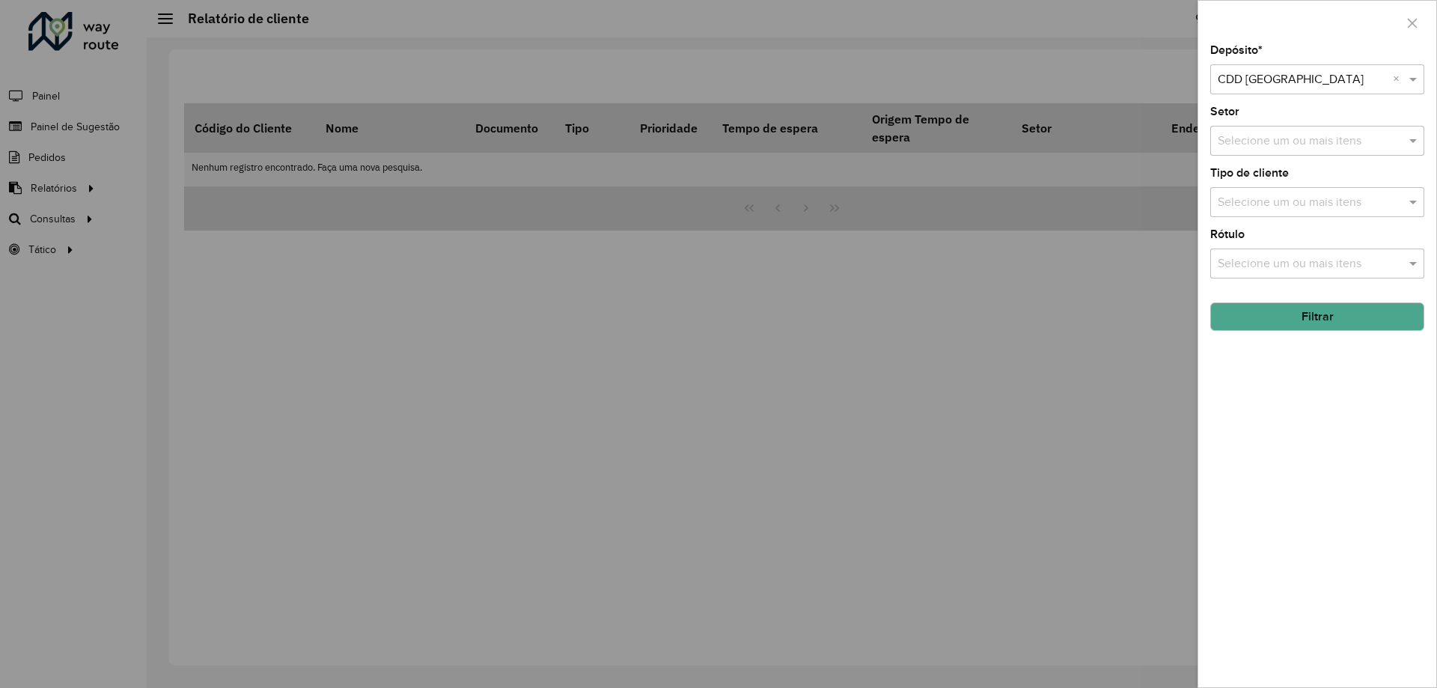
click at [1304, 316] on button "Filtrar" at bounding box center [1318, 316] width 214 height 28
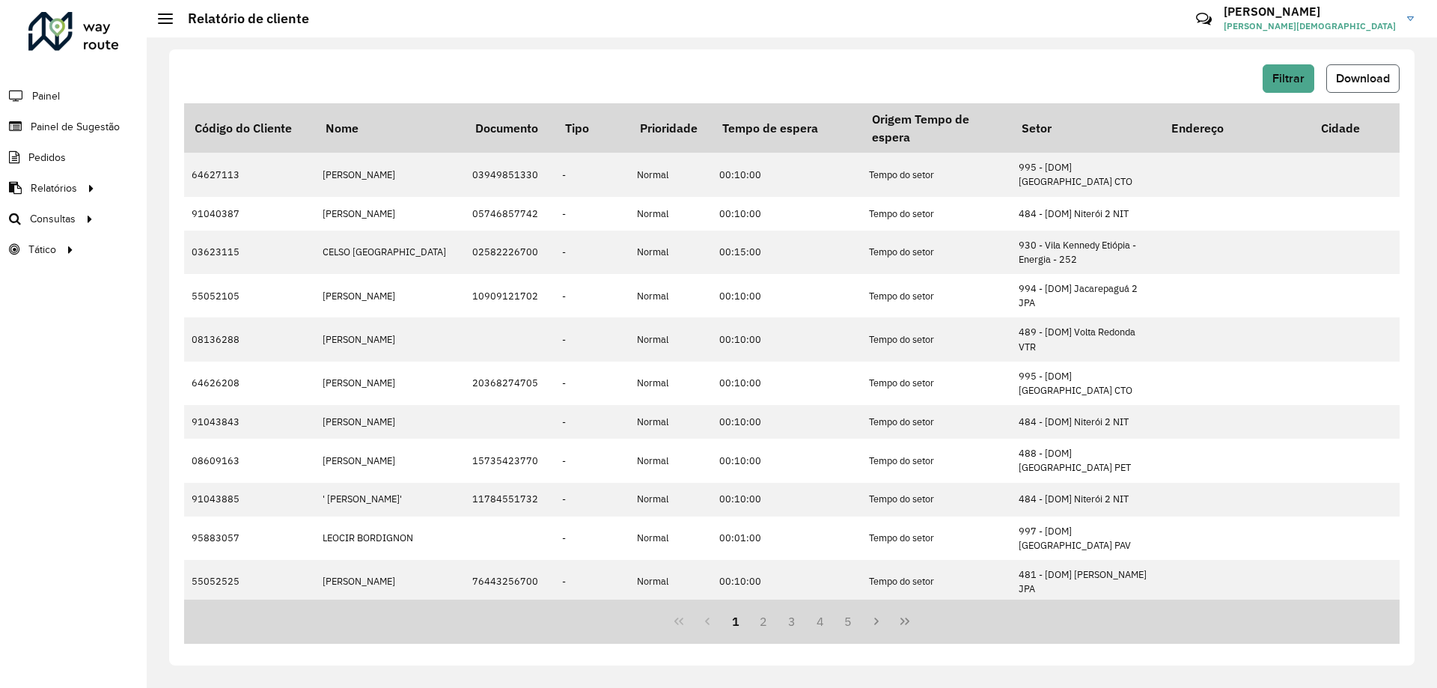
click at [1363, 73] on span "Download" at bounding box center [1363, 78] width 54 height 13
